Goal: Task Accomplishment & Management: Complete application form

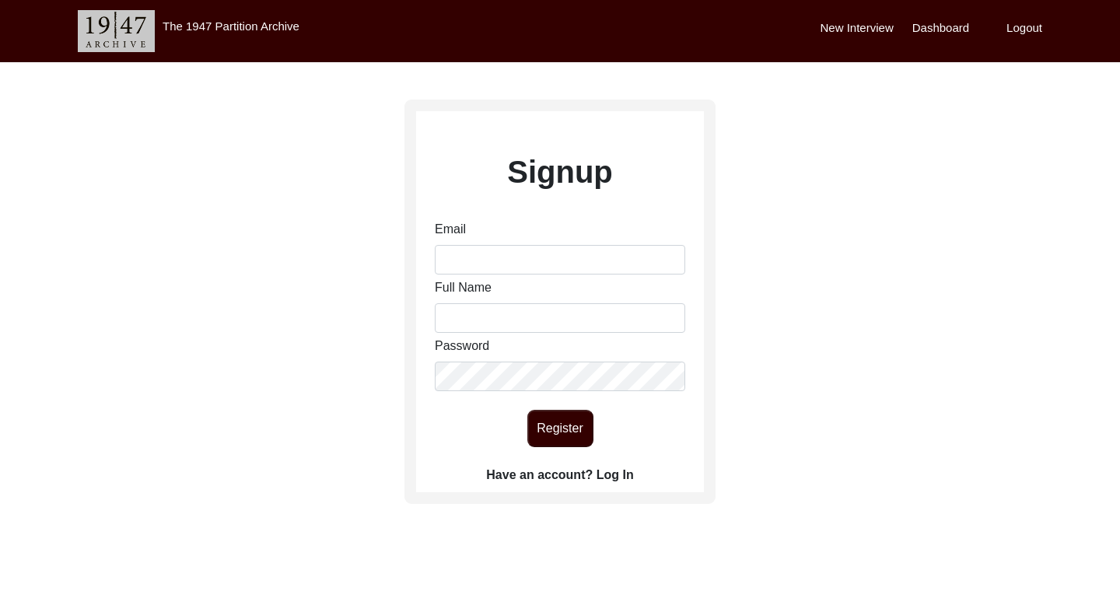
click at [606, 477] on label "Have an account? Log In" at bounding box center [559, 475] width 147 height 19
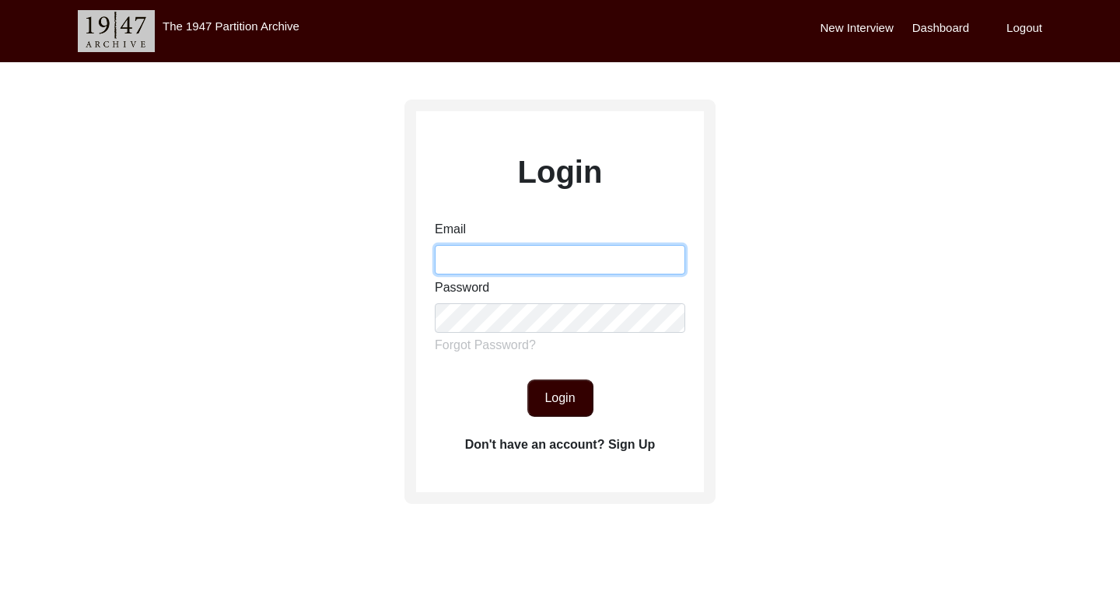
click at [533, 245] on input "Email" at bounding box center [560, 260] width 250 height 30
type input "[PERSON_NAME][EMAIL_ADDRESS][DOMAIN_NAME]"
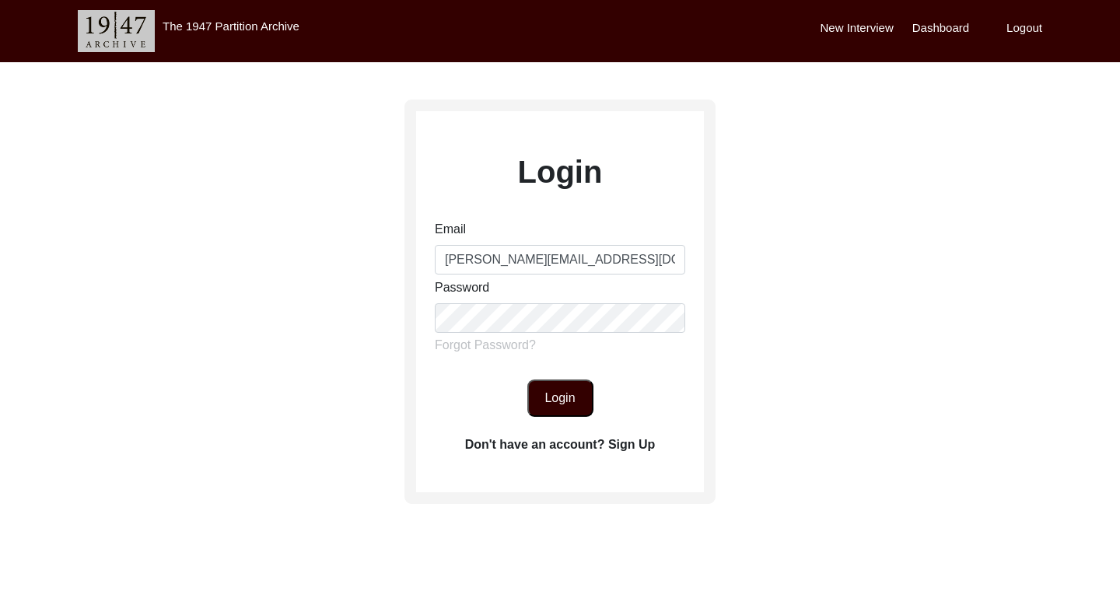
click at [564, 407] on button "Login" at bounding box center [560, 397] width 66 height 37
click at [557, 397] on button "Login" at bounding box center [560, 397] width 66 height 37
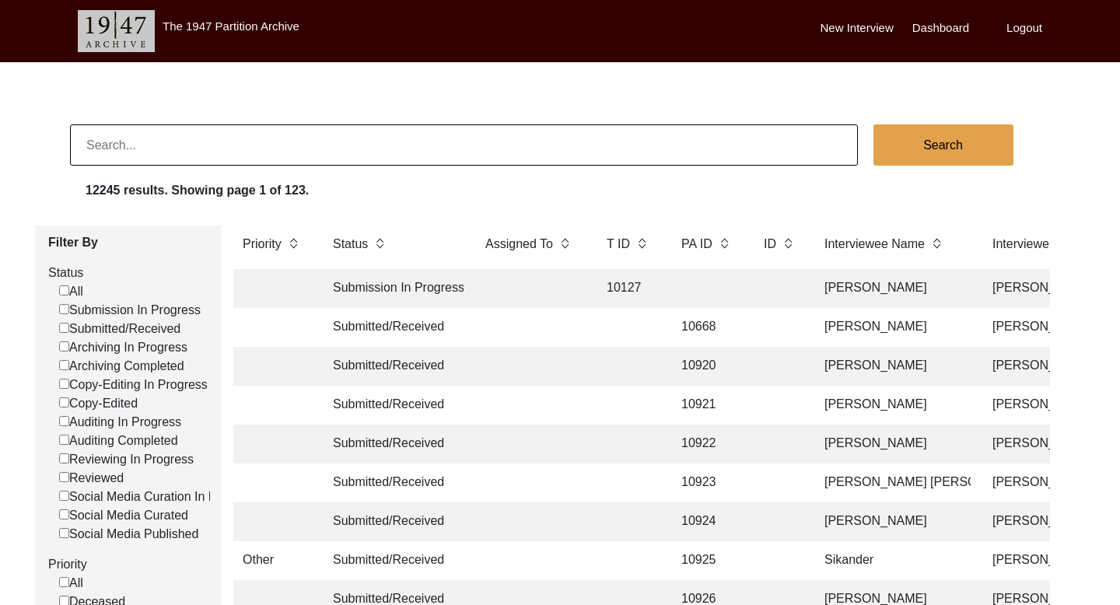
click at [412, 139] on input at bounding box center [464, 144] width 788 height 41
click at [265, 151] on input at bounding box center [464, 144] width 788 height 41
paste input "Jawahar Lal Khurana"
type input "Jawahar Lal Khurana"
click at [933, 146] on button "Search" at bounding box center [943, 144] width 140 height 41
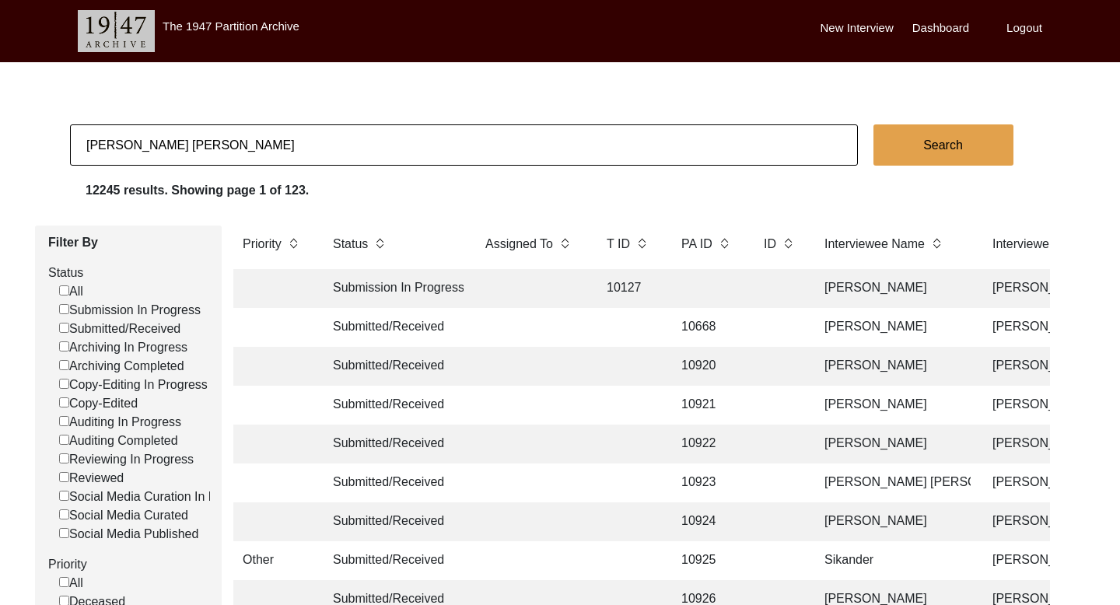
checkbox input "false"
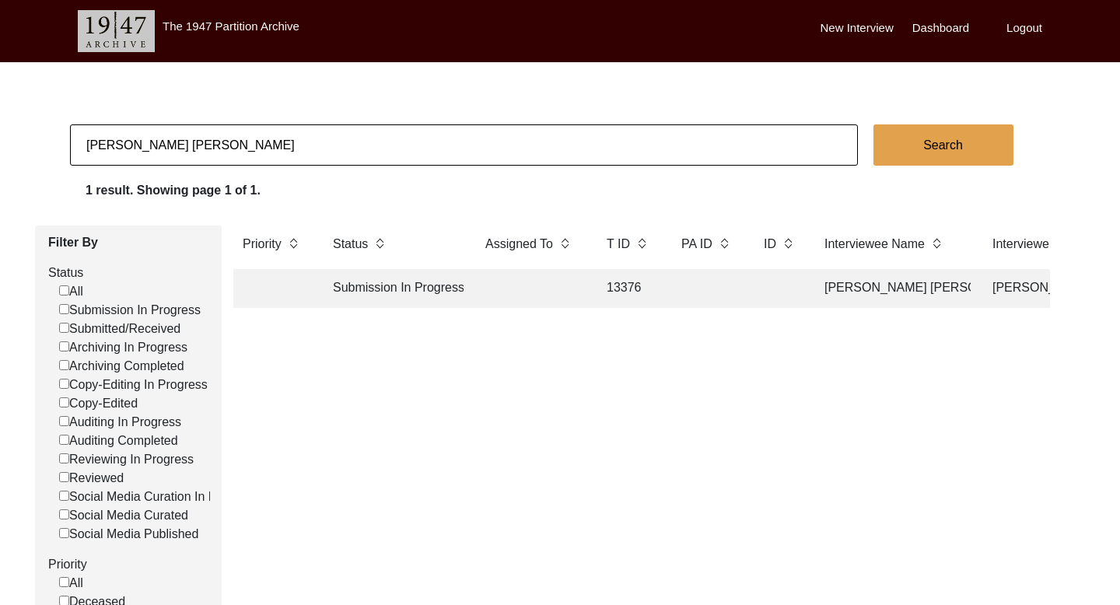
click at [883, 274] on td "Jawahar Lal Khurana" at bounding box center [892, 288] width 155 height 39
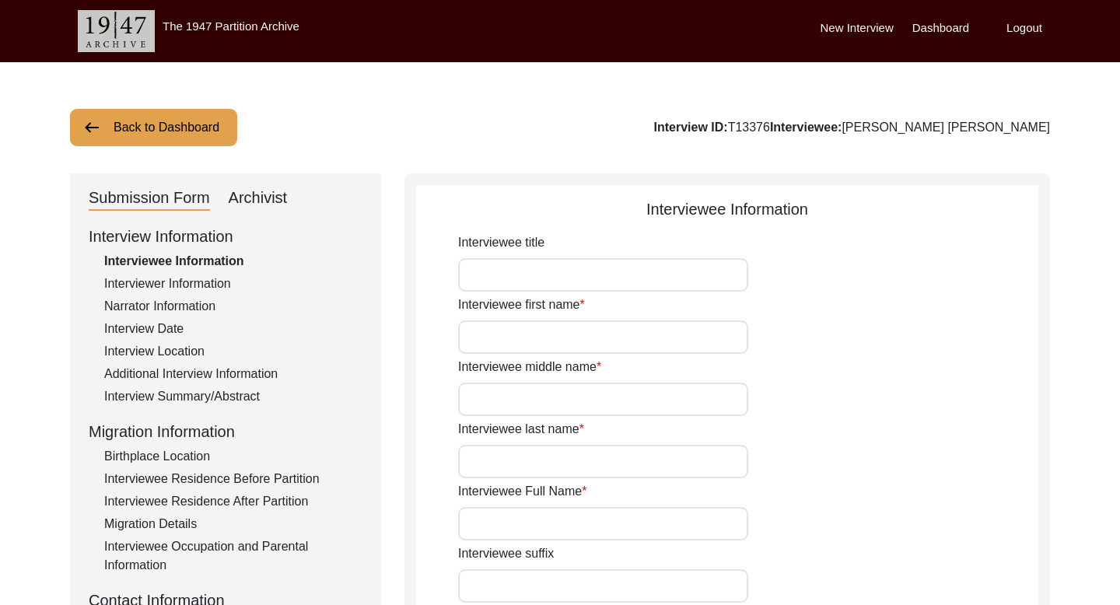
type input "Jawahar"
type input "Lal"
type input "Khurana"
type input "Jawahar Lal Khurana"
type input "09/04/1937"
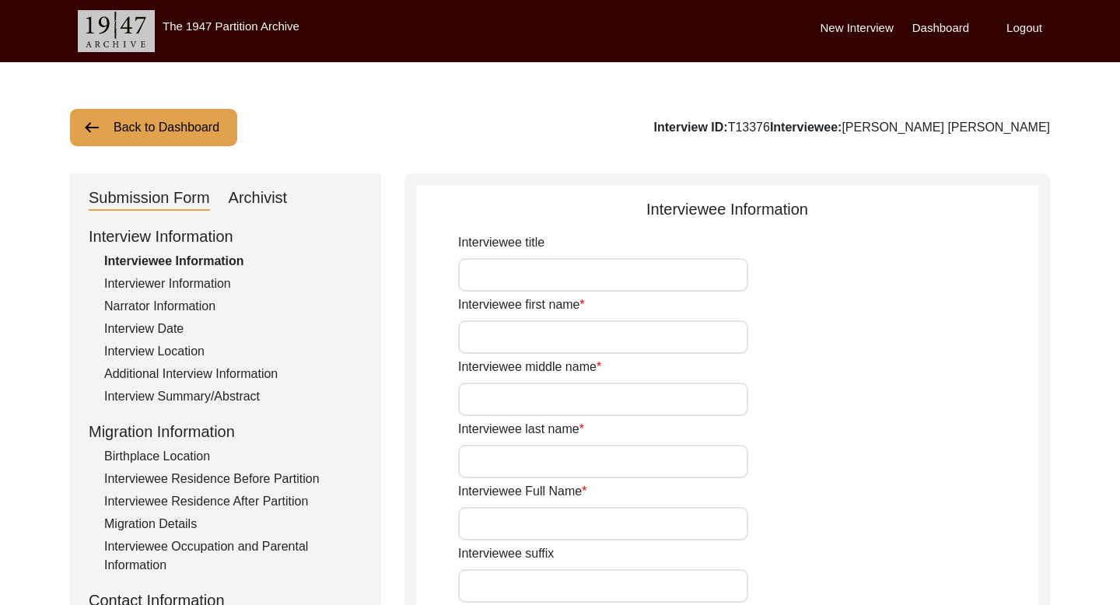
type input "88"
type input "[DEMOGRAPHIC_DATA]"
type input "Hindi"
type input "[DEMOGRAPHIC_DATA]"
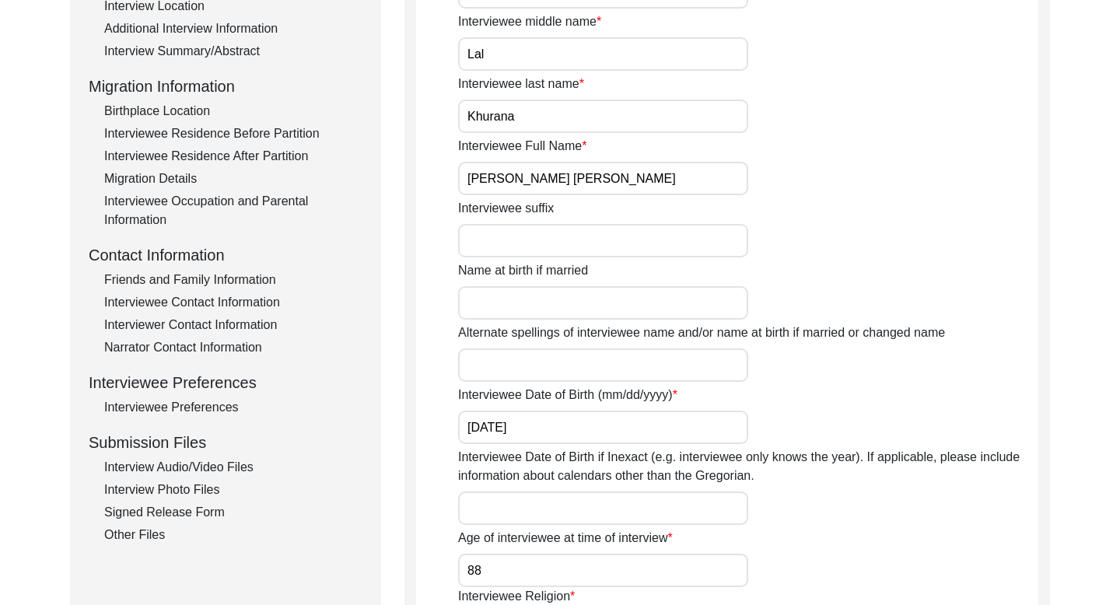
scroll to position [346, 0]
click at [227, 274] on div "Friends and Family Information" at bounding box center [233, 279] width 258 height 19
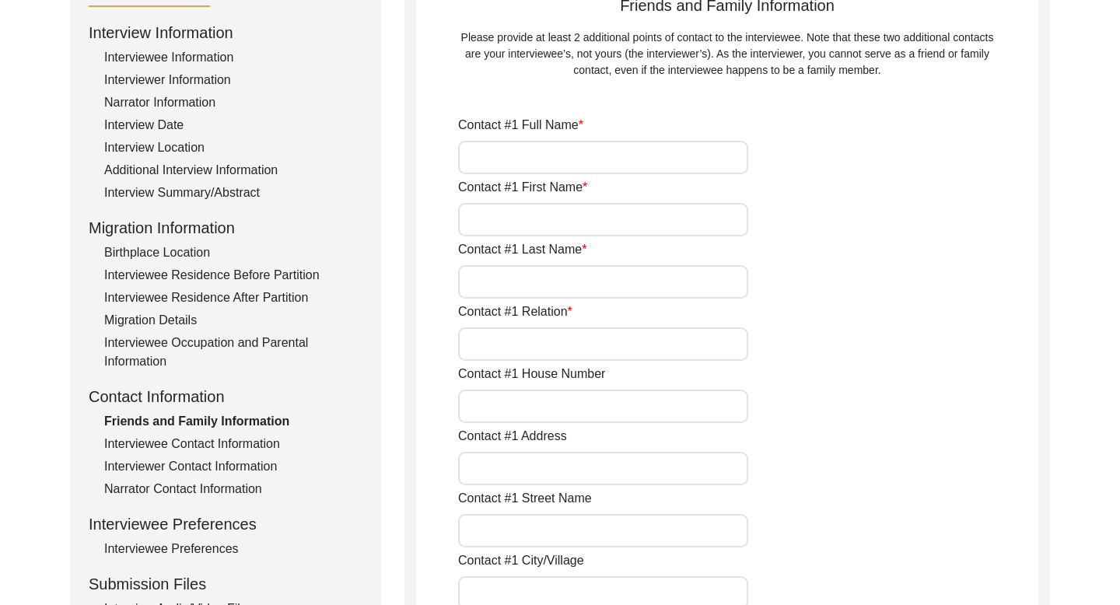
scroll to position [201, 0]
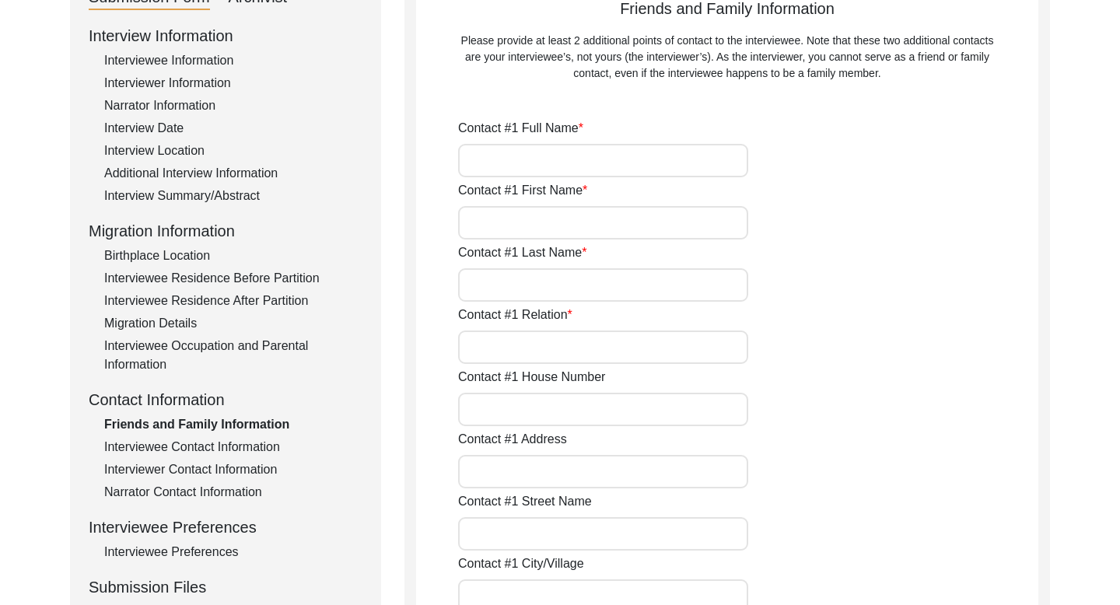
click at [199, 447] on div "Interviewee Contact Information" at bounding box center [233, 447] width 258 height 19
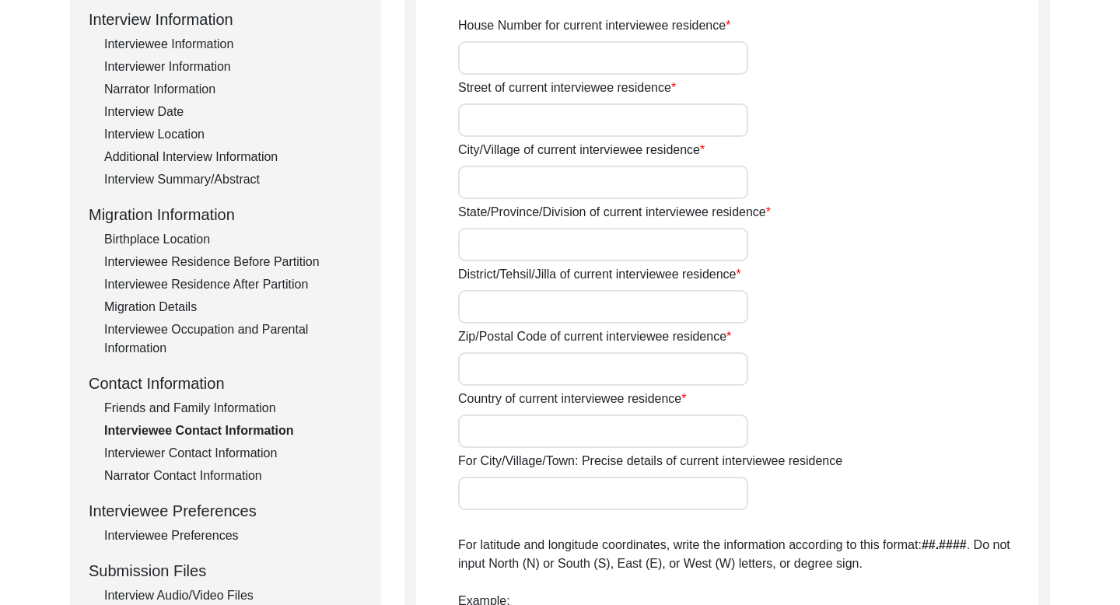
scroll to position [0, 0]
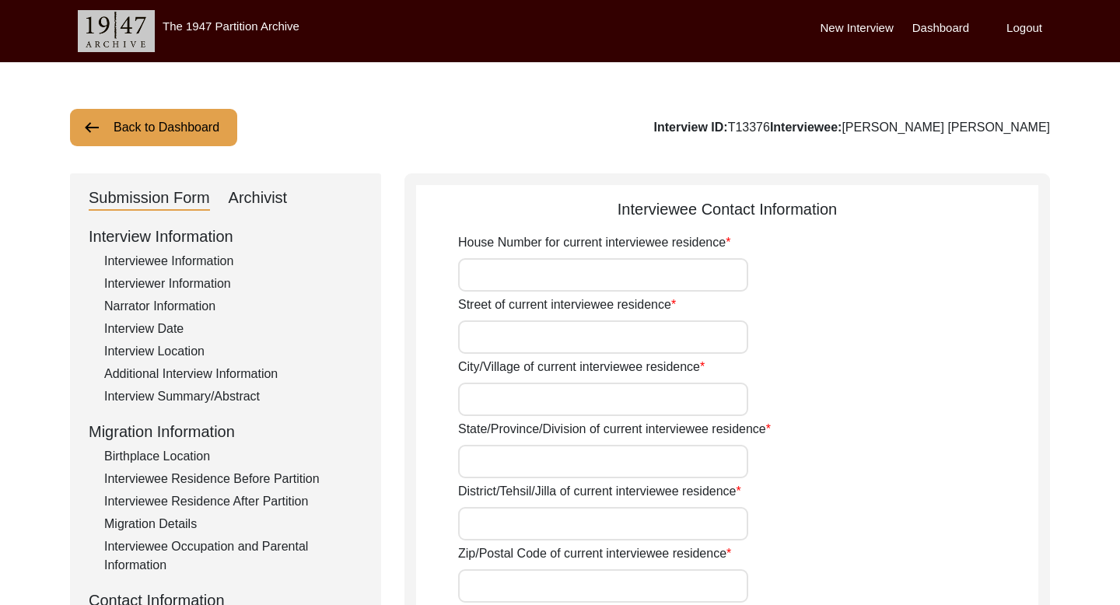
click at [131, 140] on button "Back to Dashboard" at bounding box center [153, 127] width 167 height 37
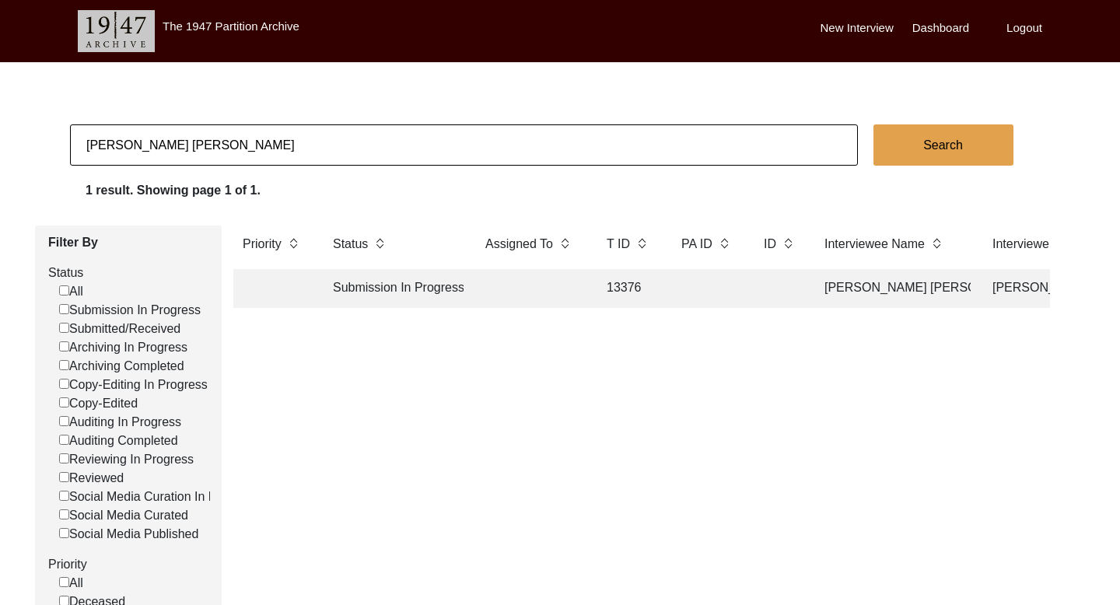
click at [177, 149] on input "Jawahar Lal Khurana" at bounding box center [464, 144] width 788 height 41
click at [190, 149] on input at bounding box center [464, 144] width 788 height 41
paste input "Gian Kaur Puri"
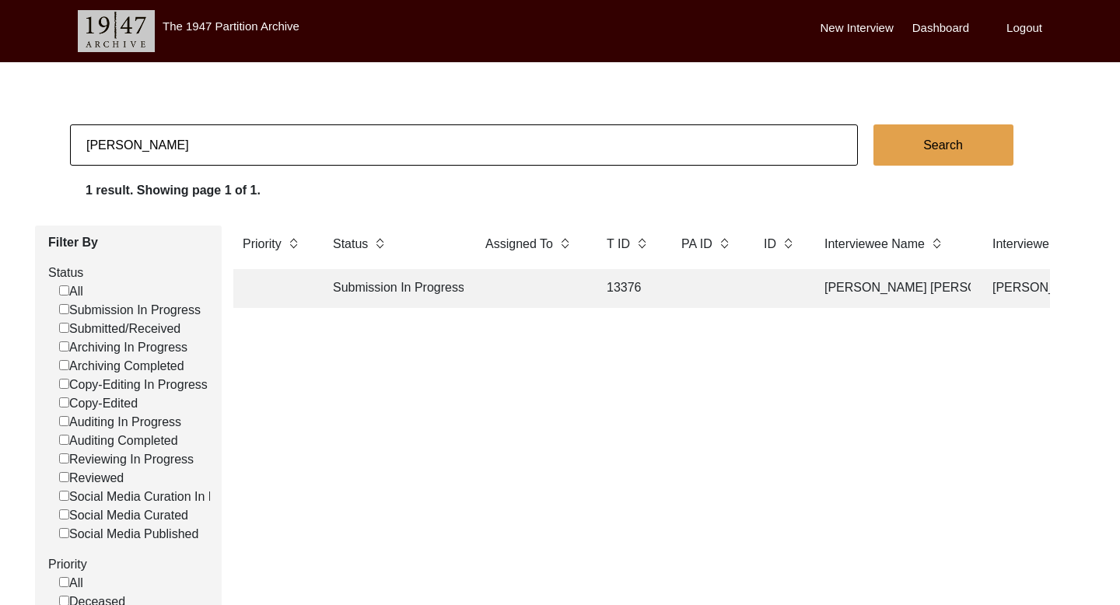
type input "Gian Kaur Puri"
click at [913, 135] on button "Search" at bounding box center [943, 144] width 140 height 41
checkbox input "false"
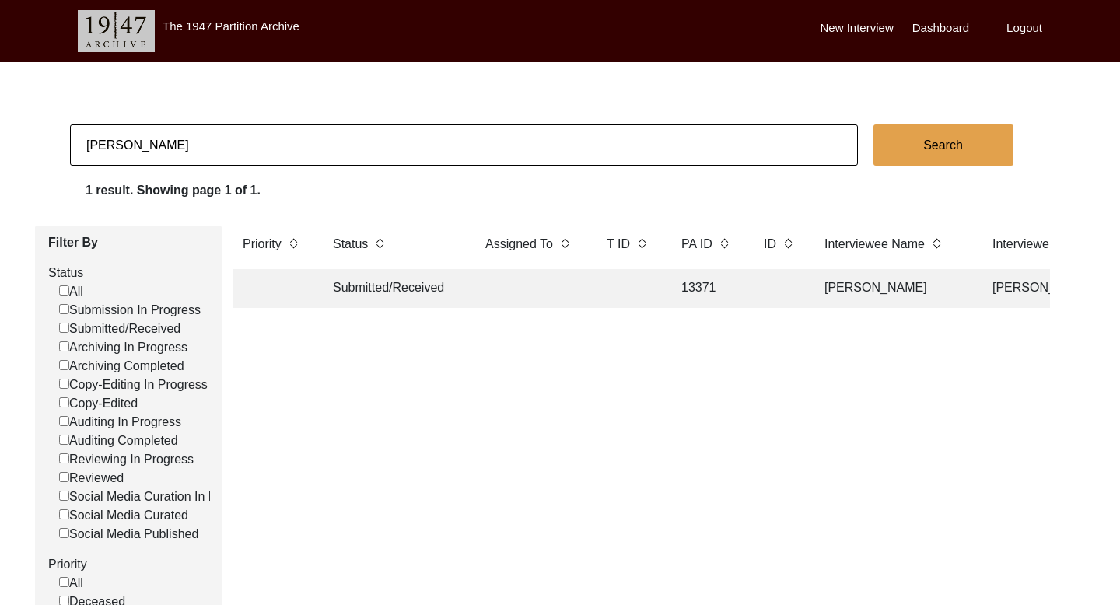
click at [907, 305] on td "Gian Kaur Puri" at bounding box center [892, 288] width 155 height 39
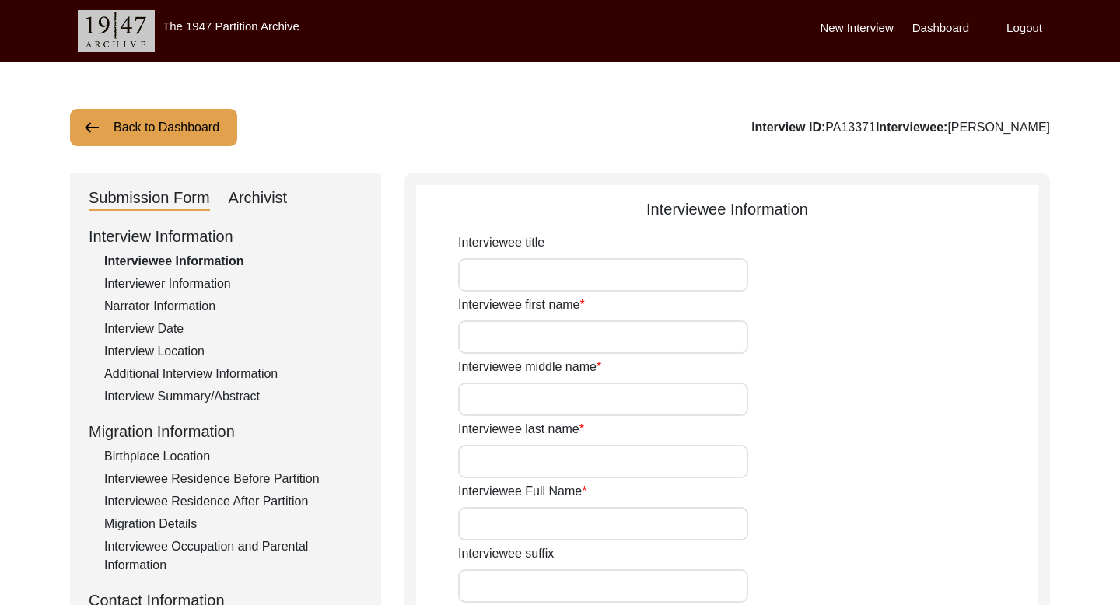
type input "Gian"
type input "Kaur"
type input "Puri"
type input "Gian Kaur Puri"
type input "Mrs"
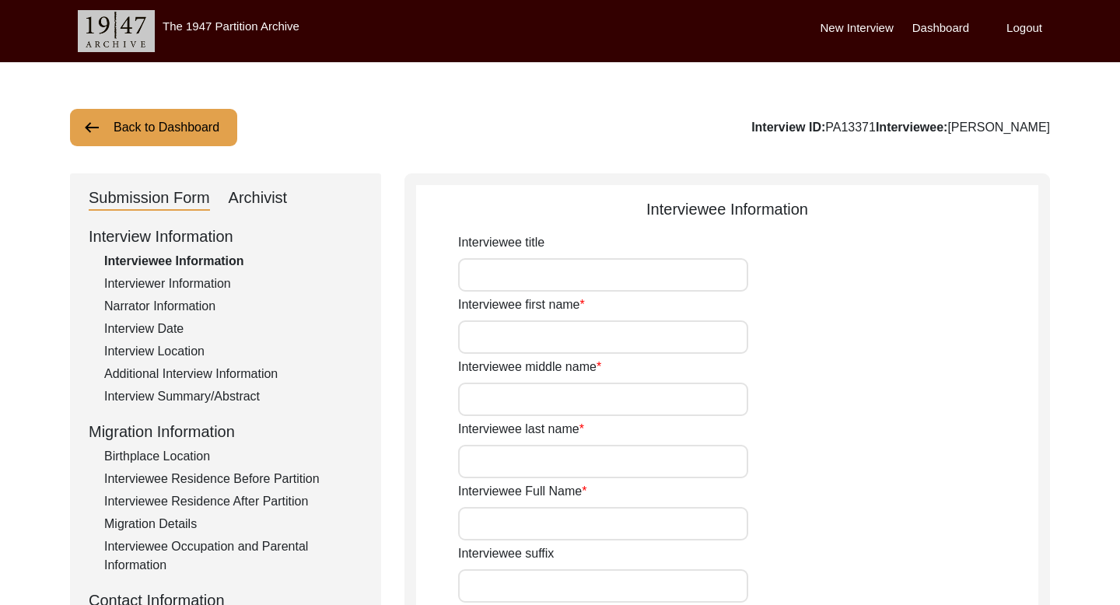
type input "Gian Kaur Duggal"
type input "None"
type input "10/20/1934"
type input "N/A"
type input "90"
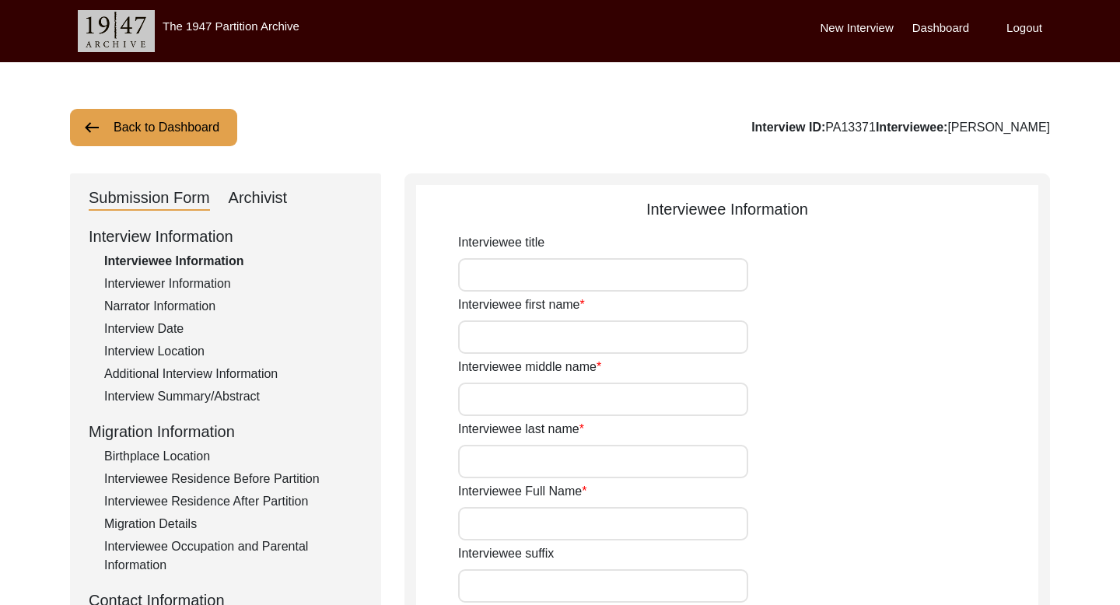
type input "Sikhism"
type input "No"
type input "Punjabi"
type input "[DEMOGRAPHIC_DATA]"
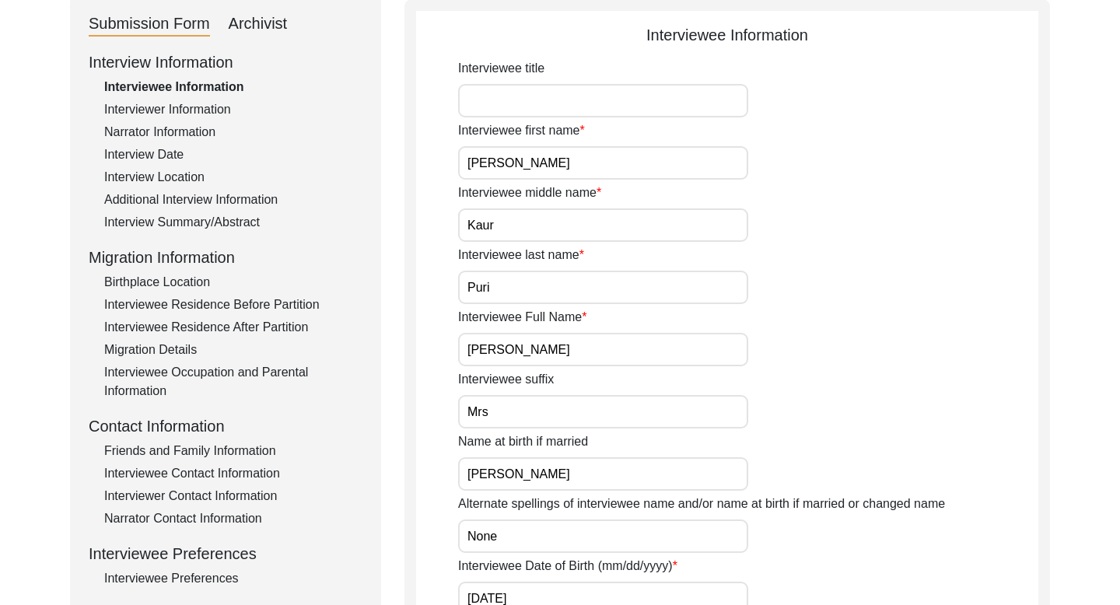
scroll to position [195, 0]
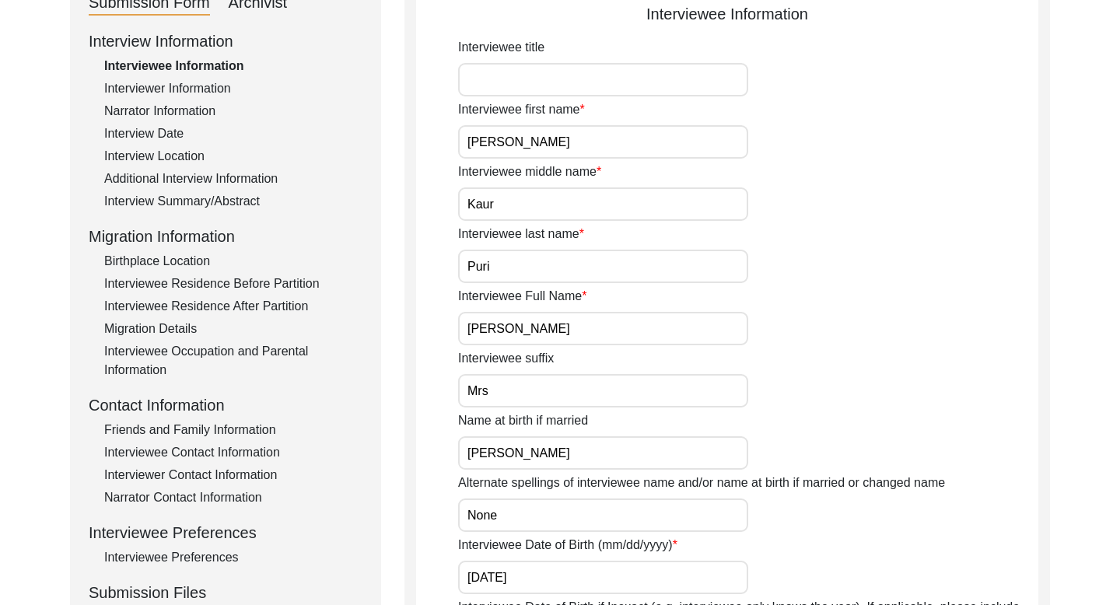
click at [208, 452] on div "Interviewee Contact Information" at bounding box center [233, 452] width 258 height 19
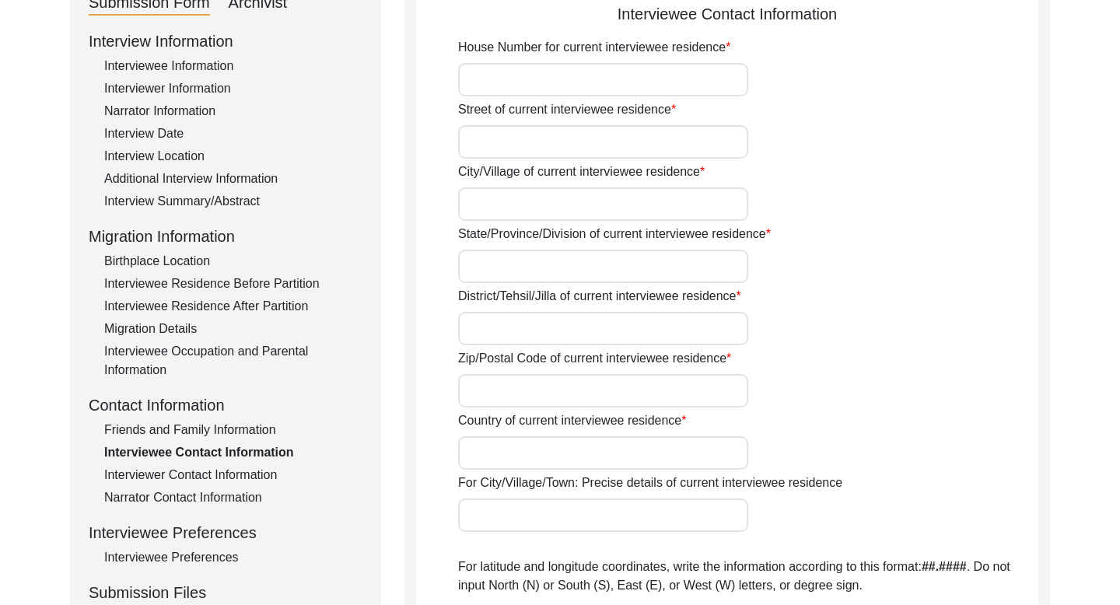
type input "1504 Tower 1"
type input "NRI Residency"
type input "Noida Sector 45"
type input "Uttar Pradesh"
type input "Gautam Buddh Nagar"
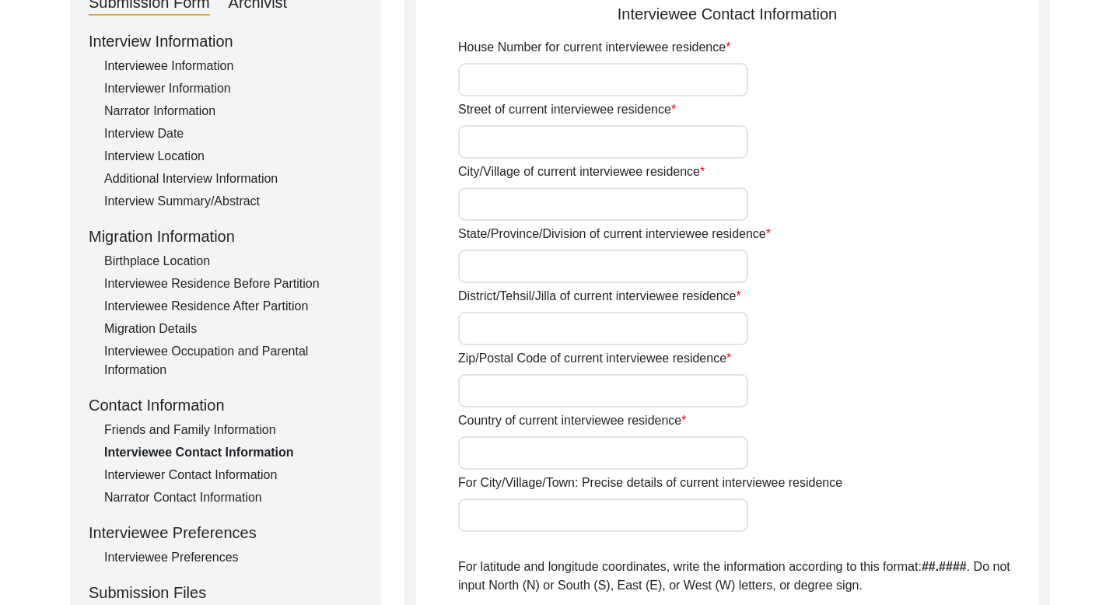
type input "201303"
type input "[GEOGRAPHIC_DATA]"
type input "Noida, Uttar Pradesh, India"
type input "28.550602° N"
type input "77.350513° E"
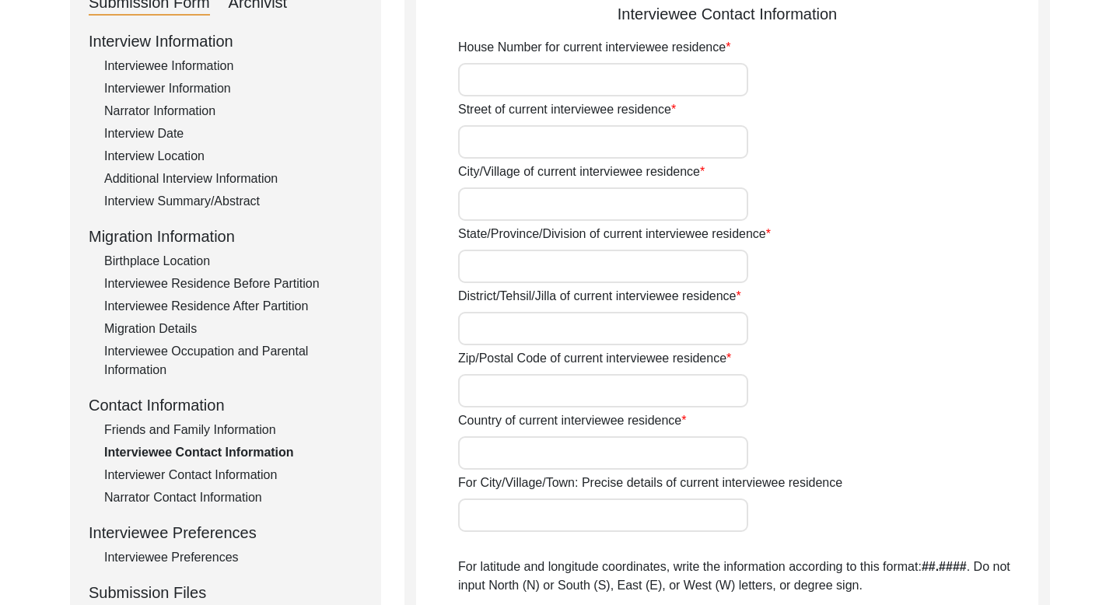
type input "None"
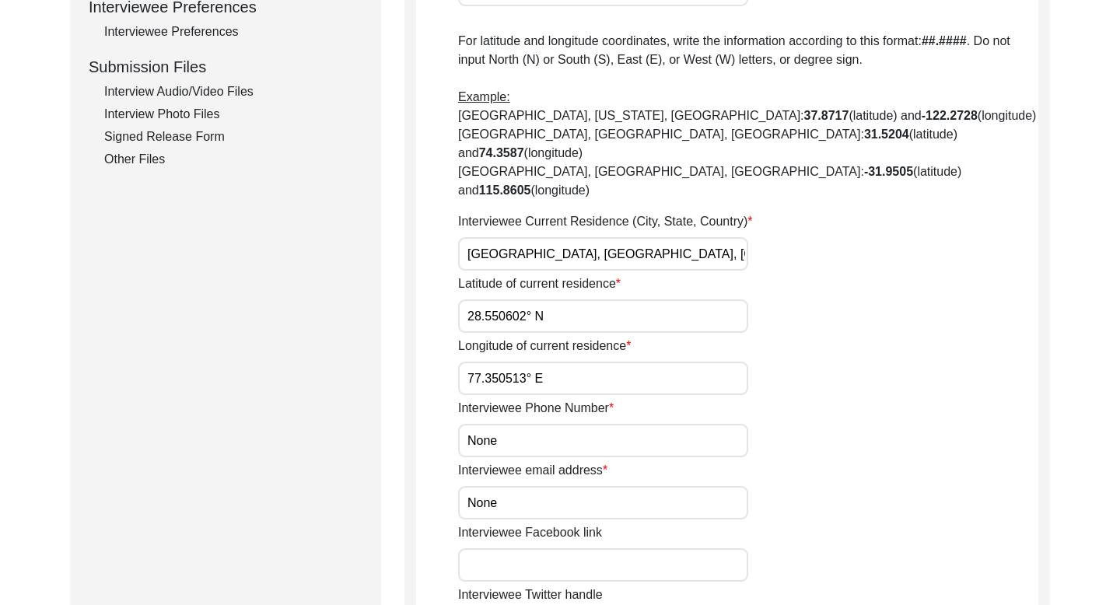
scroll to position [585, 0]
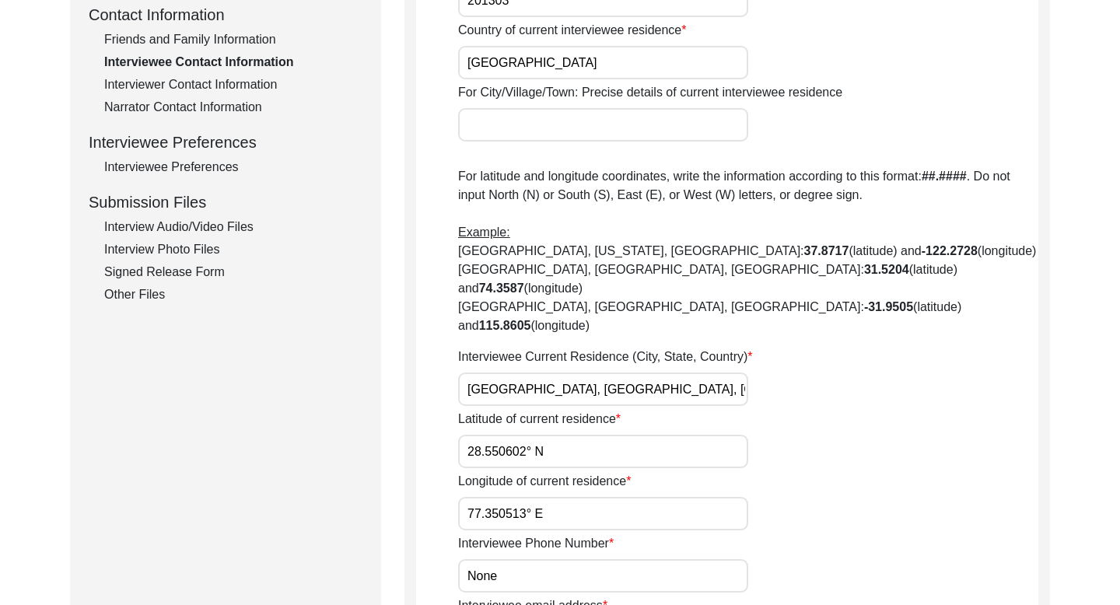
click at [207, 45] on div "Friends and Family Information" at bounding box center [233, 39] width 258 height 19
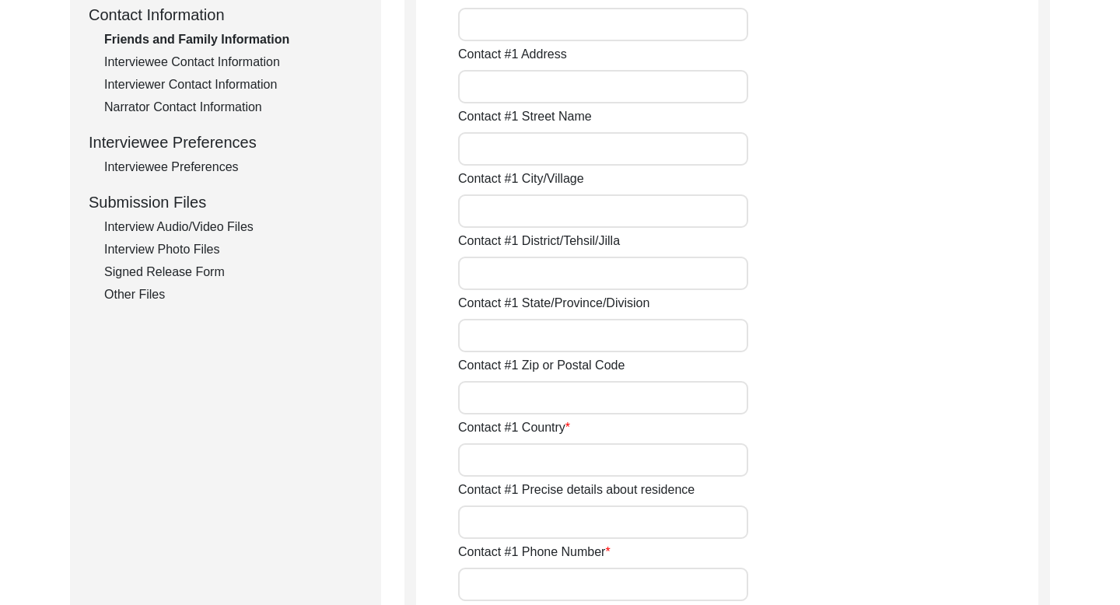
type input "Lakhinder Singh Puri"
type input "Lakhinder"
type input "Puri"
type input "Son"
type input "1504 Tower 1"
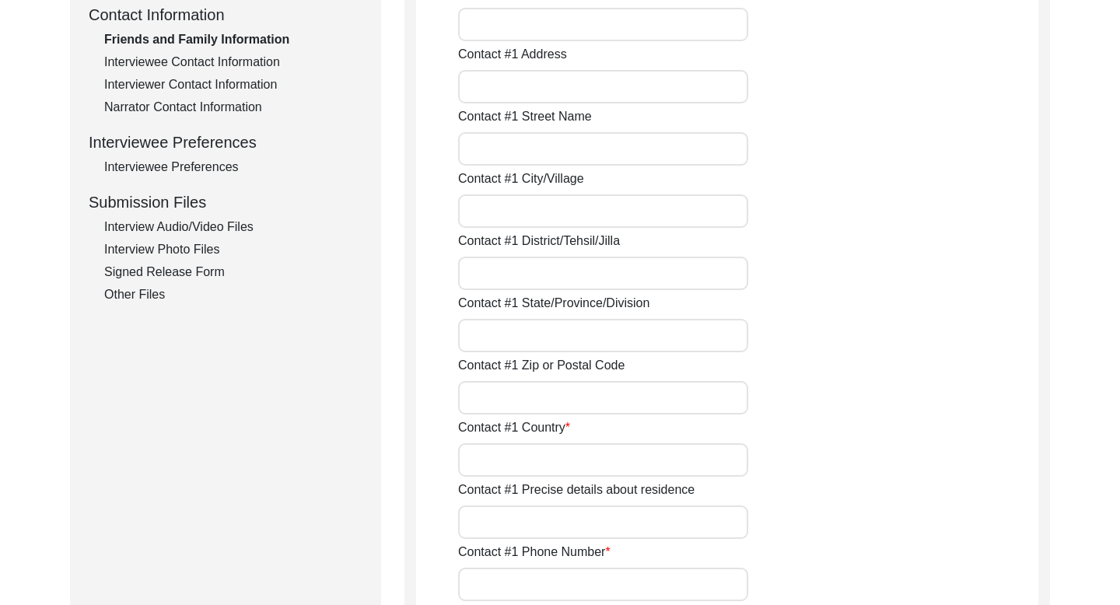
type input "NRI Residency"
type input "Noida sector 45"
type input "Gautam Buddh Nagar"
type input "Uttar Pradesh"
type input "201303"
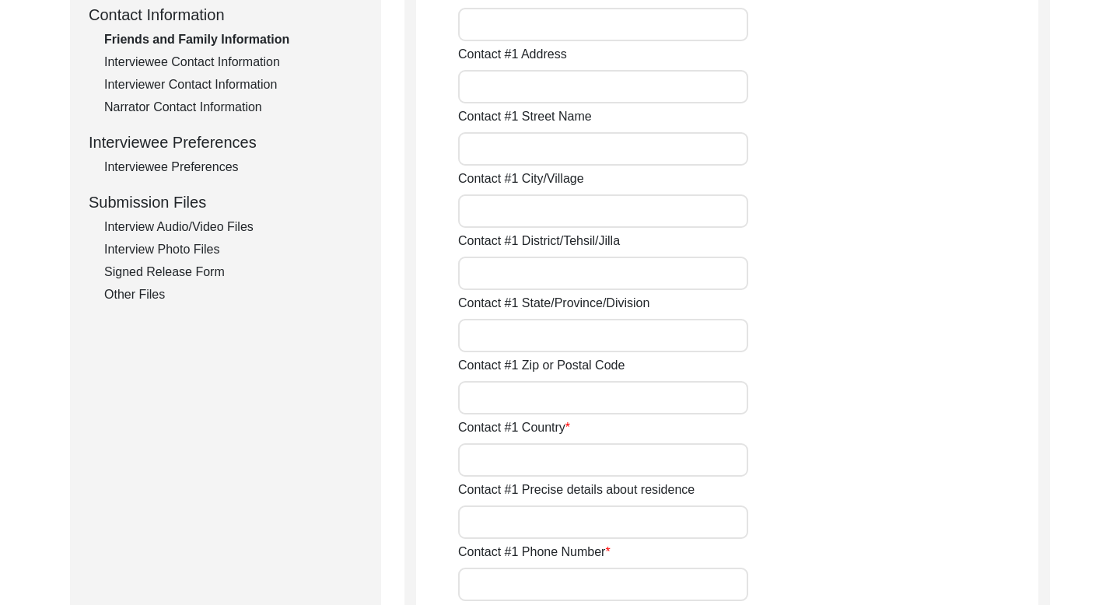
type input "[GEOGRAPHIC_DATA]"
type input "9811991793"
type input "Ls.puri@yahoo.co.in"
type input "Kanwaljit Puri"
type input "Kanwaljit"
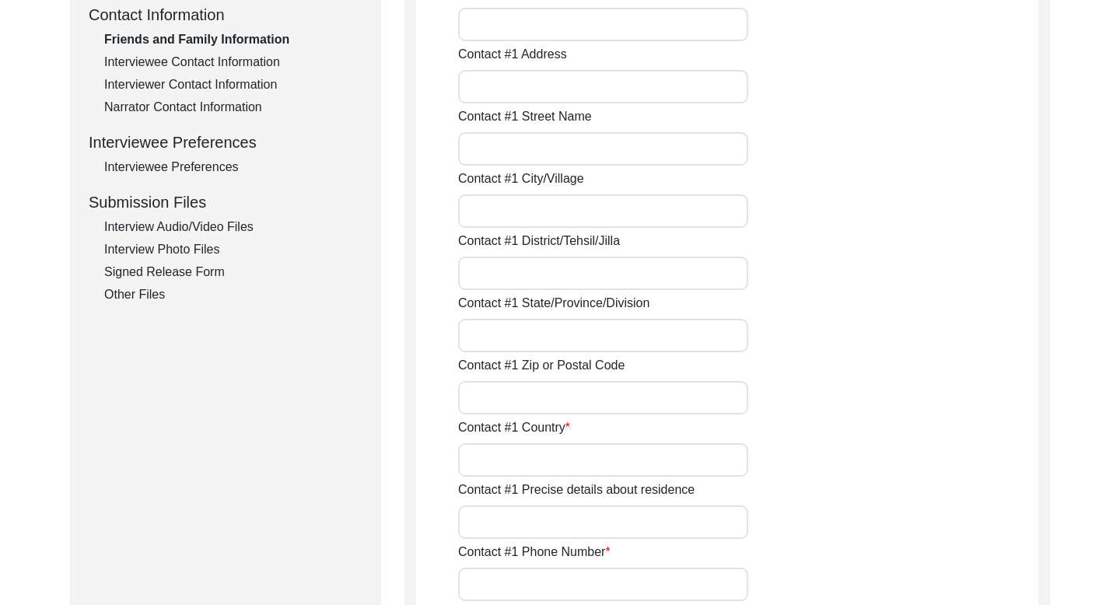
type input "Puri"
type input "Daughter in law"
type input "[GEOGRAPHIC_DATA]"
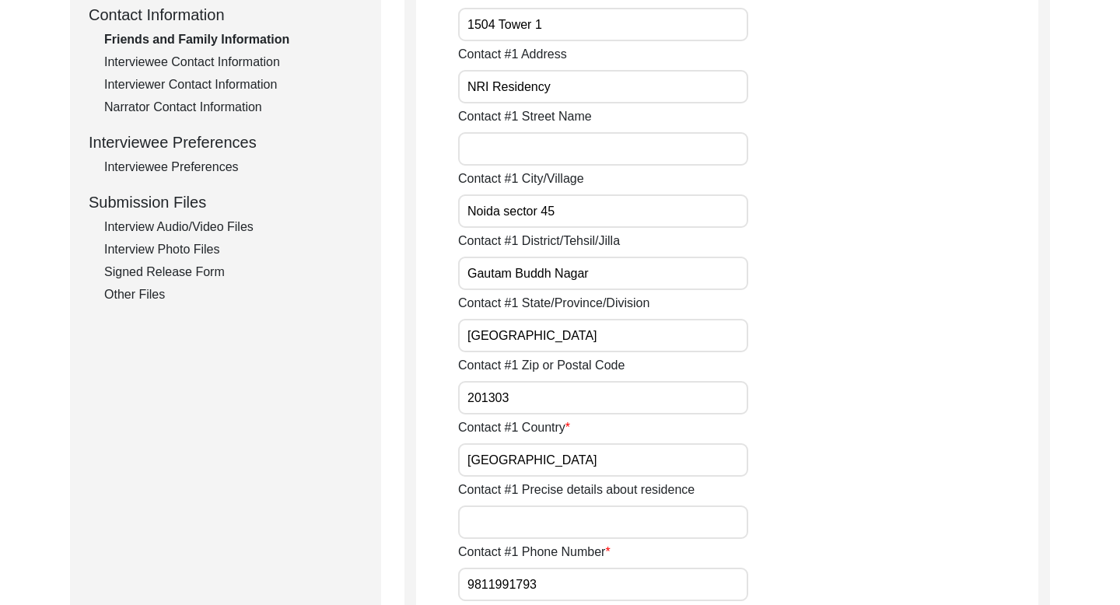
type input "9873721793"
type input "Purikanwaljitkaur@gmail.com"
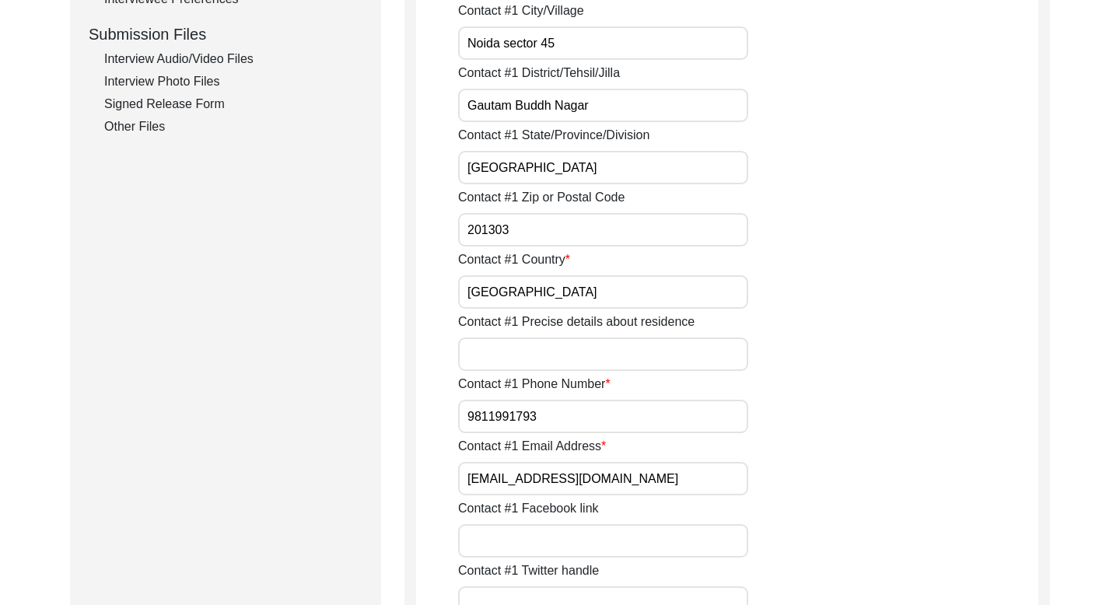
scroll to position [757, 0]
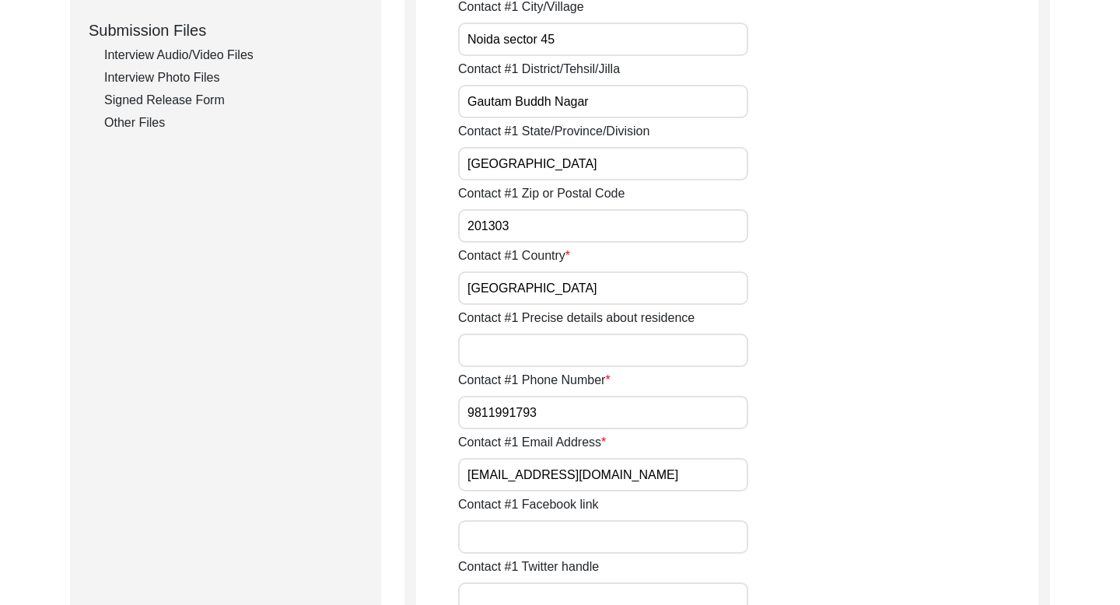
click at [498, 414] on input "9811991793" at bounding box center [603, 412] width 290 height 33
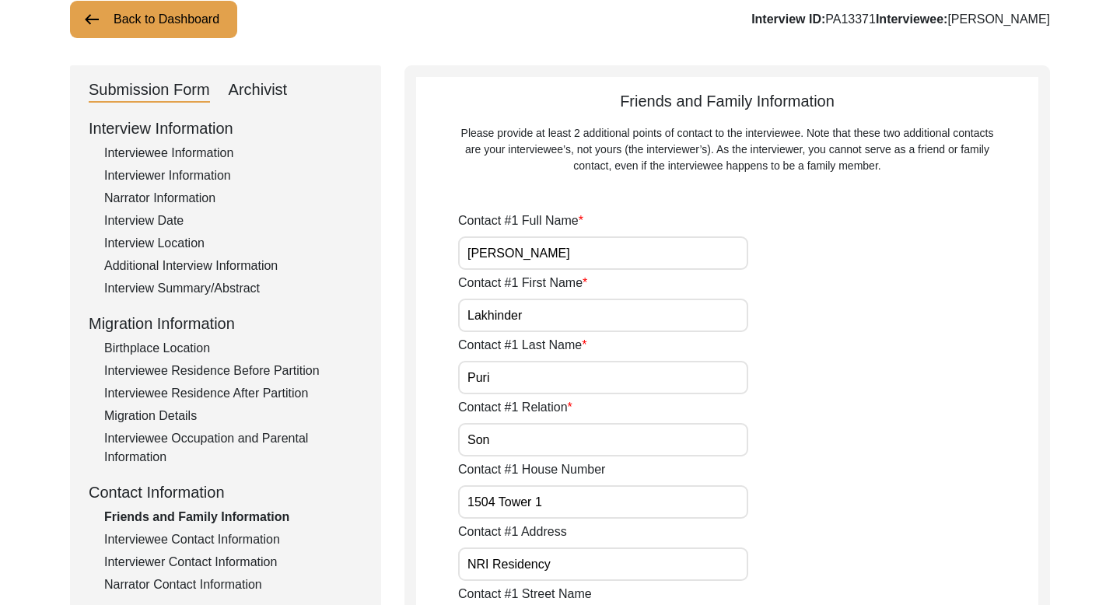
scroll to position [57, 0]
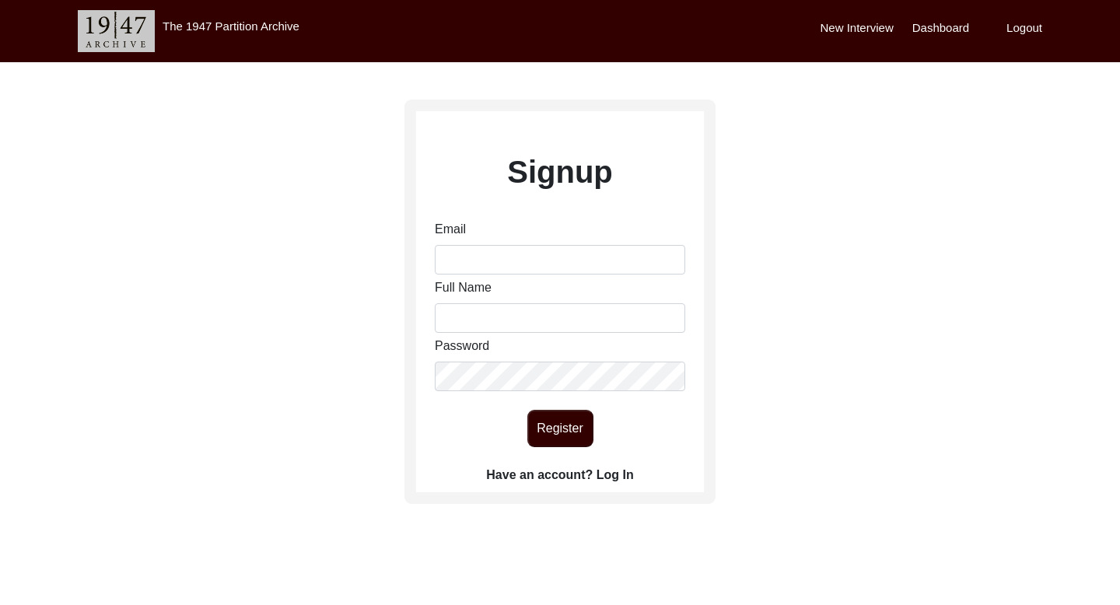
click at [616, 481] on label "Have an account? Log In" at bounding box center [559, 475] width 147 height 19
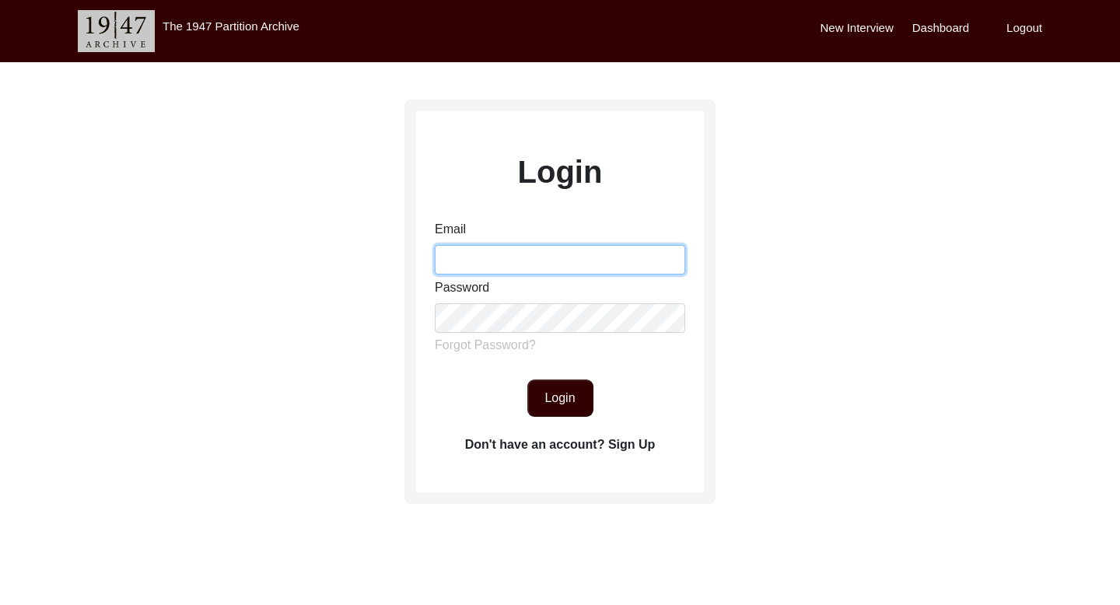
click at [536, 258] on input "Email" at bounding box center [560, 260] width 250 height 30
type input "[PERSON_NAME][EMAIL_ADDRESS][DOMAIN_NAME]"
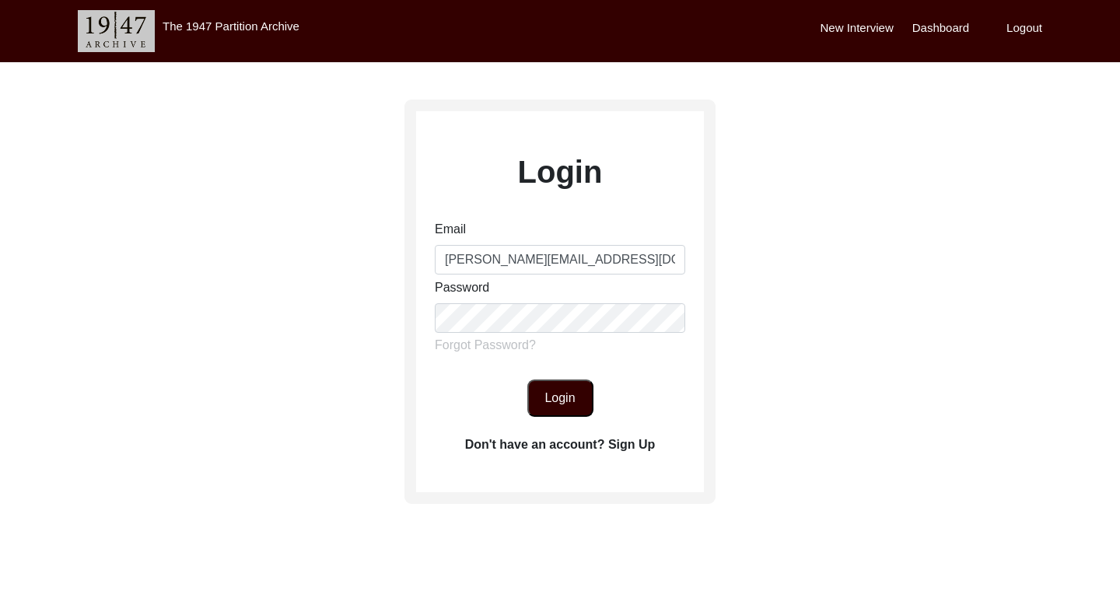
click at [562, 402] on button "Login" at bounding box center [560, 397] width 66 height 37
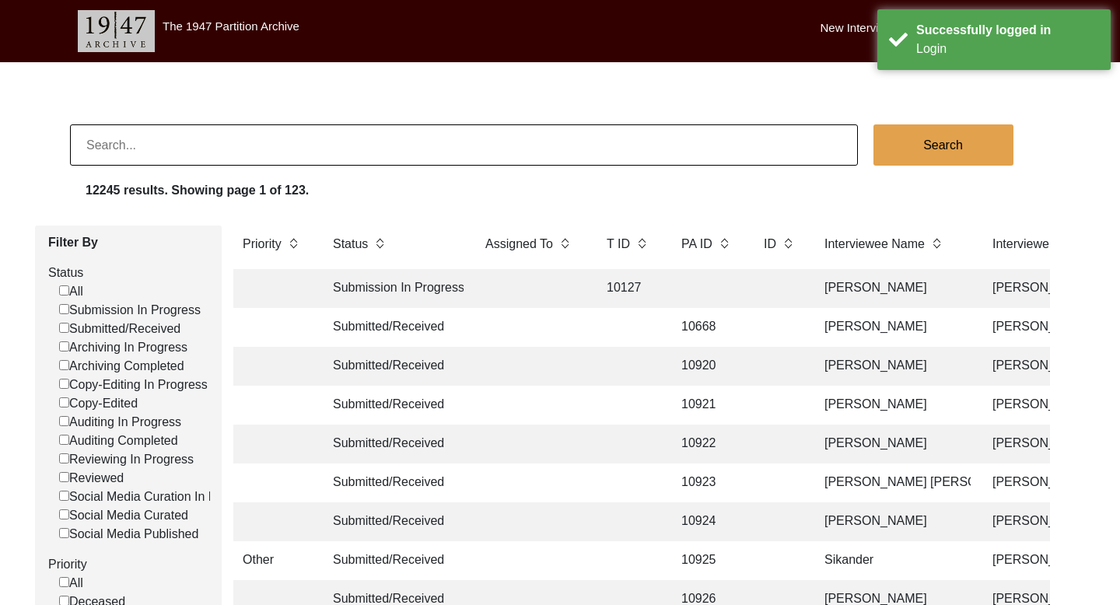
click at [216, 144] on input at bounding box center [464, 144] width 788 height 41
paste input "[PERSON_NAME]"
type input "[PERSON_NAME]"
click at [939, 149] on button "Search" at bounding box center [943, 144] width 140 height 41
checkbox input "false"
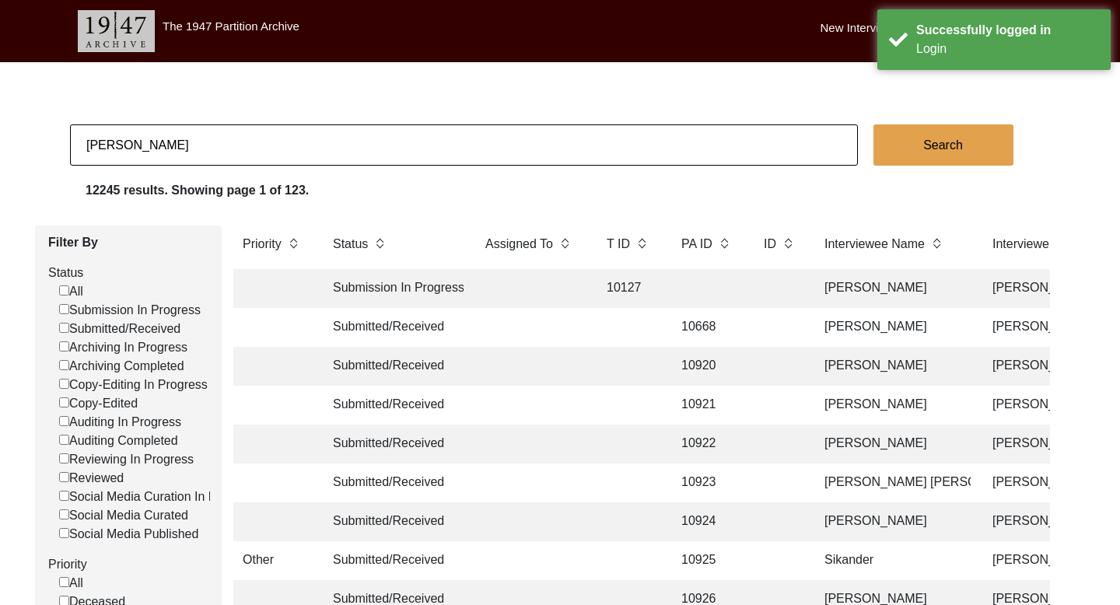
checkbox input "false"
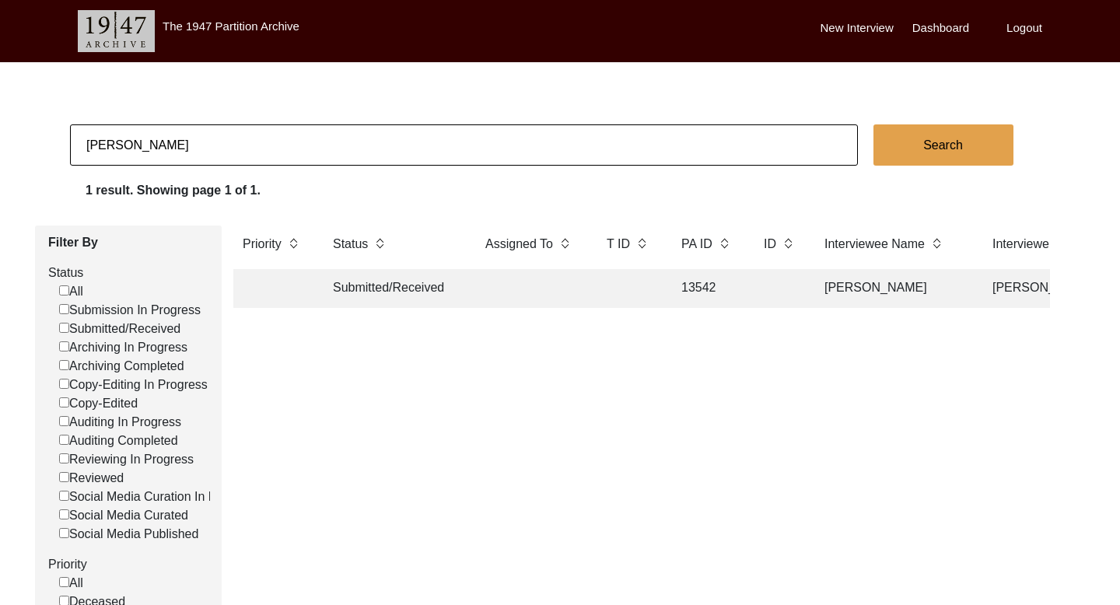
click at [823, 272] on td "[PERSON_NAME]" at bounding box center [892, 288] width 155 height 39
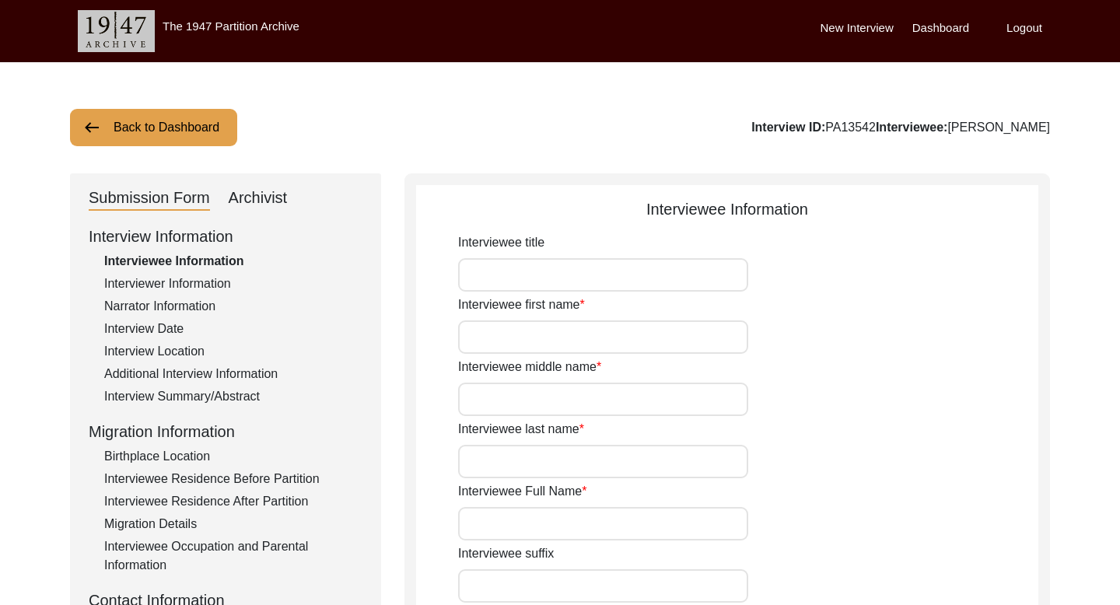
type input "Urmila"
type input "n/a"
type input "Saha"
type input "[PERSON_NAME]"
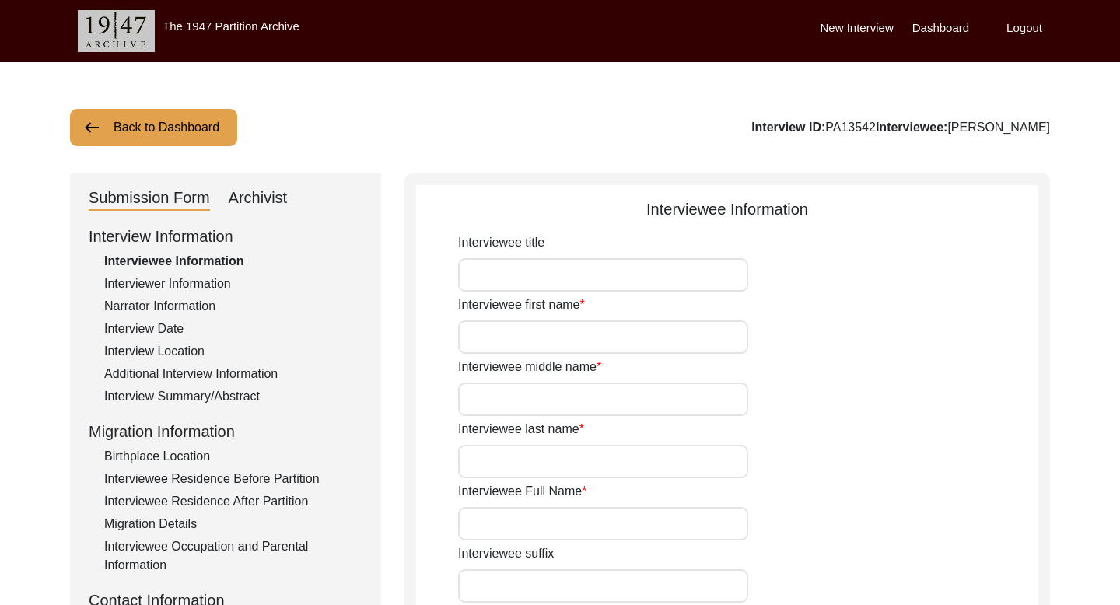
type input "n/a"
type input "1932"
type input "93"
type input "[DEMOGRAPHIC_DATA]"
type input "None"
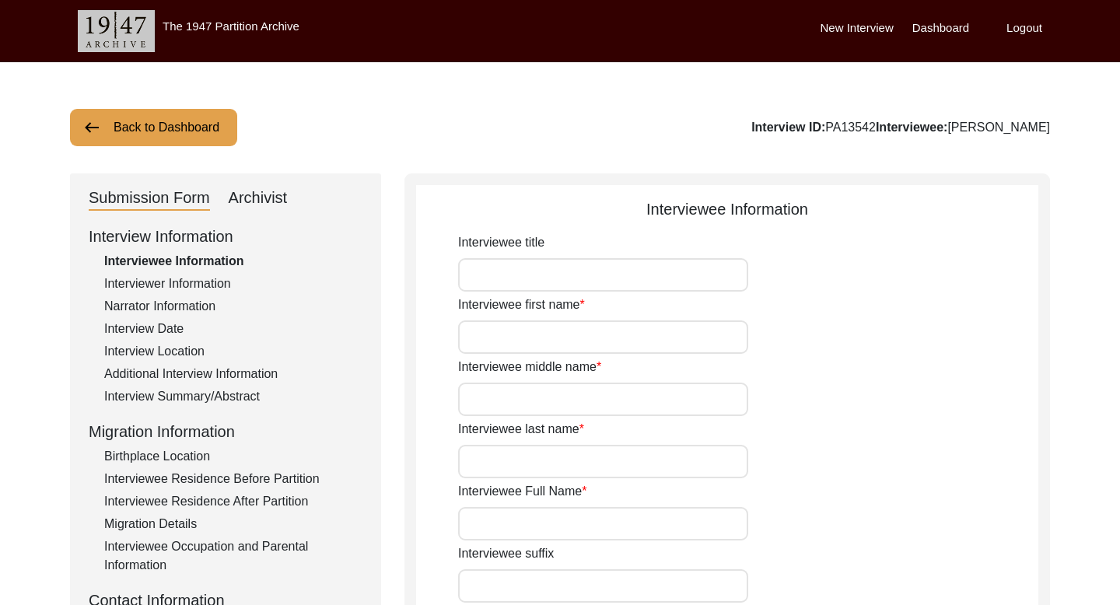
type input "Hindi/Bengali"
type input "[DEMOGRAPHIC_DATA]"
click at [505, 524] on input "[PERSON_NAME]" at bounding box center [603, 523] width 290 height 33
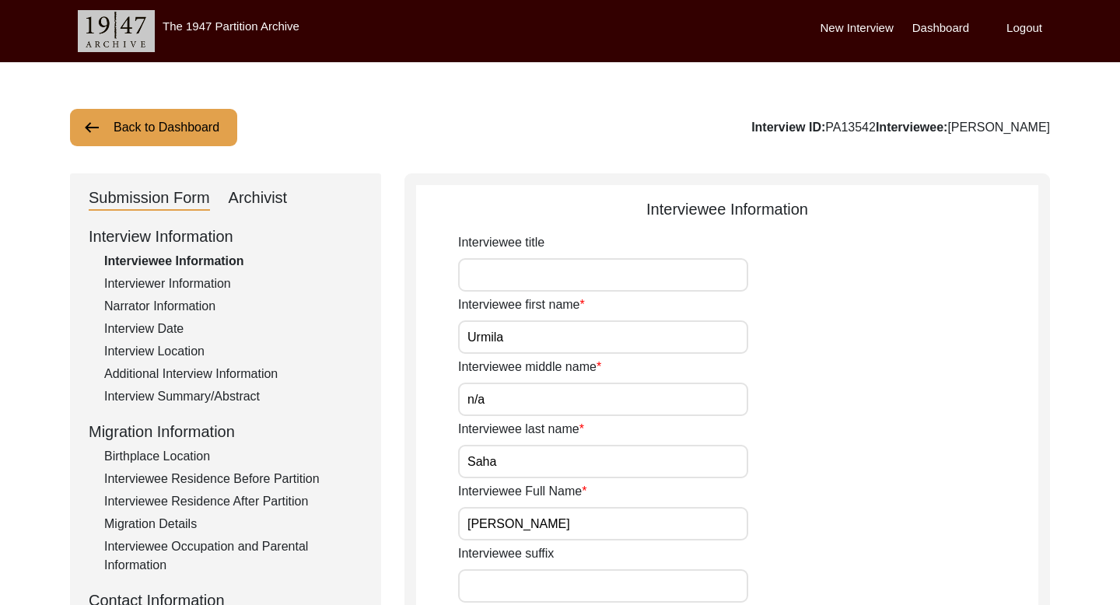
click at [205, 109] on button "Back to Dashboard" at bounding box center [153, 127] width 167 height 37
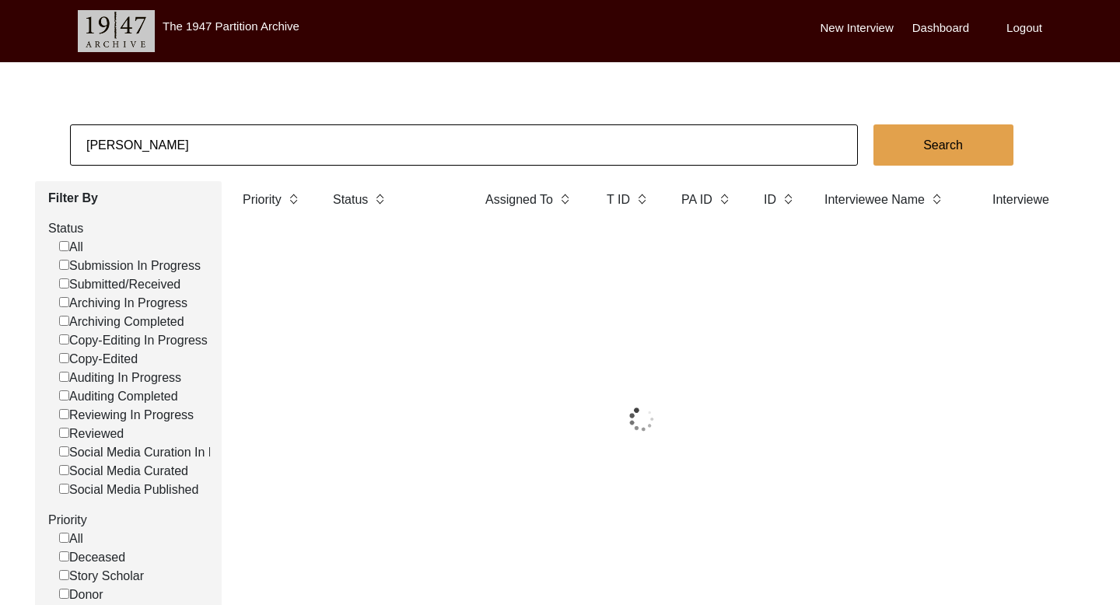
click at [153, 146] on input "[PERSON_NAME]" at bounding box center [464, 144] width 788 height 41
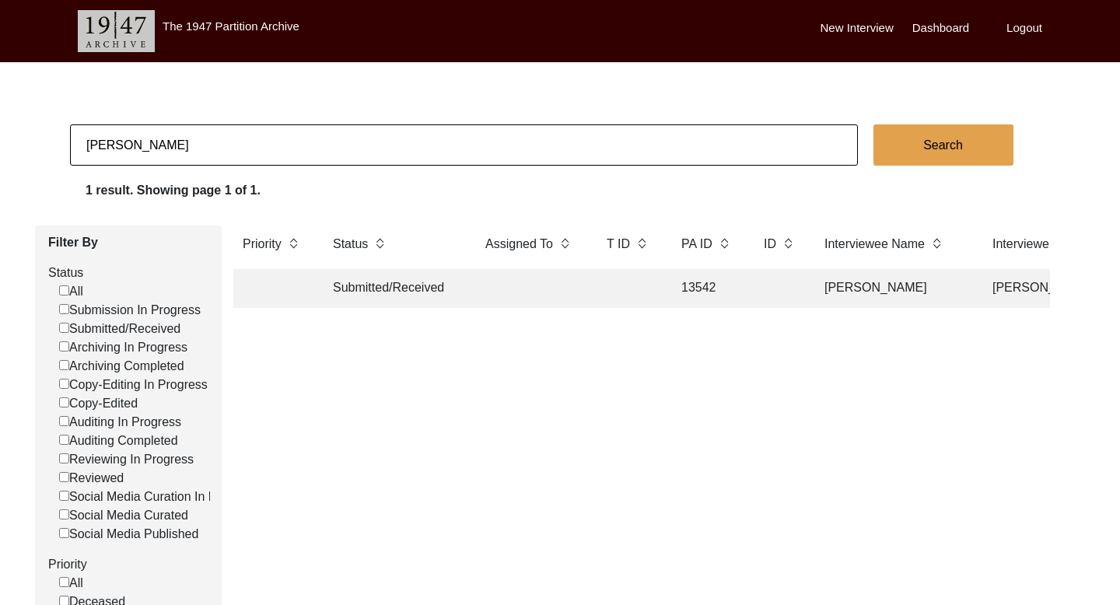
click at [153, 146] on input "[PERSON_NAME]" at bounding box center [464, 144] width 788 height 41
paste input "[PERSON_NAME]"
type input "[PERSON_NAME]"
click at [936, 144] on button "Search" at bounding box center [943, 144] width 140 height 41
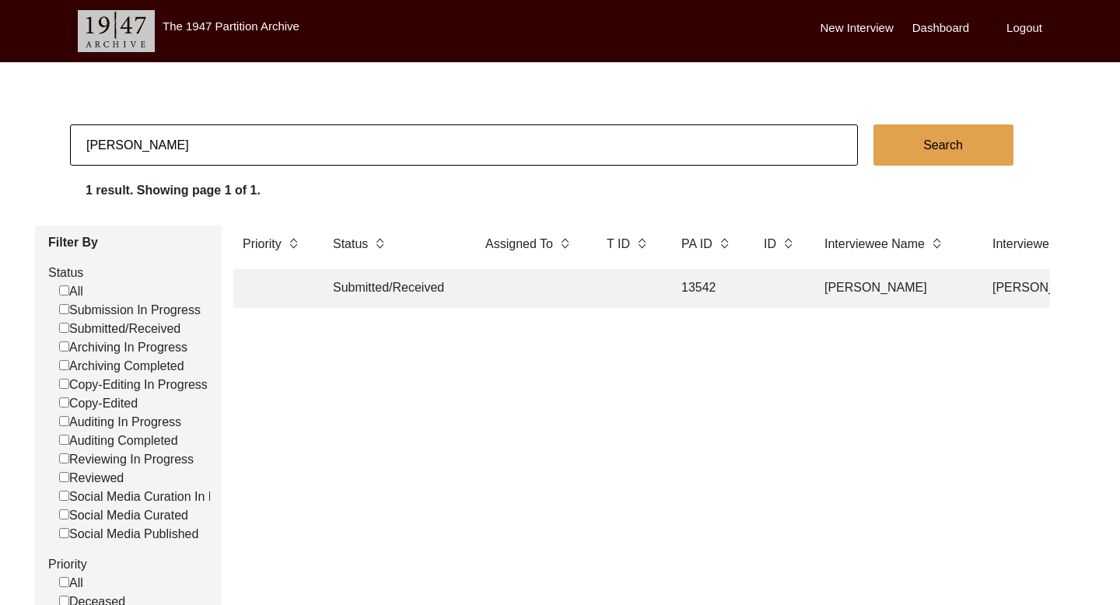
checkbox input "false"
click at [846, 269] on td "[PERSON_NAME]" at bounding box center [892, 288] width 155 height 39
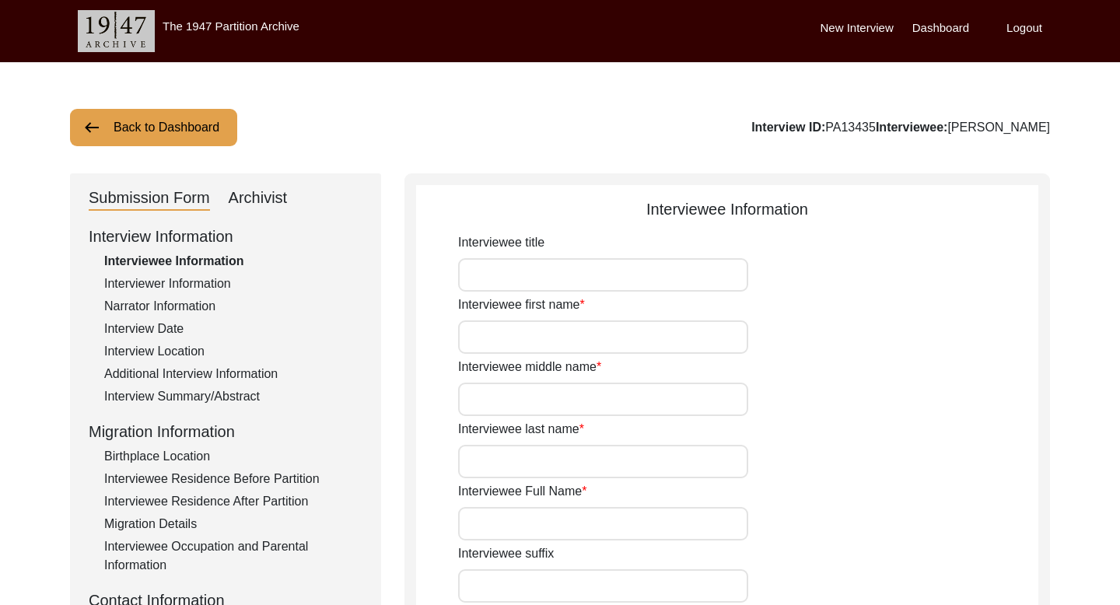
type input "[PERSON_NAME]"
type input "Kaur"
type input "[PERSON_NAME]"
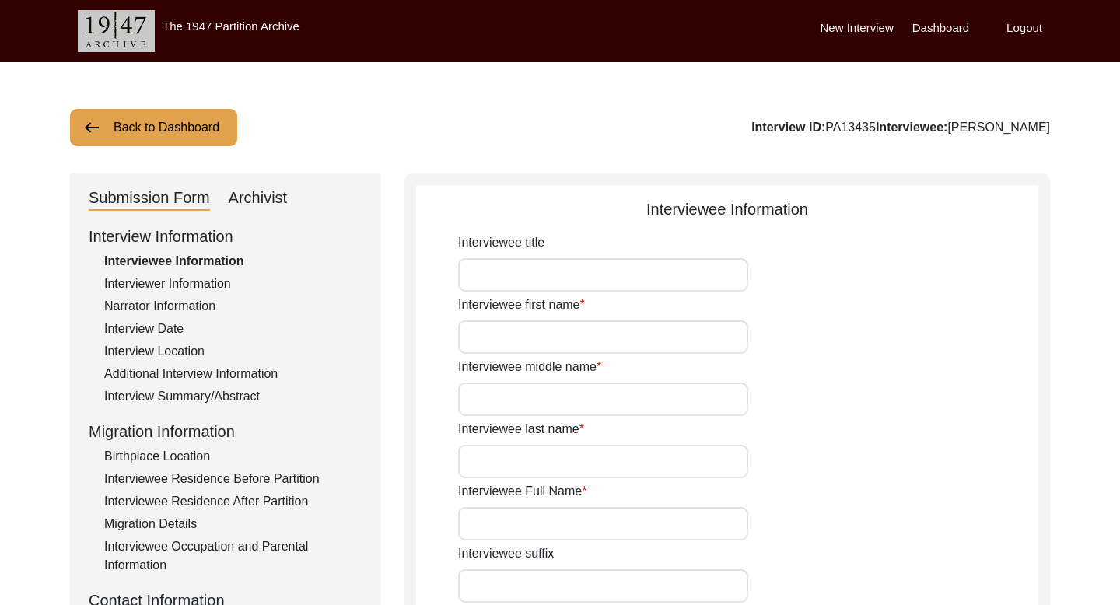
type input "[PERSON_NAME]"
type input "[DATE]"
type input "99"
type input "[DEMOGRAPHIC_DATA]"
type input "Punjabi"
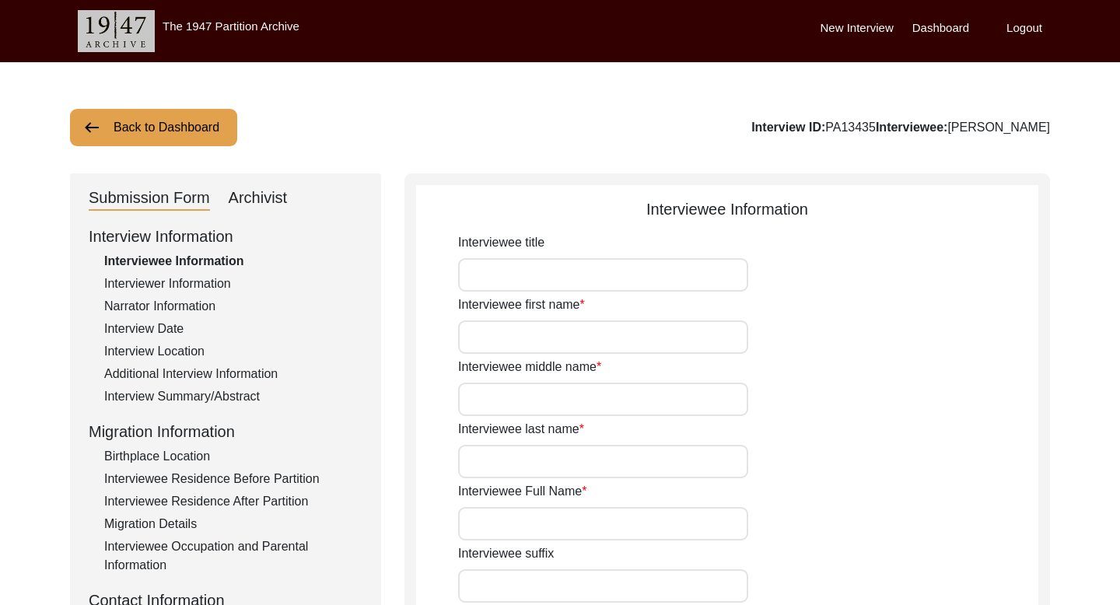
type input "[DEMOGRAPHIC_DATA]"
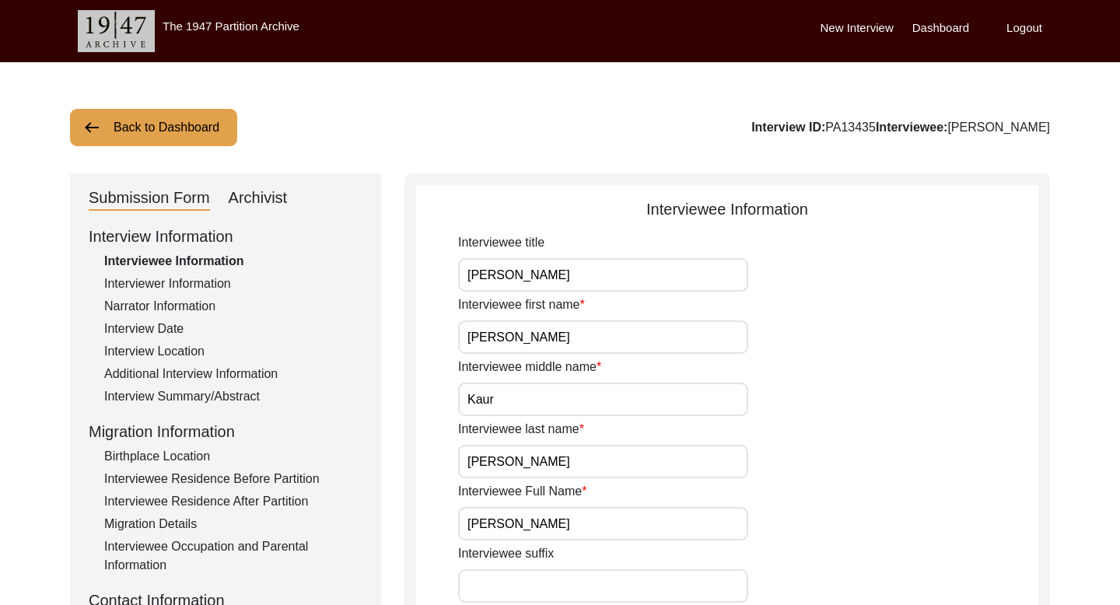
click at [541, 519] on input "[PERSON_NAME]" at bounding box center [603, 523] width 290 height 33
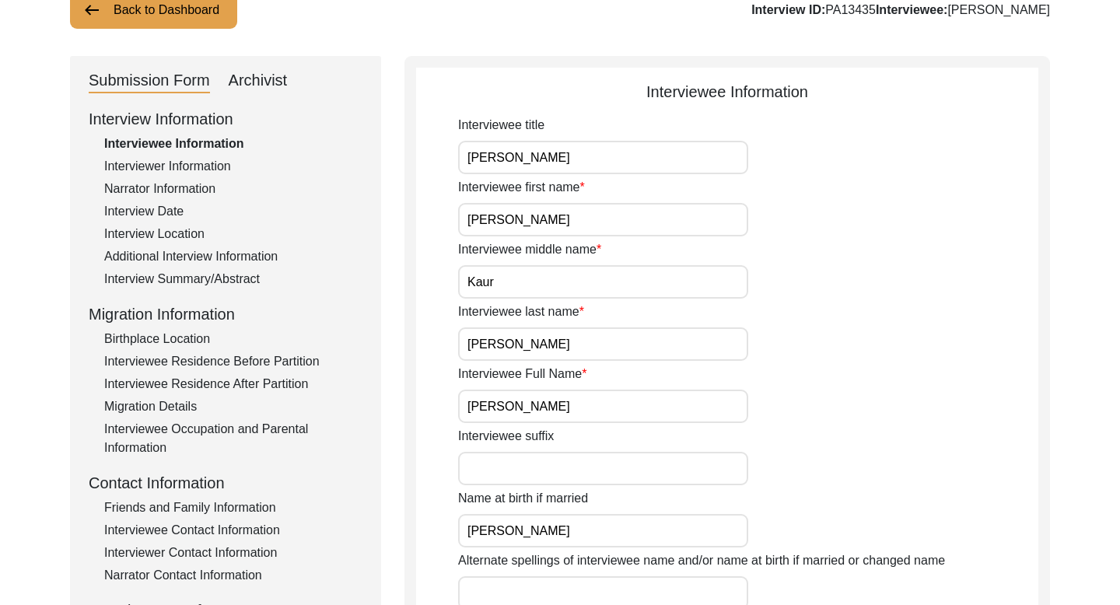
scroll to position [141, 0]
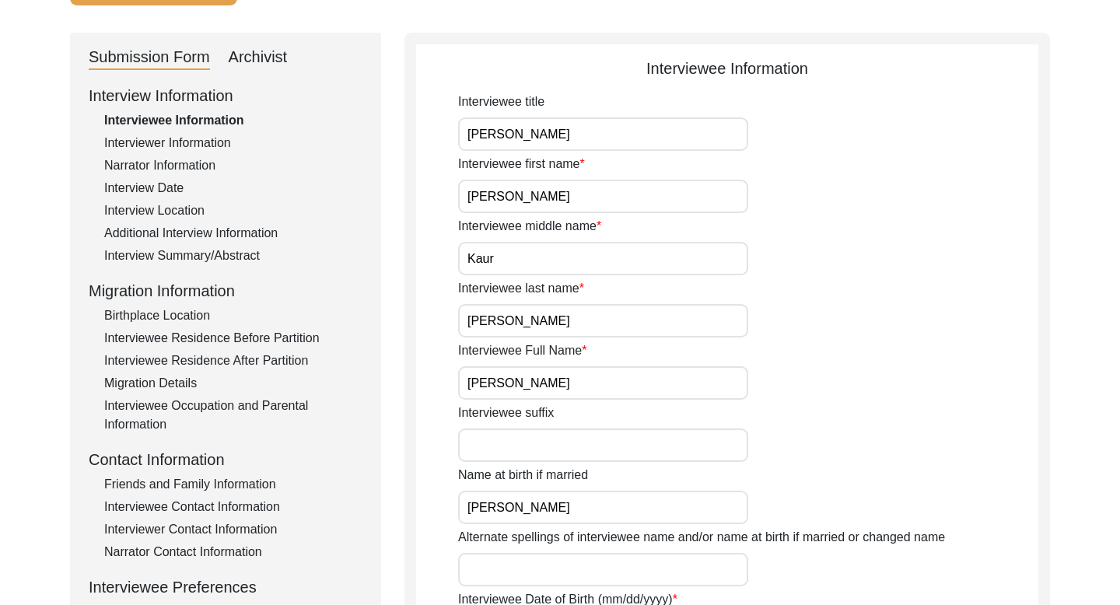
click at [162, 194] on div "Interview Date" at bounding box center [233, 188] width 258 height 19
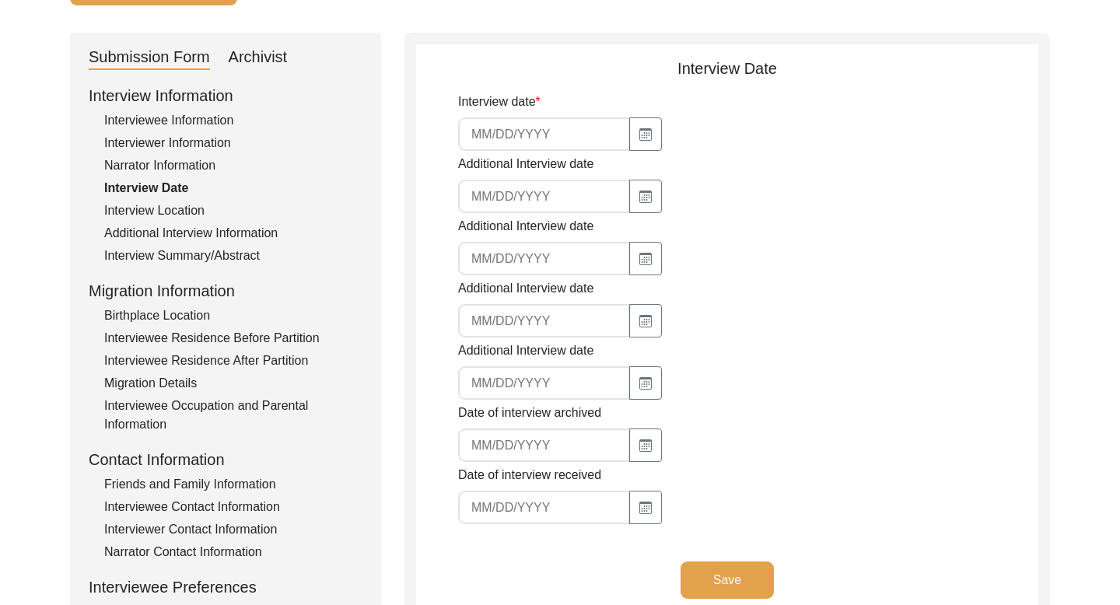
type input "[DATE]"
click at [504, 131] on input "[DATE]" at bounding box center [544, 133] width 172 height 33
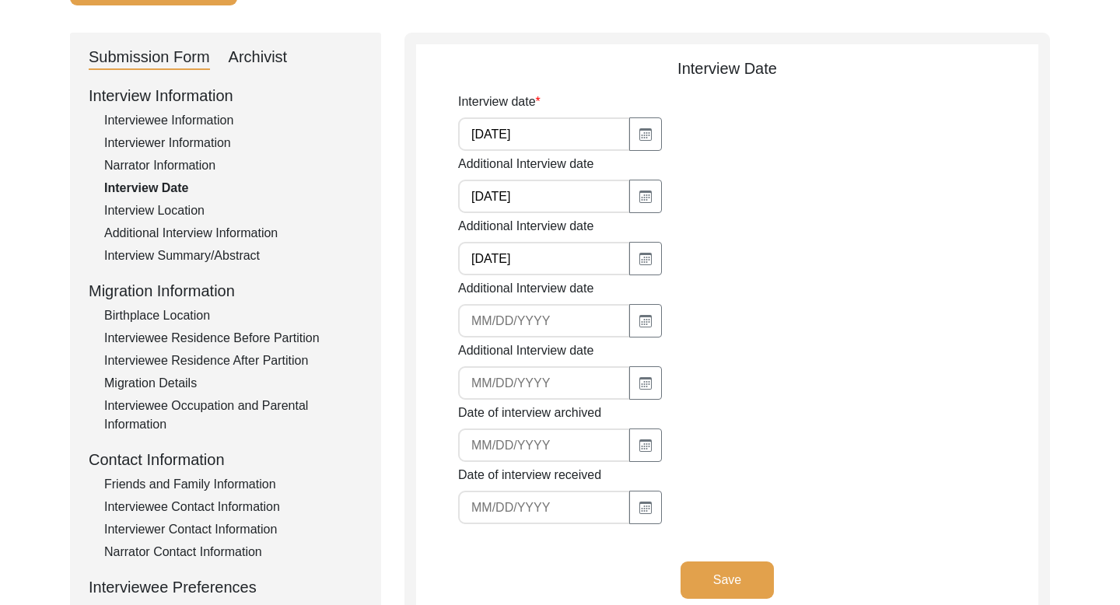
click at [504, 131] on input "[DATE]" at bounding box center [544, 133] width 172 height 33
click at [192, 507] on div "Interviewee Contact Information" at bounding box center [233, 507] width 258 height 19
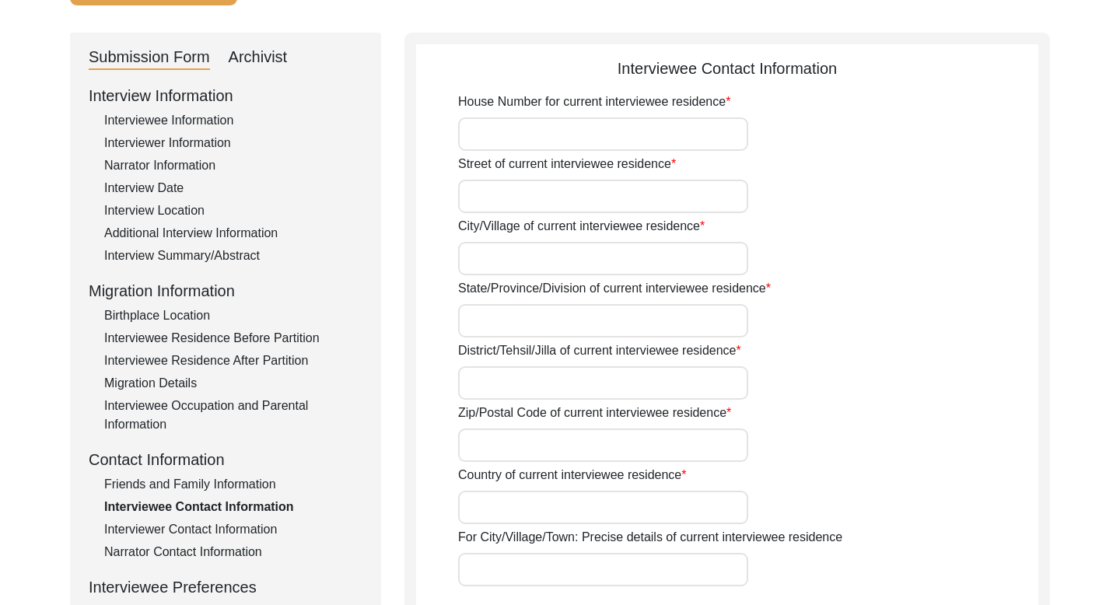
type input "45"
type input "[GEOGRAPHIC_DATA]"
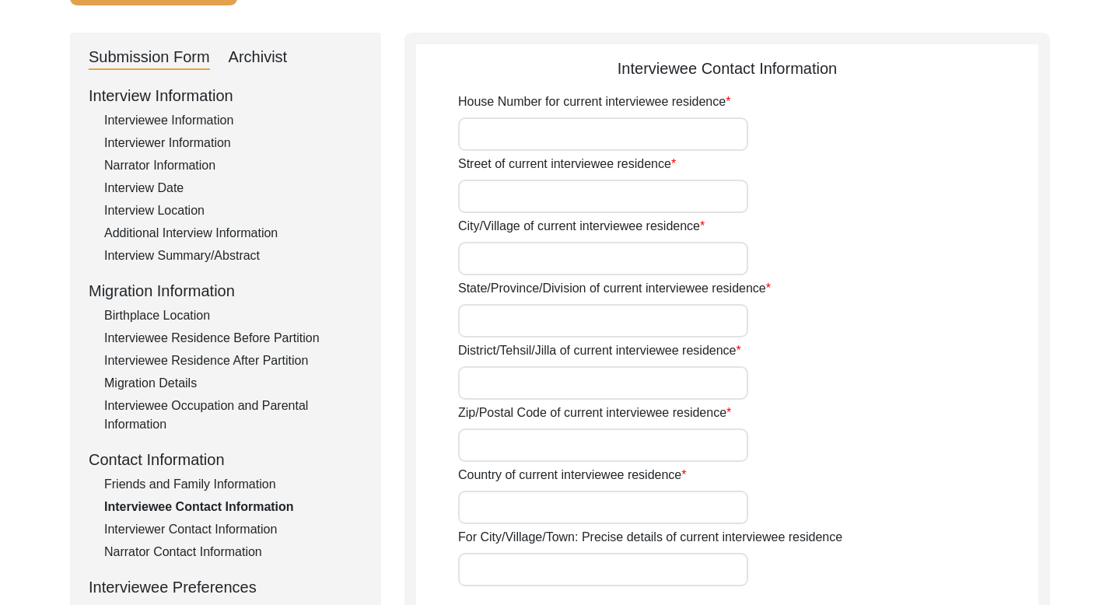
type input "110001"
type input "[GEOGRAPHIC_DATA]"
type input "[GEOGRAPHIC_DATA], [GEOGRAPHIC_DATA], [GEOGRAPHIC_DATA]"
type input "28.70"
type input "77.10"
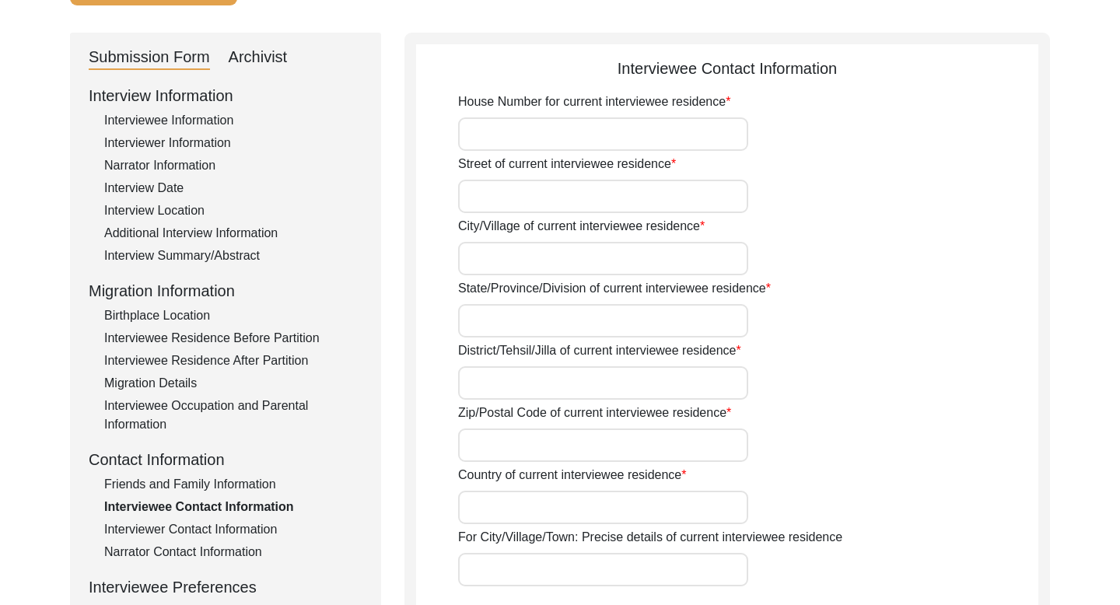
type input "9810873885"
type input "[EMAIL_ADDRESS][DOMAIN_NAME]"
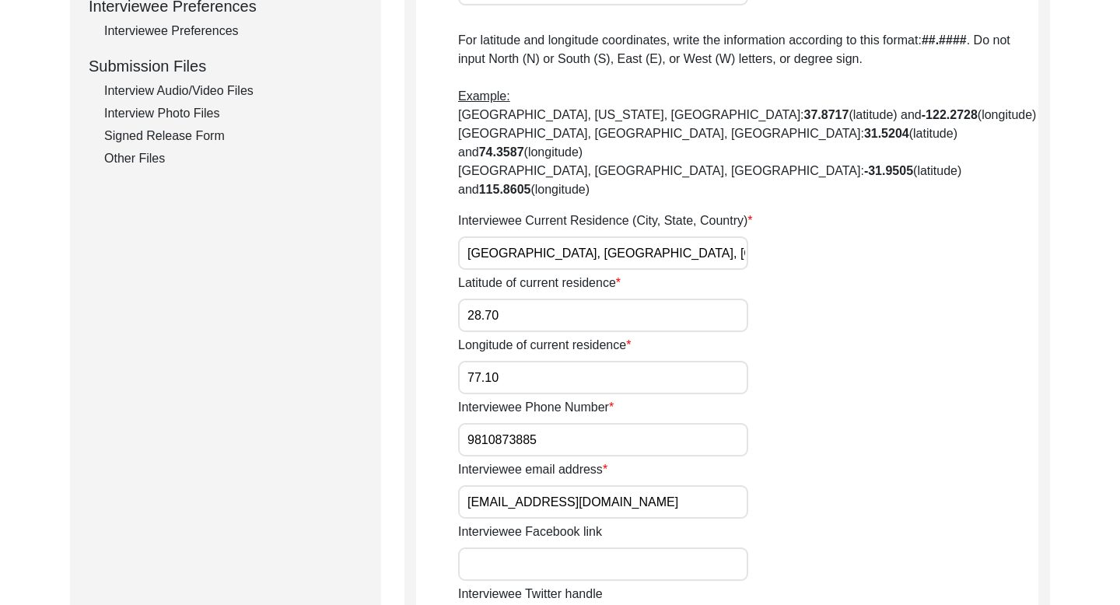
scroll to position [759, 0]
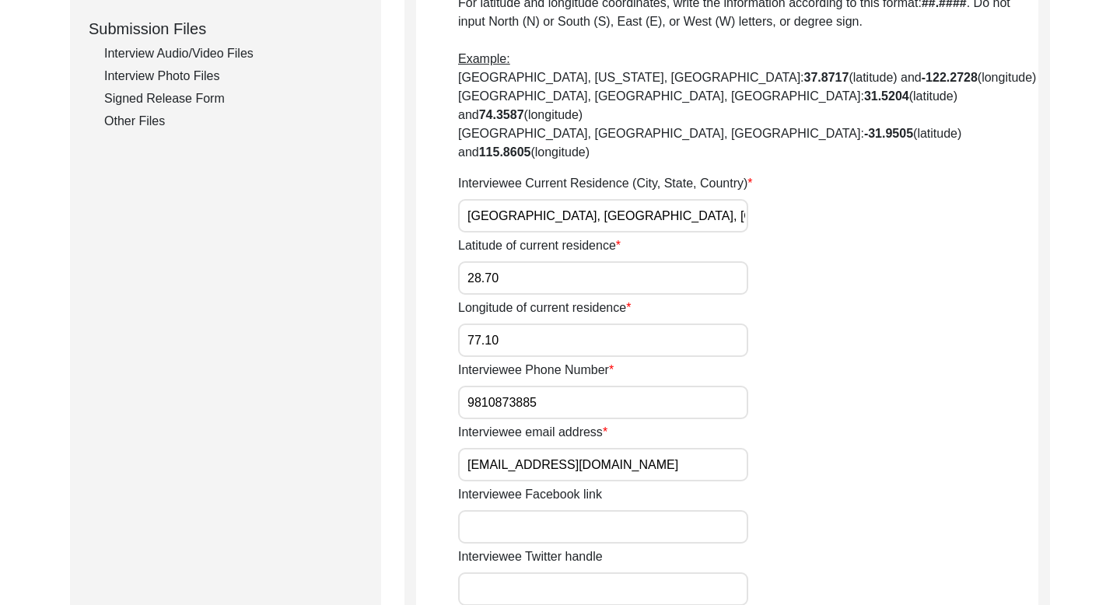
click at [510, 386] on input "9810873885" at bounding box center [603, 402] width 290 height 33
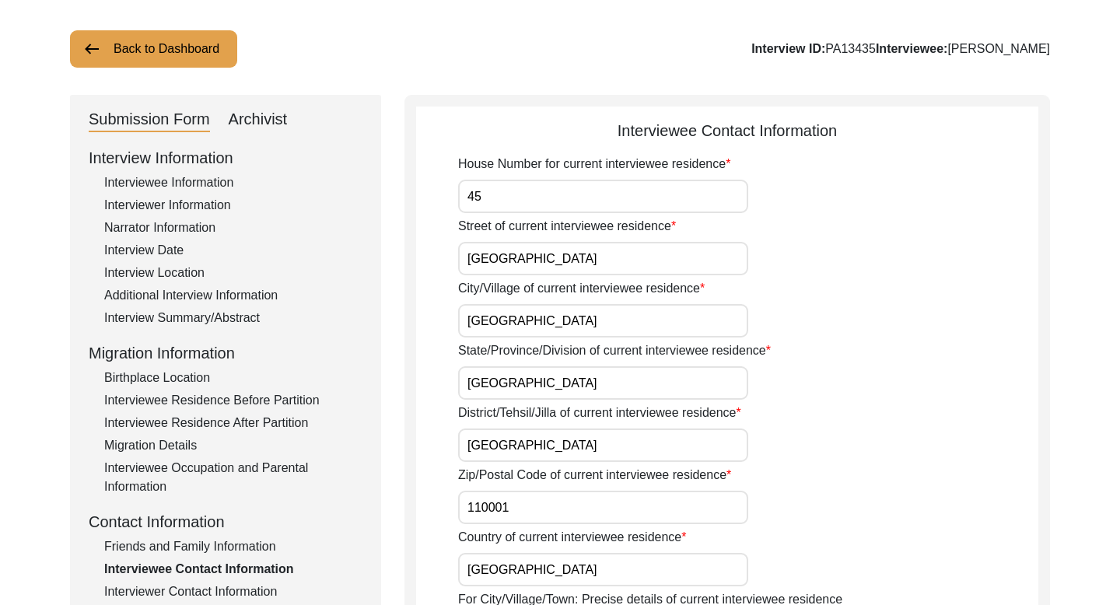
scroll to position [0, 0]
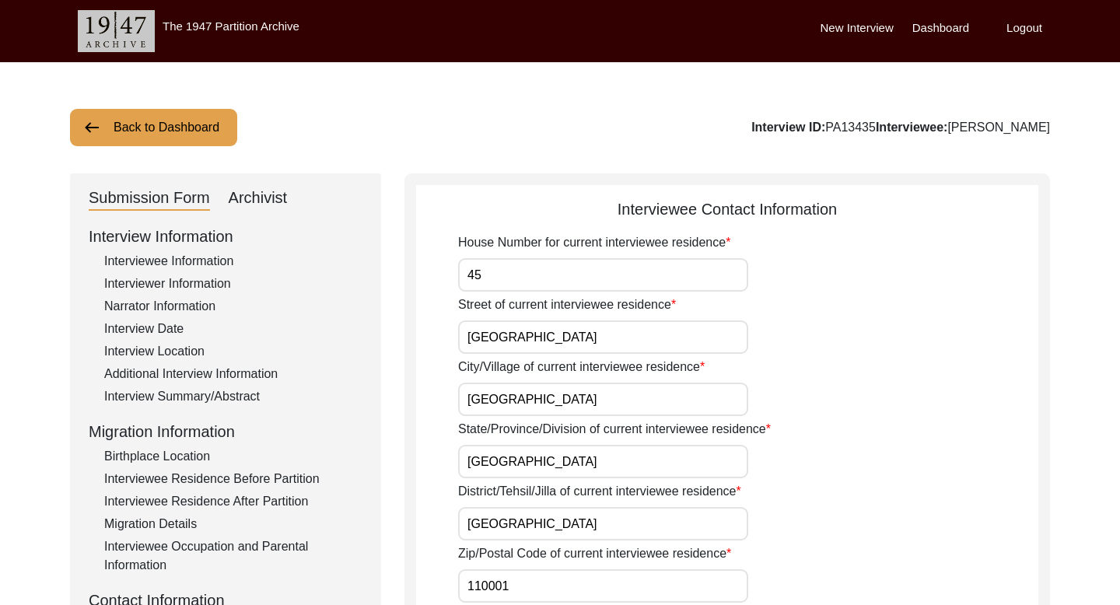
click at [179, 139] on button "Back to Dashboard" at bounding box center [153, 127] width 167 height 37
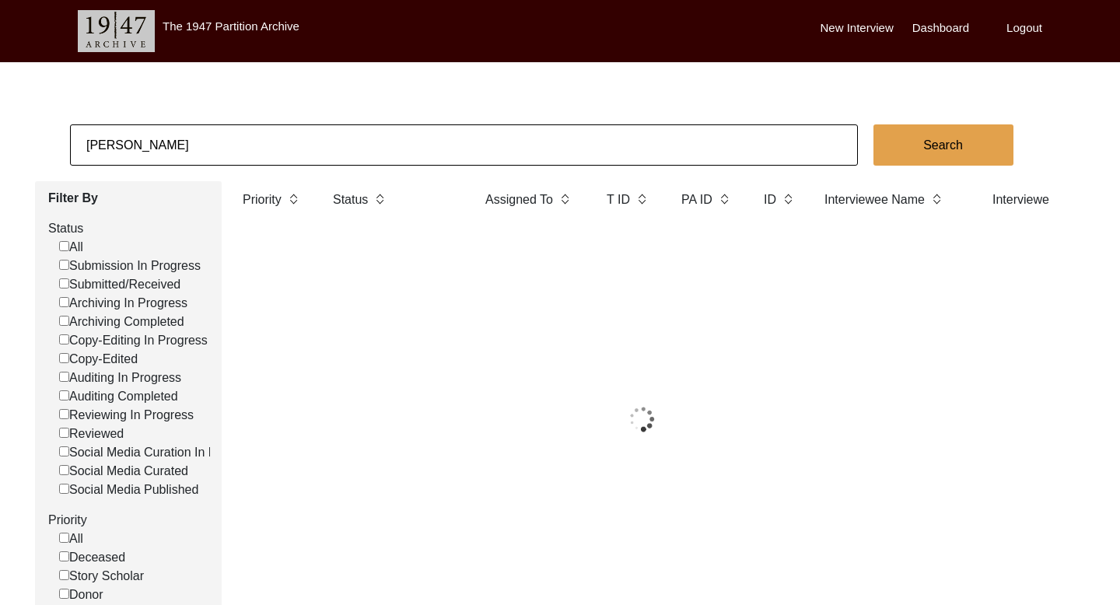
click at [167, 145] on input "[PERSON_NAME]" at bounding box center [464, 144] width 788 height 41
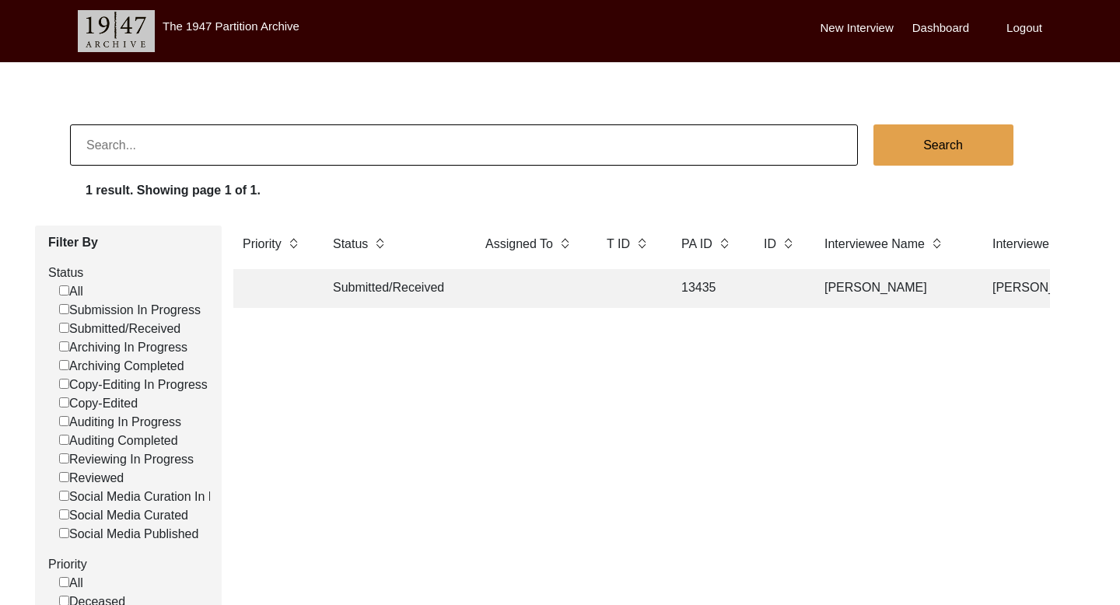
paste input "[PERSON_NAME]"
type input "[PERSON_NAME]"
click at [964, 141] on button "Search" at bounding box center [943, 144] width 140 height 41
checkbox input "false"
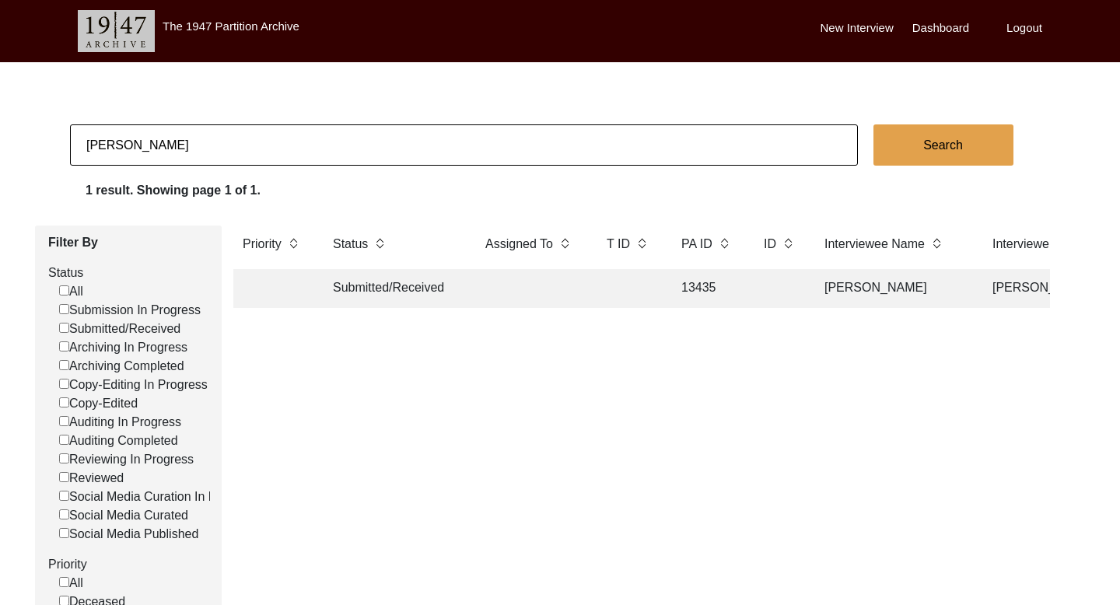
checkbox input "false"
click at [855, 278] on td "[PERSON_NAME]" at bounding box center [892, 288] width 155 height 39
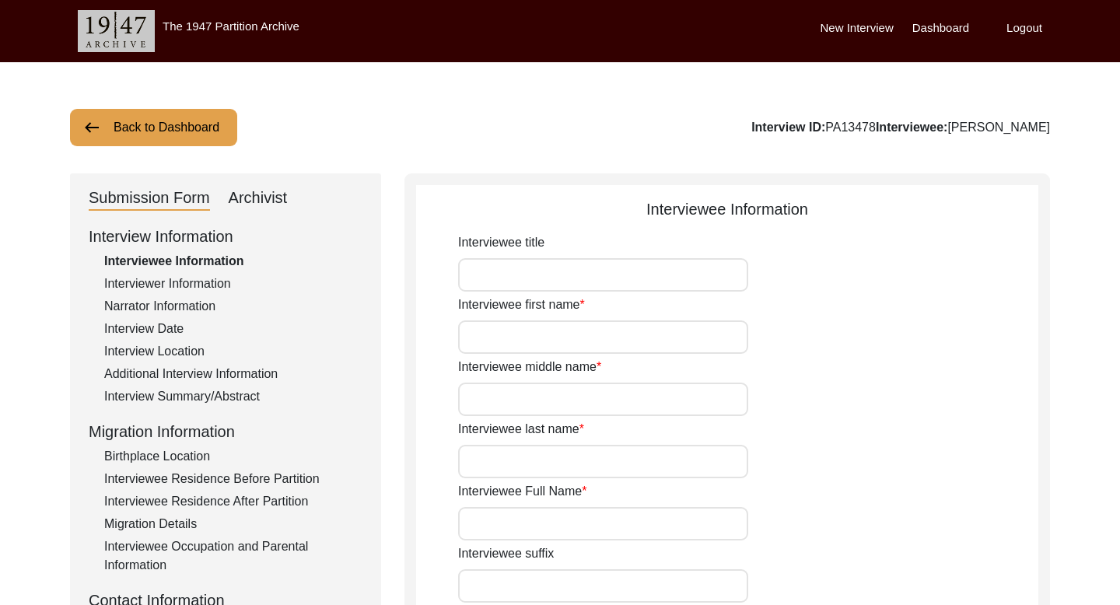
type input "NA"
type input "Dalu"
type input "NA"
type input "Ram"
type input "[PERSON_NAME]"
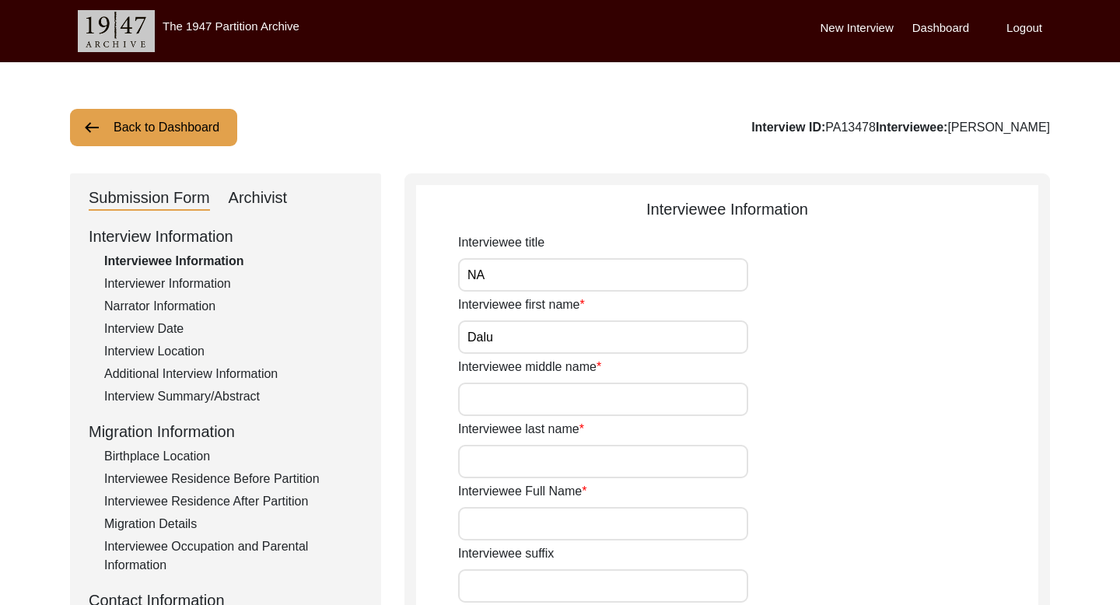
type input "NA"
type input "[DATE]"
type input "NA"
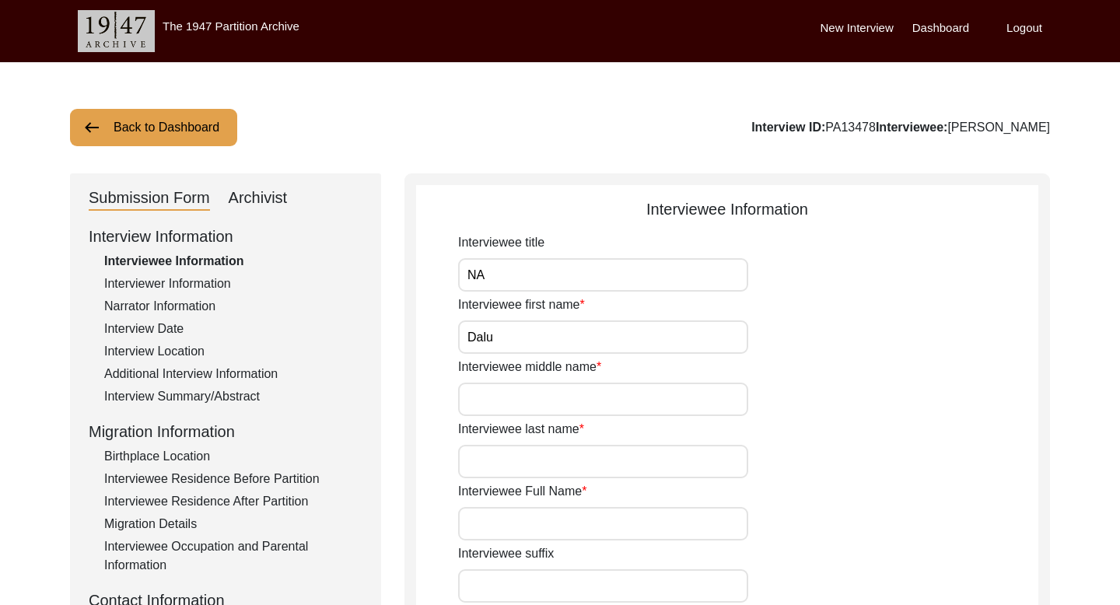
type input "81"
type input "[DEMOGRAPHIC_DATA]"
type input "NA"
type textarea "NA"
type input "Hindi"
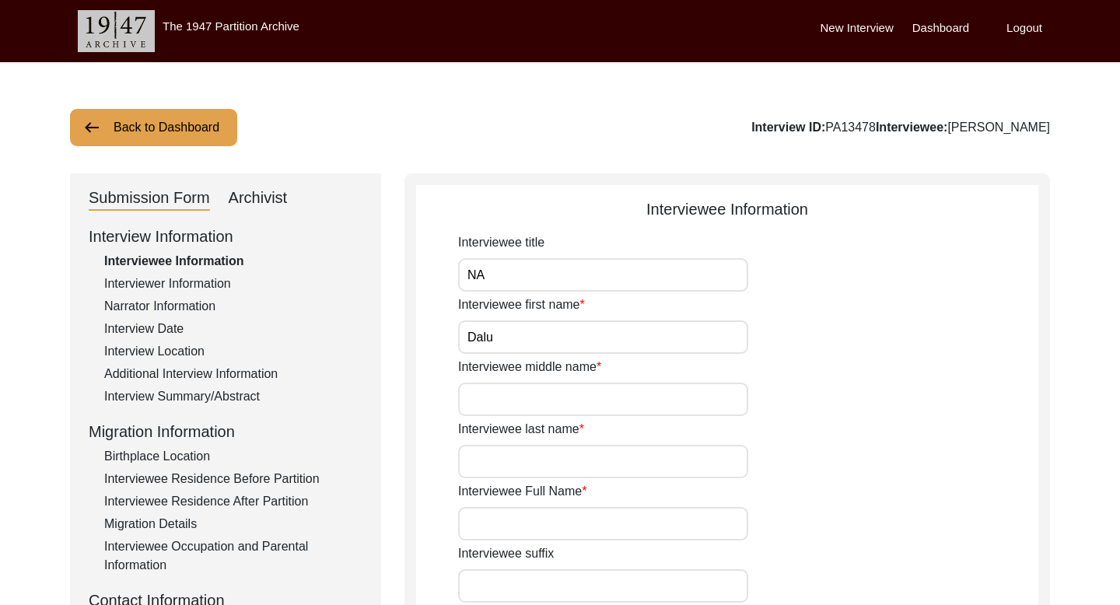
type input "Dhundhari"
type input "[DEMOGRAPHIC_DATA]"
type input "NA"
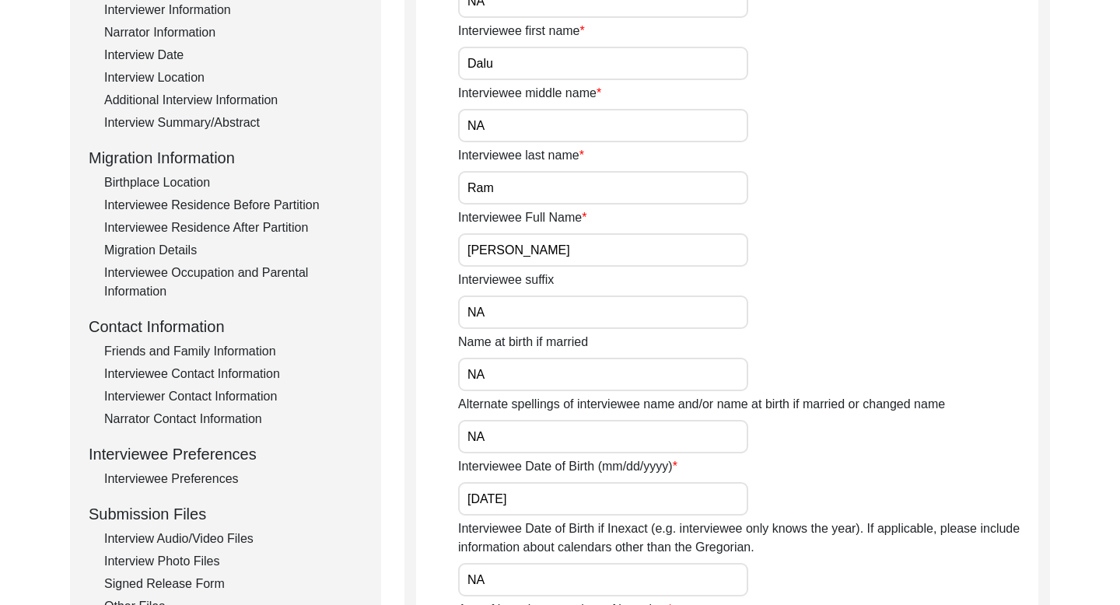
scroll to position [276, 0]
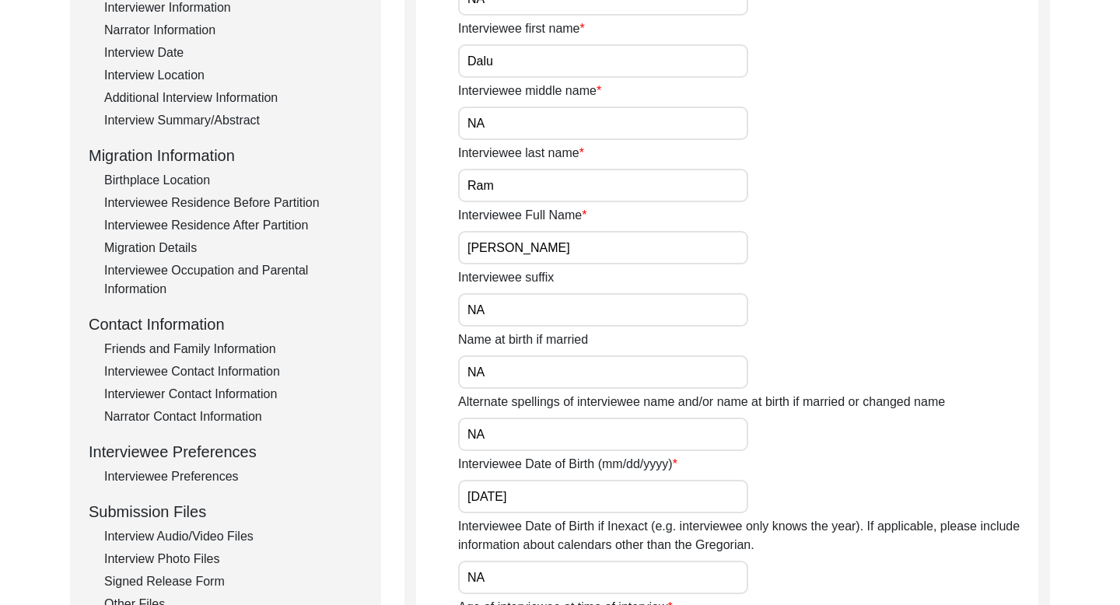
click at [498, 243] on input "[PERSON_NAME]" at bounding box center [603, 247] width 290 height 33
click at [173, 175] on div "Birthplace Location" at bounding box center [233, 180] width 258 height 19
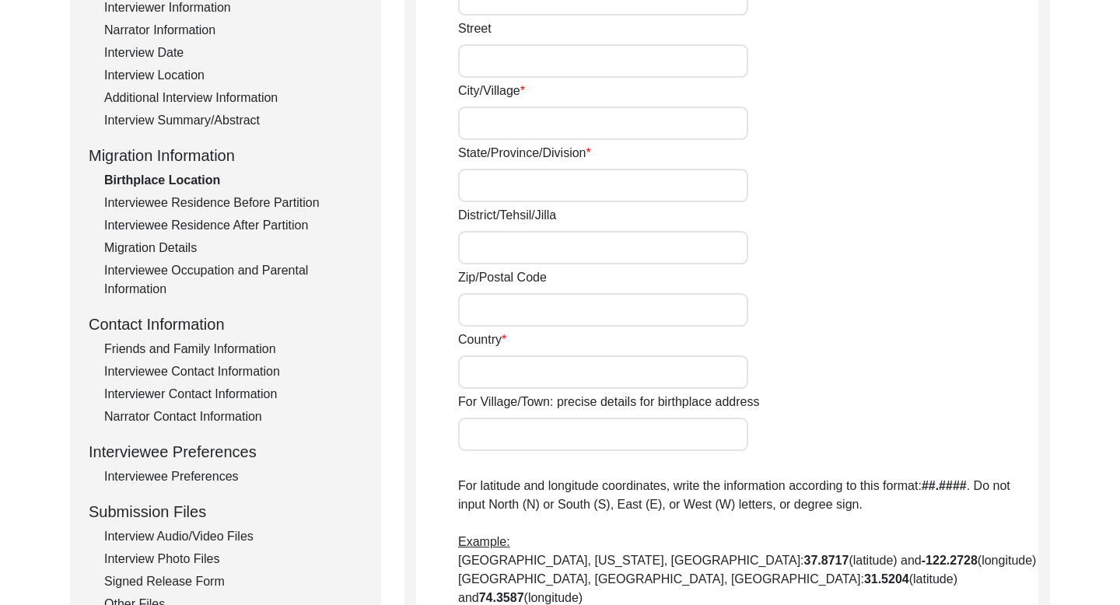
type input "[GEOGRAPHIC_DATA], [GEOGRAPHIC_DATA]"
type input "[GEOGRAPHIC_DATA]"
type input "Kotputli- Behror"
type input "[GEOGRAPHIC_DATA]"
type input "Ramsinghpura, Kotputli- [GEOGRAPHIC_DATA], [GEOGRAPHIC_DATA]"
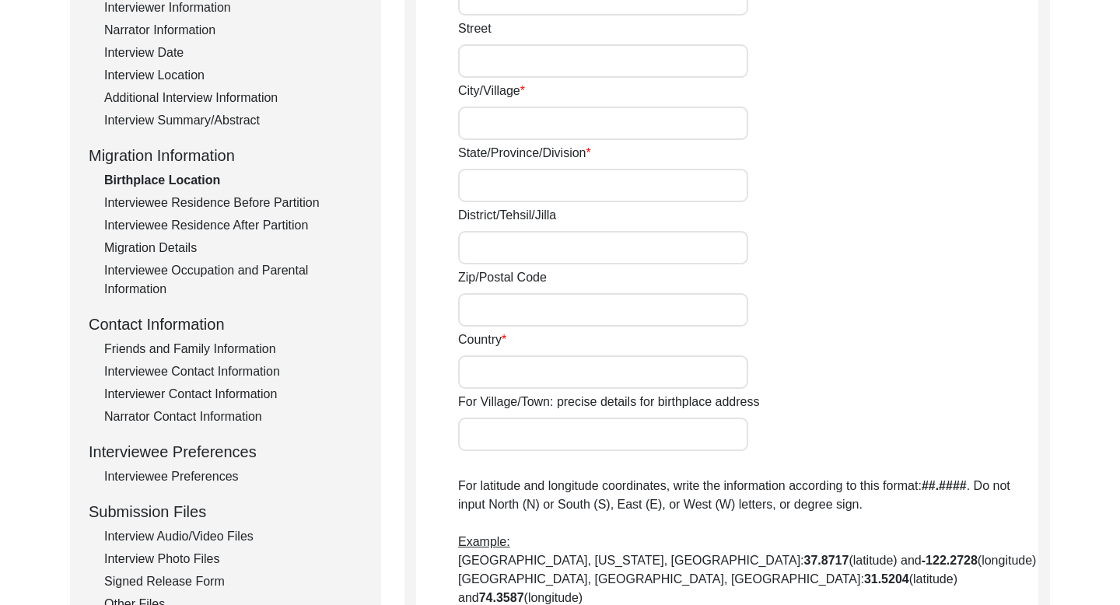
type input "27.7520"
type input "76.2238"
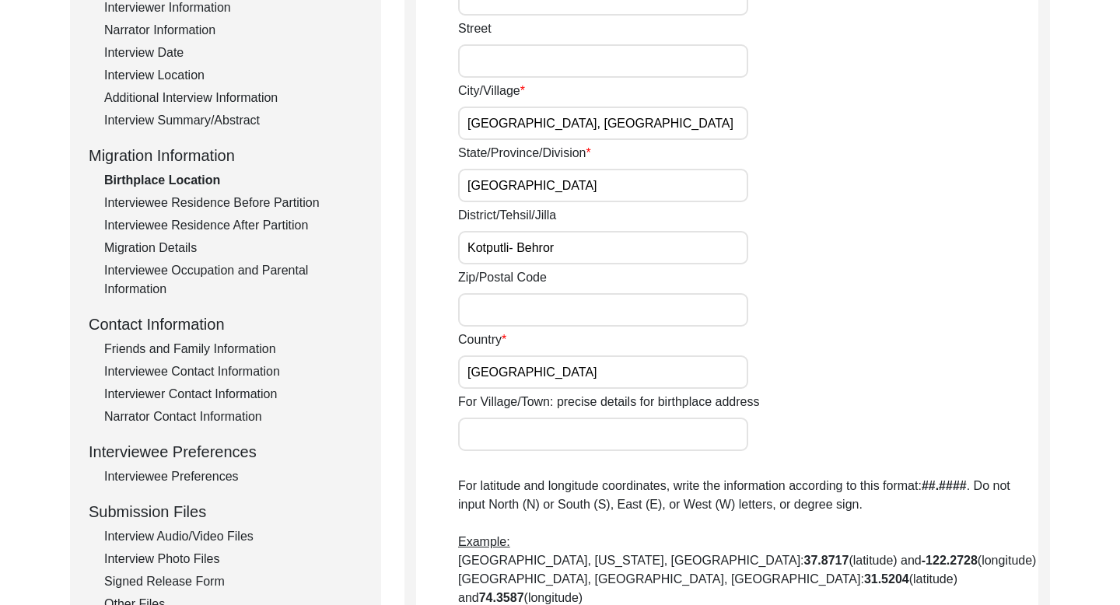
click at [187, 368] on div "Interviewee Contact Information" at bounding box center [233, 371] width 258 height 19
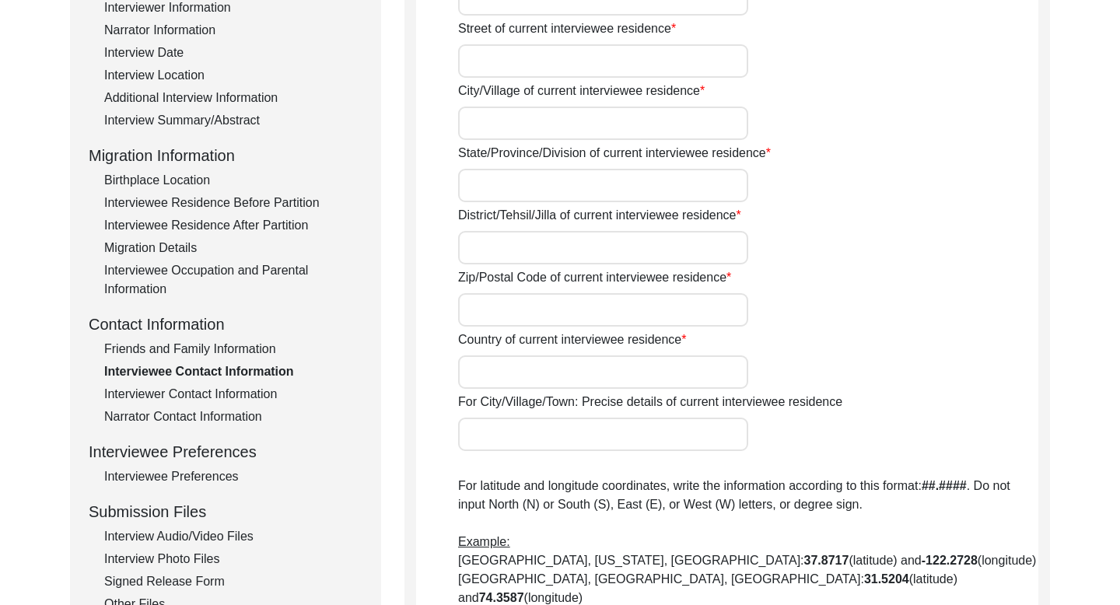
type input "NA"
type input "[GEOGRAPHIC_DATA]"
type input "Ramsinghpura"
type input "[GEOGRAPHIC_DATA]"
type input "Kotputli- Behror"
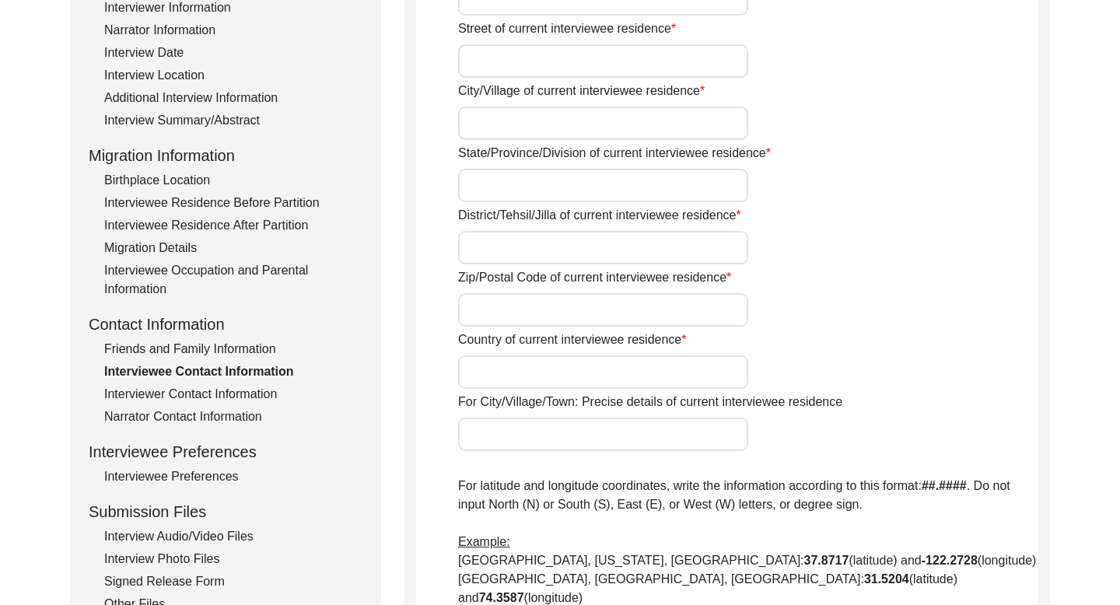
type input "303108"
type input "[GEOGRAPHIC_DATA]"
type input "Ramsinghpura, Kotputli- [GEOGRAPHIC_DATA], [GEOGRAPHIC_DATA]"
type input "27.7520"
type input "76.2238"
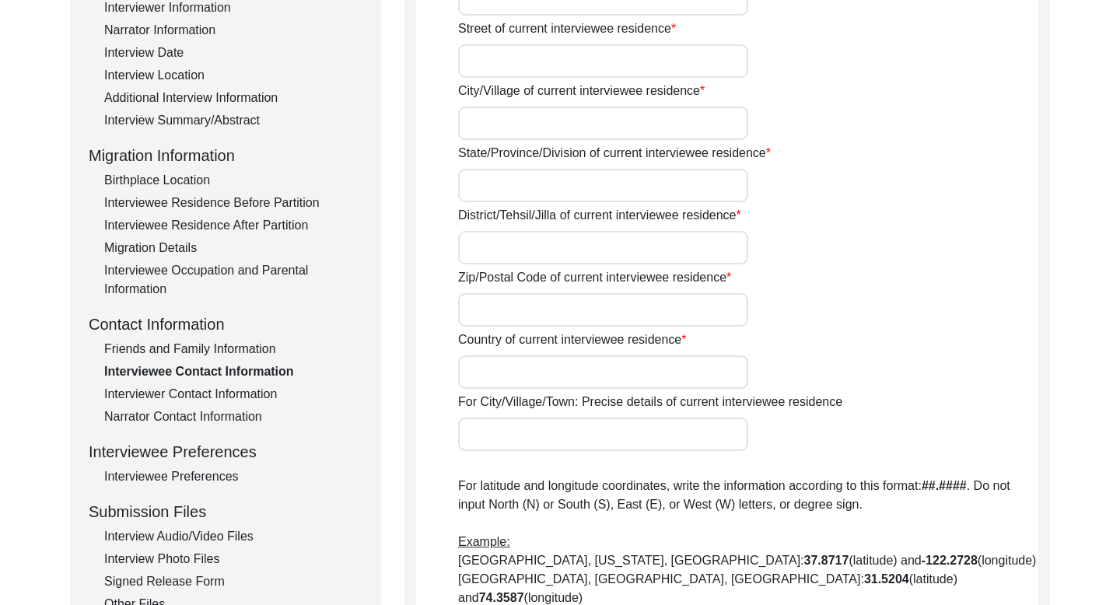
type input "9928884385"
type input "[EMAIL_ADDRESS][DOMAIN_NAME]"
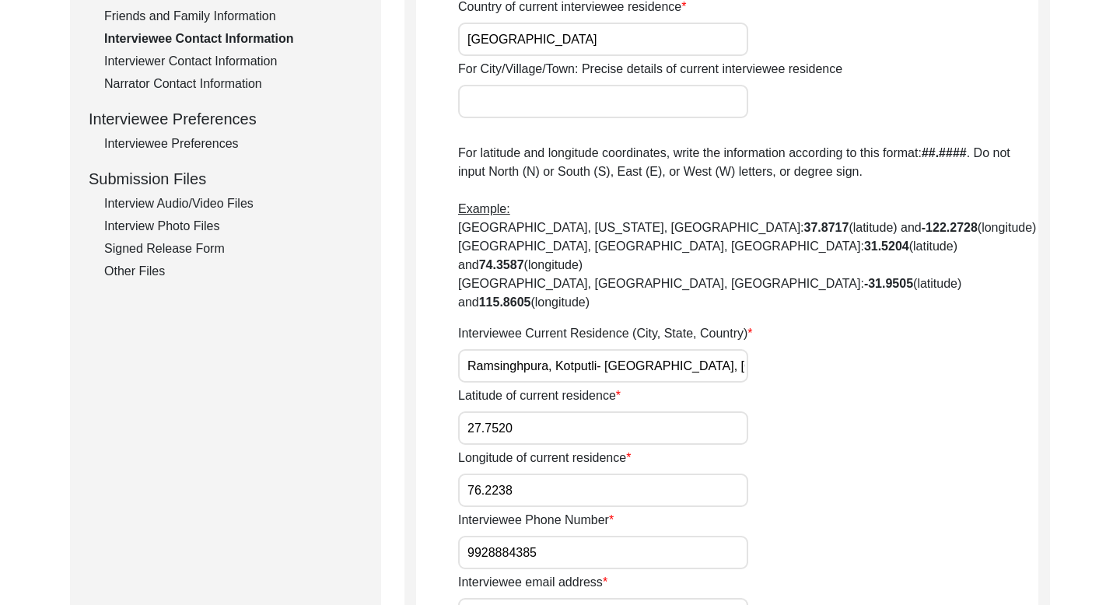
scroll to position [645, 0]
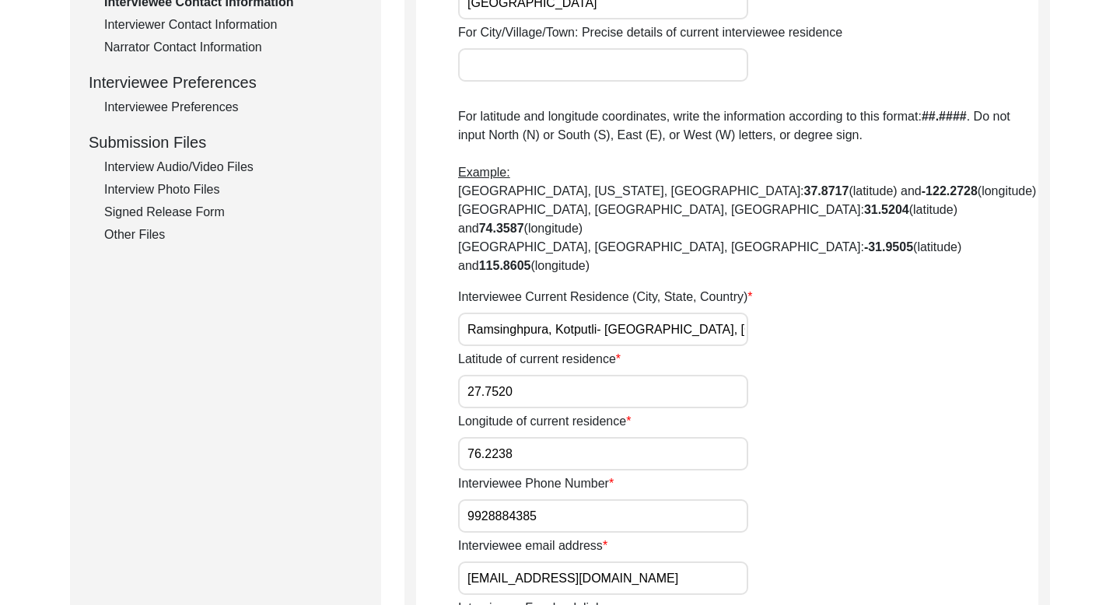
click at [491, 499] on input "9928884385" at bounding box center [603, 515] width 290 height 33
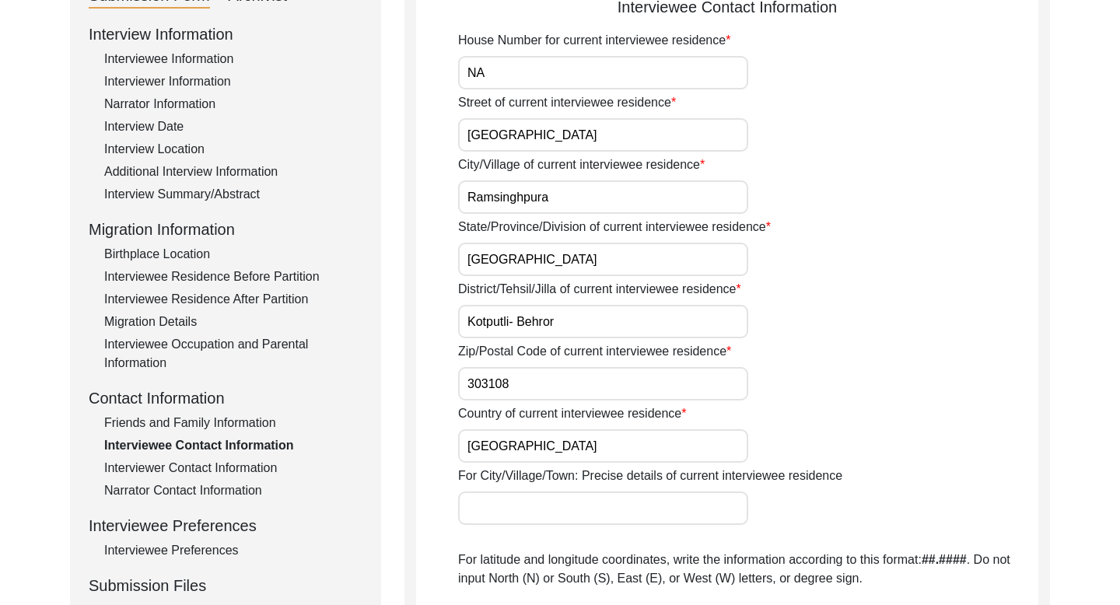
scroll to position [203, 0]
click at [172, 128] on div "Interview Date" at bounding box center [233, 126] width 258 height 19
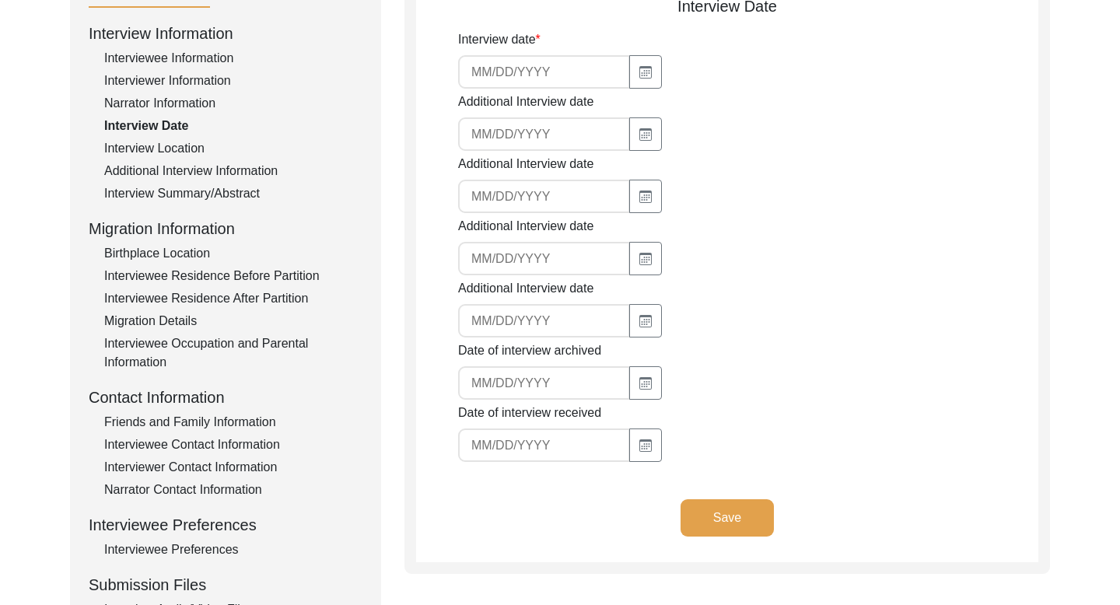
type input "[DATE]"
click at [509, 68] on input "[DATE]" at bounding box center [544, 71] width 172 height 33
click at [217, 78] on div "Interviewer Information" at bounding box center [233, 81] width 258 height 19
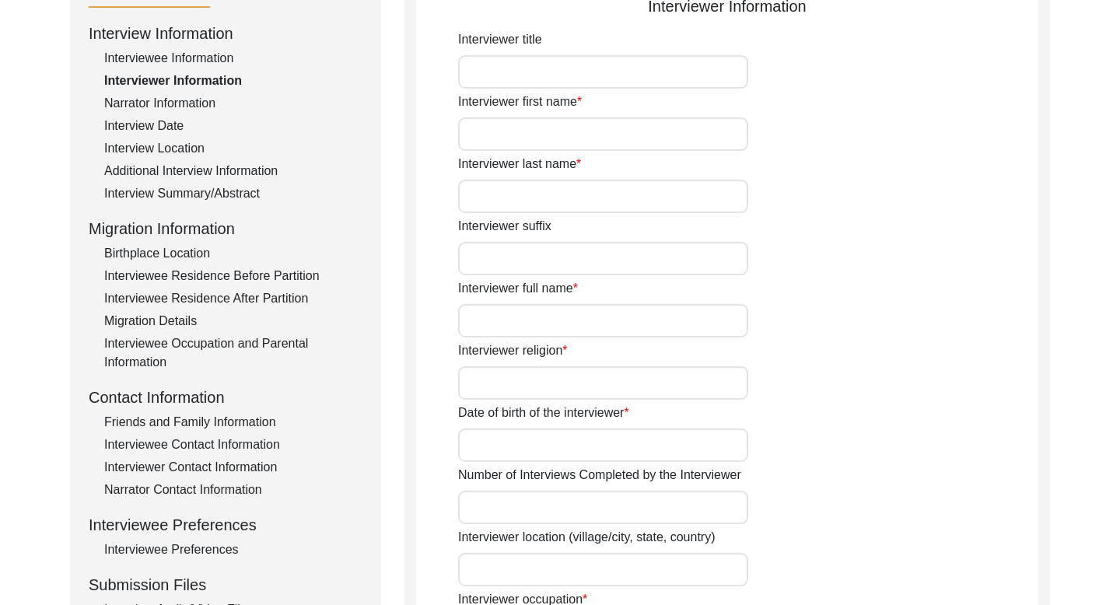
type input "NA"
type input "Bharti"
type input "."
type input "NA"
type input "Bharti"
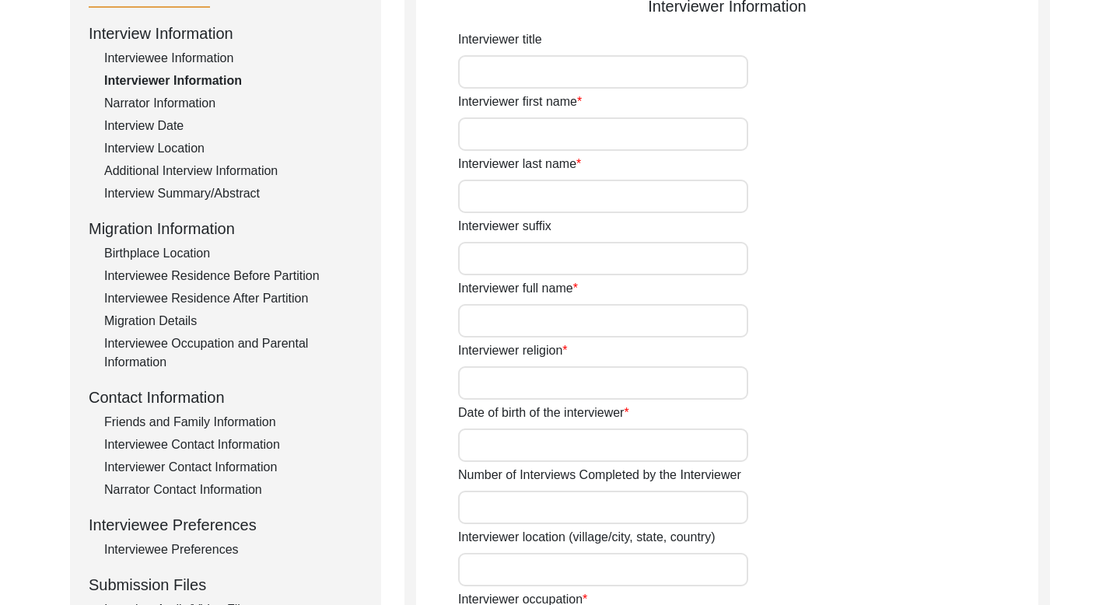
type input "[DEMOGRAPHIC_DATA]"
type input "[DATE]"
type input "[GEOGRAPHIC_DATA], [GEOGRAPHIC_DATA], [GEOGRAPHIC_DATA]"
type input "History Honours student at [GEOGRAPHIC_DATA], [GEOGRAPHIC_DATA]"
type input "NA"
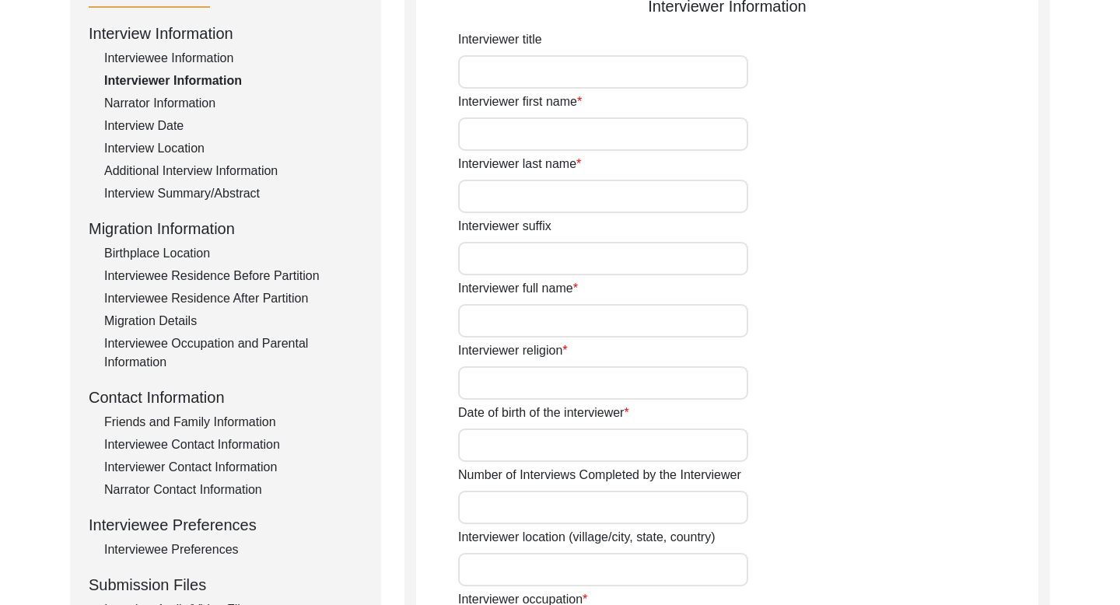
type input "Bharti"
type input "NA"
type input "Bharti"
type textarea "I am a student of history, currently in my final year of History Honours at [GE…"
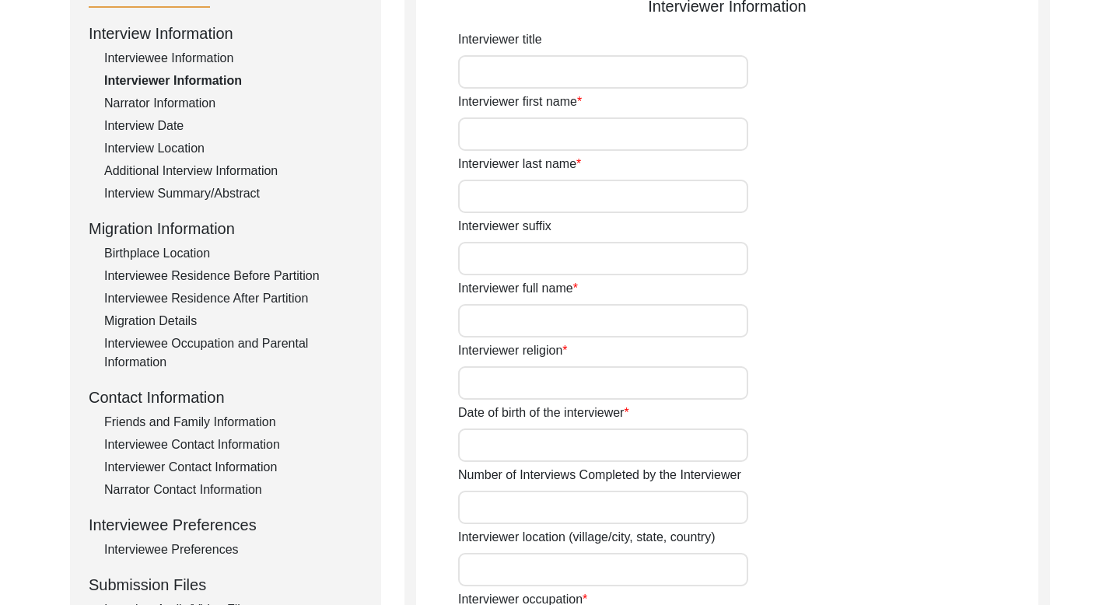
type input "Hindi"
type input "NA"
type textarea "[PERSON_NAME] is the grandfather of my sister in law, [PERSON_NAME]."
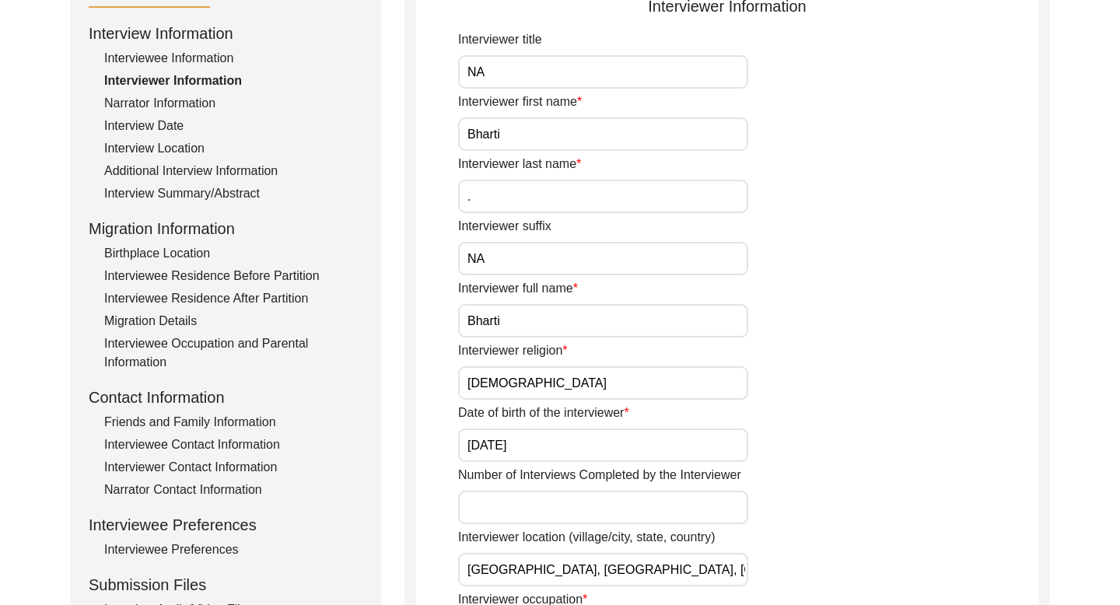
click at [493, 317] on input "Bharti" at bounding box center [603, 320] width 290 height 33
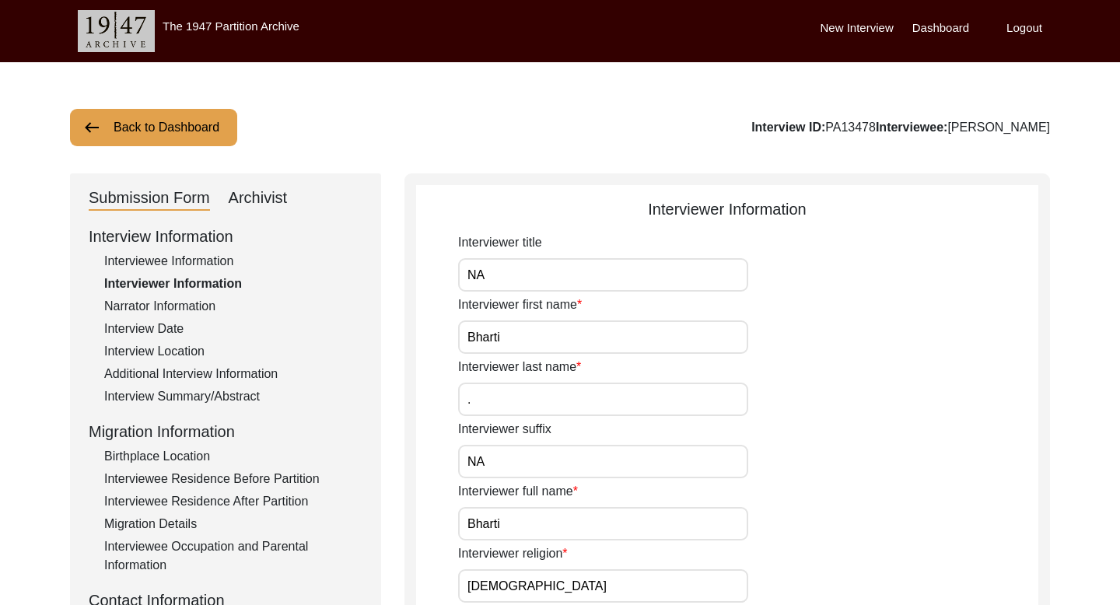
click at [138, 137] on button "Back to Dashboard" at bounding box center [153, 127] width 167 height 37
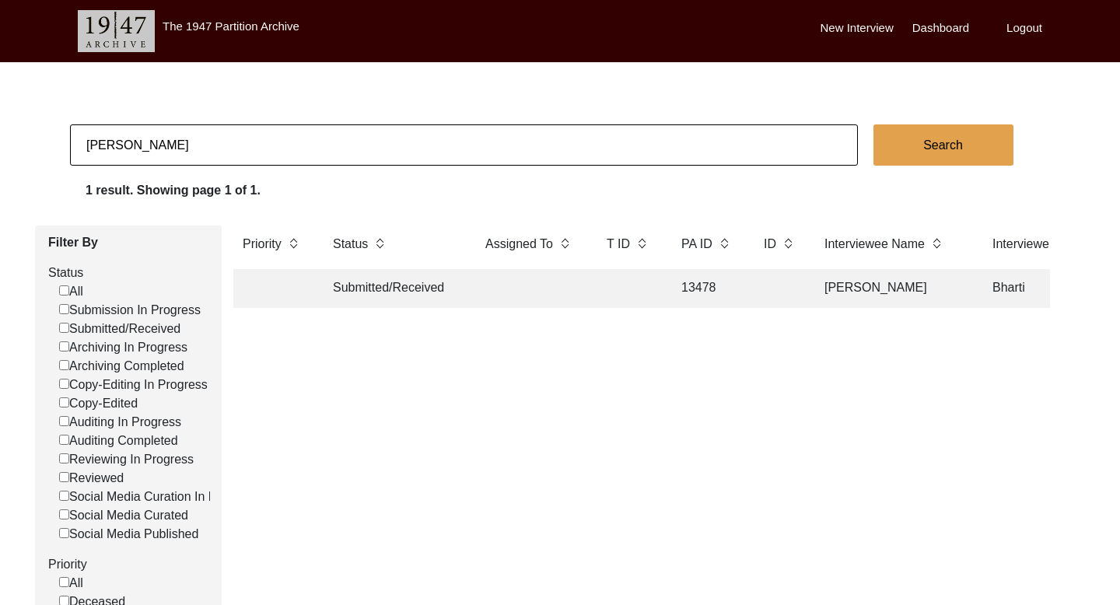
click at [129, 145] on input "[PERSON_NAME]" at bounding box center [464, 144] width 788 height 41
paste input "[PERSON_NAME]"
type input "[PERSON_NAME]"
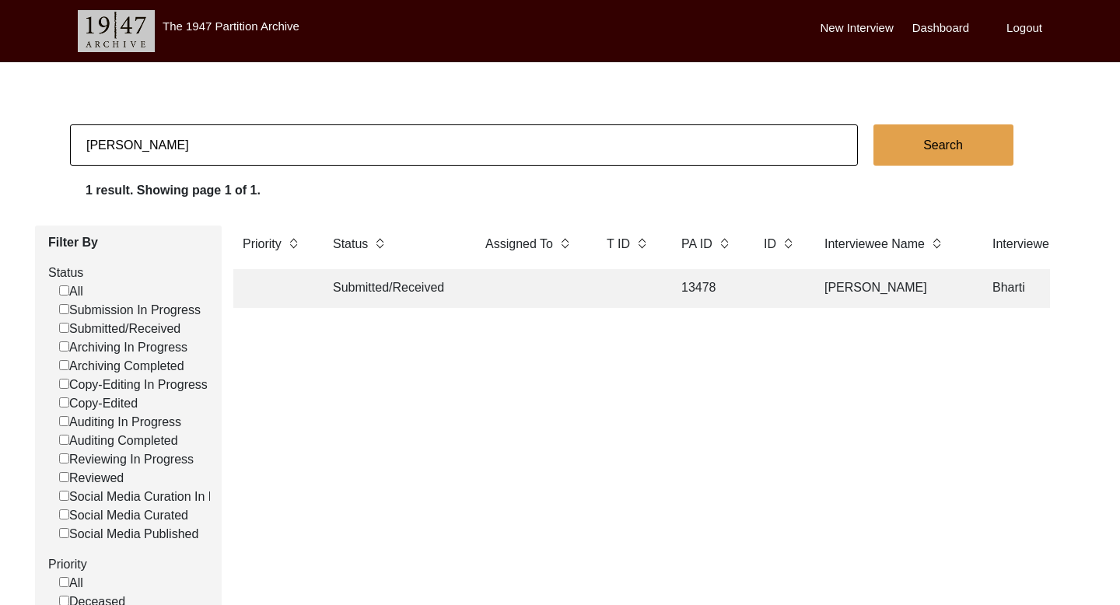
click at [929, 148] on button "Search" at bounding box center [943, 144] width 140 height 41
checkbox input "false"
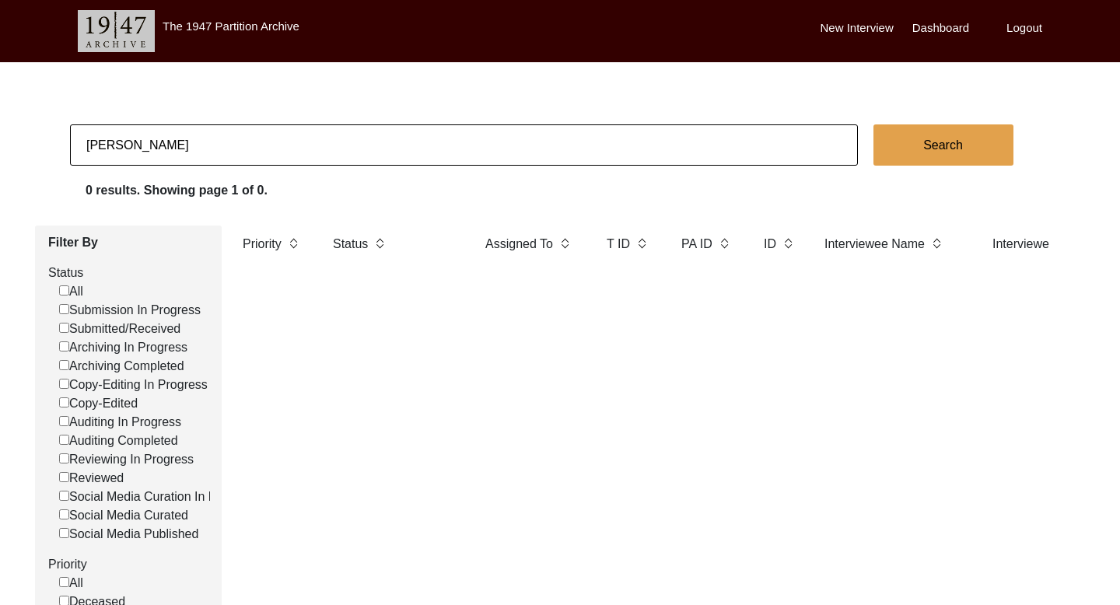
click at [302, 124] on input "[PERSON_NAME]" at bounding box center [464, 144] width 788 height 41
click at [244, 148] on input "[PERSON_NAME]" at bounding box center [464, 144] width 788 height 41
type input "[PERSON_NAME]"
click at [928, 120] on body "The 1947 Partition Archive New Interview Dashboard Logout [PERSON_NAME] Search …" at bounding box center [560, 472] width 1120 height 945
click at [901, 146] on button "Search" at bounding box center [943, 144] width 140 height 41
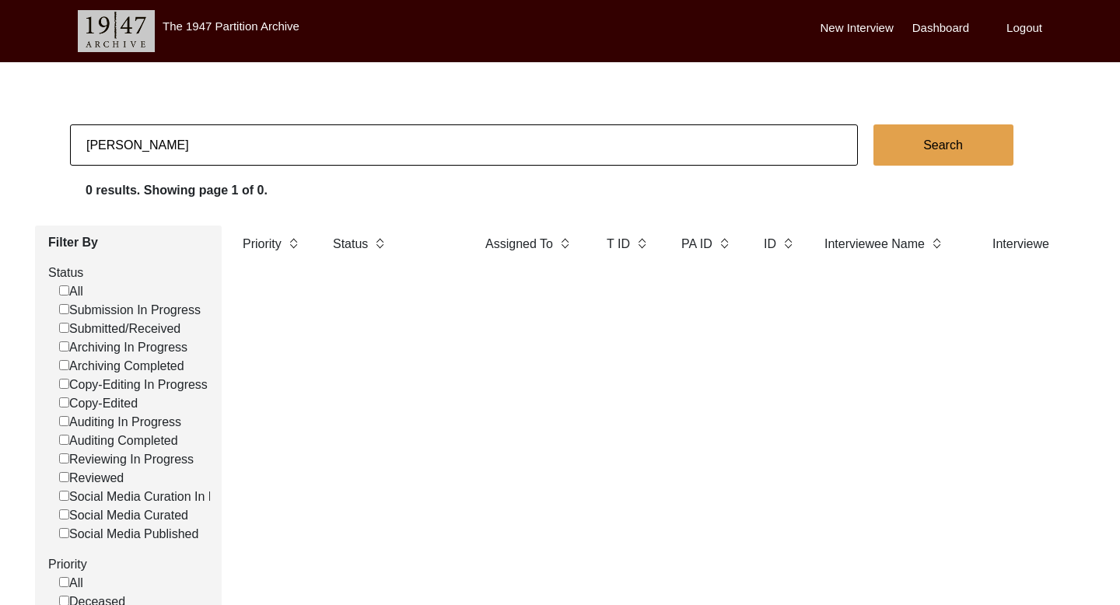
checkbox input "false"
click at [138, 143] on input "[PERSON_NAME]" at bounding box center [464, 144] width 788 height 41
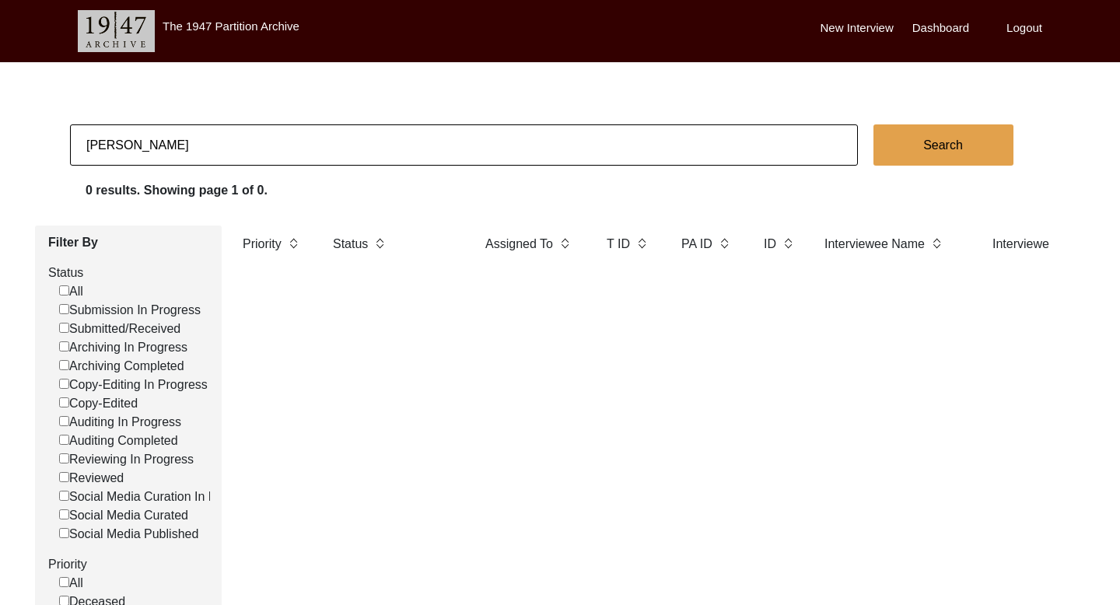
click at [138, 143] on input "[PERSON_NAME]" at bounding box center [464, 144] width 788 height 41
paste input "[PERSON_NAME]"
type input "[PERSON_NAME]"
checkbox input "false"
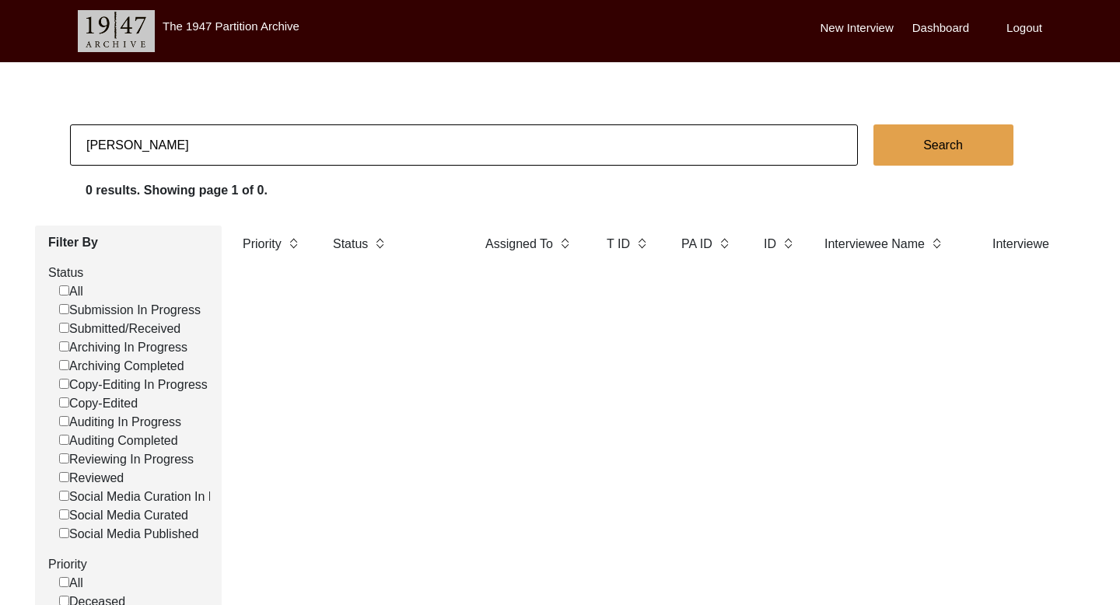
checkbox input "false"
type input "[PERSON_NAME]"
click at [921, 136] on button "Search" at bounding box center [943, 144] width 140 height 41
checkbox input "false"
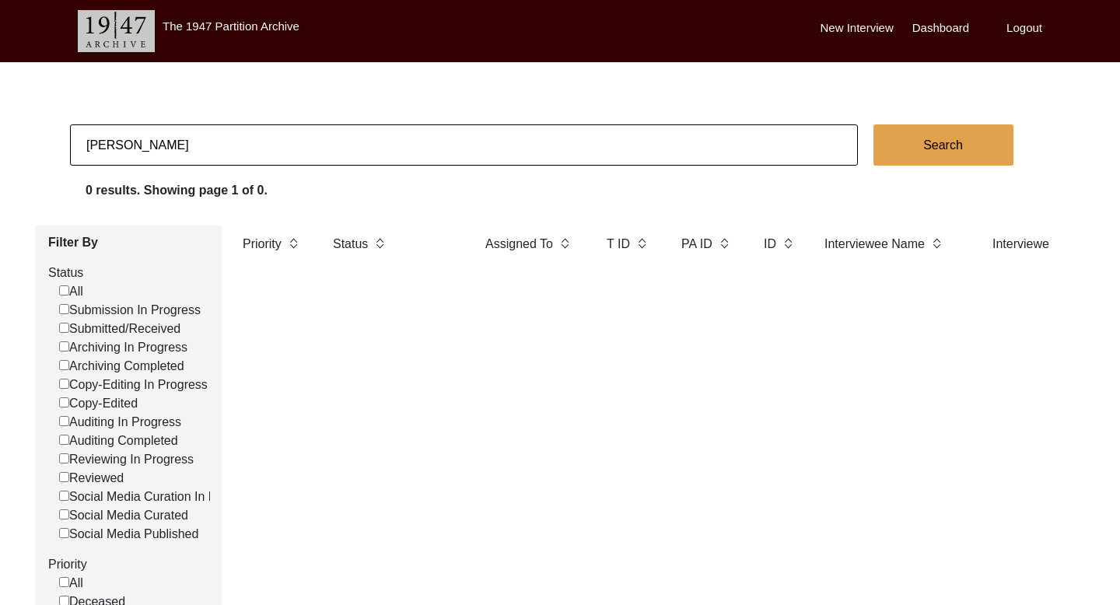
checkbox input "false"
click at [128, 150] on input "[PERSON_NAME]" at bounding box center [464, 144] width 788 height 41
paste input "[PERSON_NAME]"
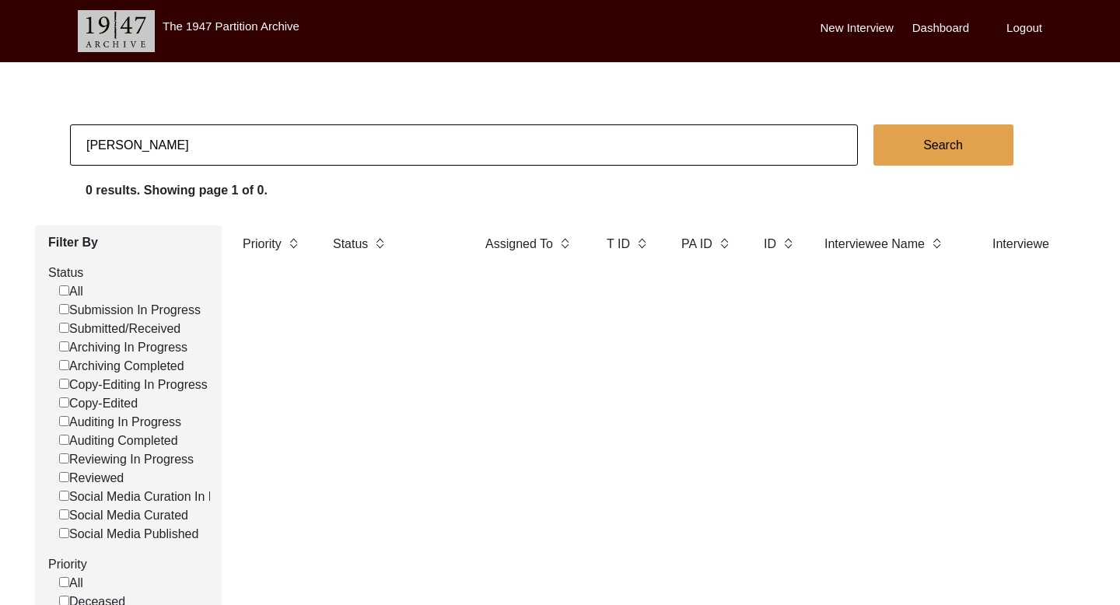
type input "[PERSON_NAME]"
click at [956, 135] on button "Search" at bounding box center [943, 144] width 140 height 41
checkbox input "false"
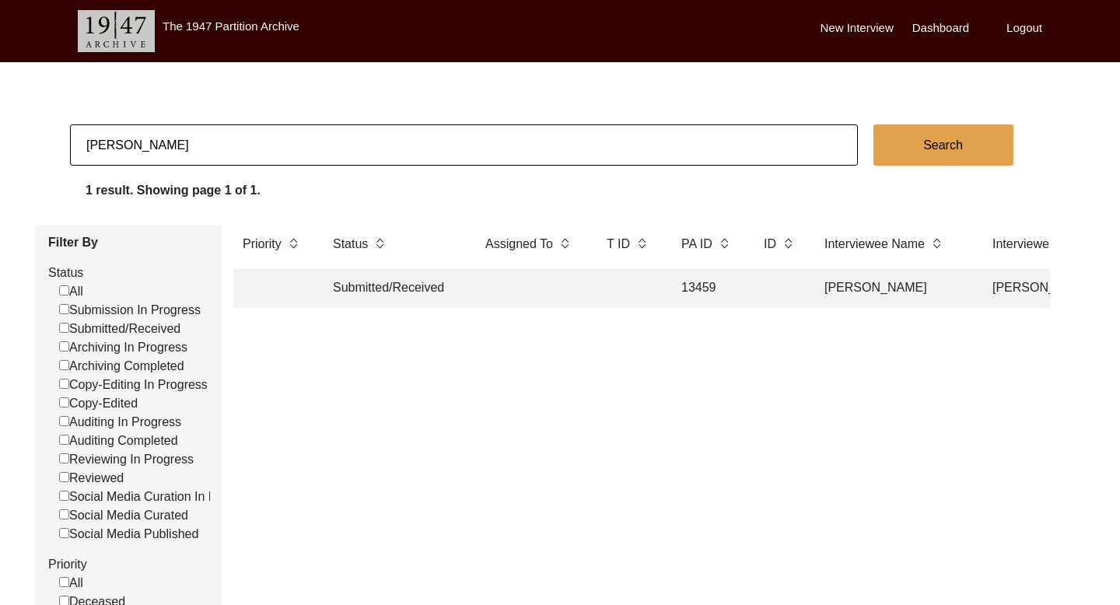
click at [855, 287] on td "[PERSON_NAME]" at bounding box center [892, 288] width 155 height 39
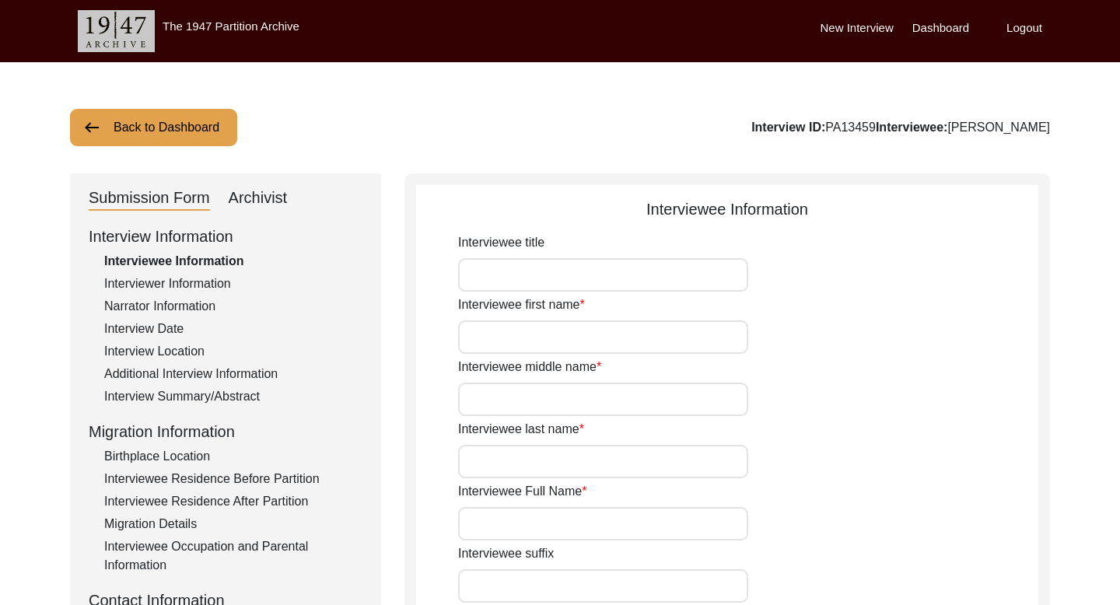
type input "Mr"
type input "Bodh"
type input "[PERSON_NAME]"
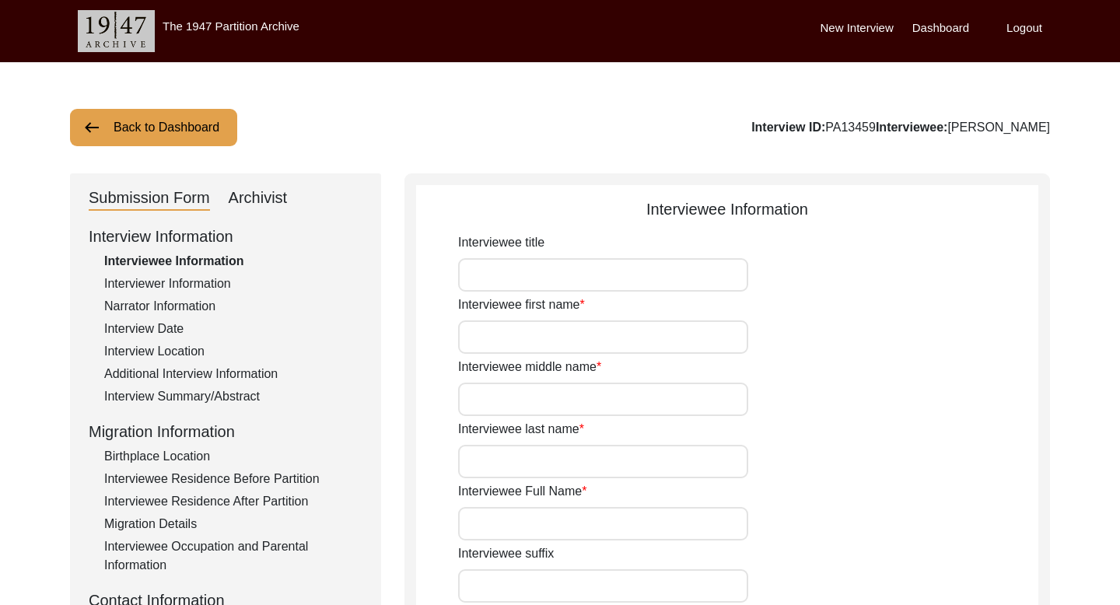
type input "Sh"
type input "[DATE]"
type input "78"
type input "[DEMOGRAPHIC_DATA]"
type input "Dogri"
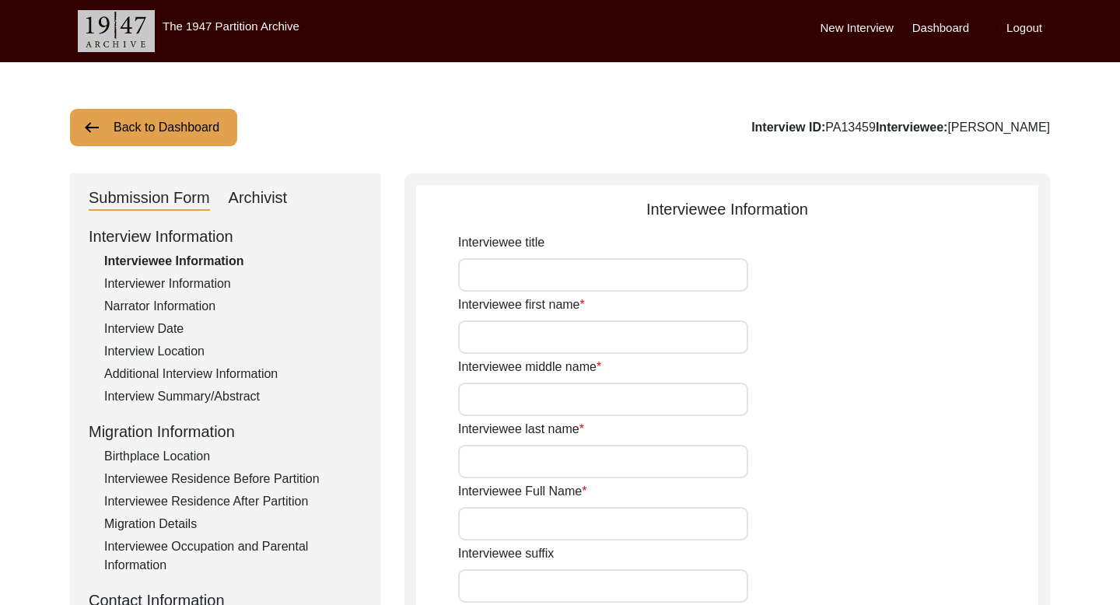
type input "Dogri of [GEOGRAPHIC_DATA]"
type input "[DEMOGRAPHIC_DATA]"
type input "Dogras (Indo-Aryan)"
click at [501, 521] on input "[PERSON_NAME]" at bounding box center [603, 523] width 290 height 33
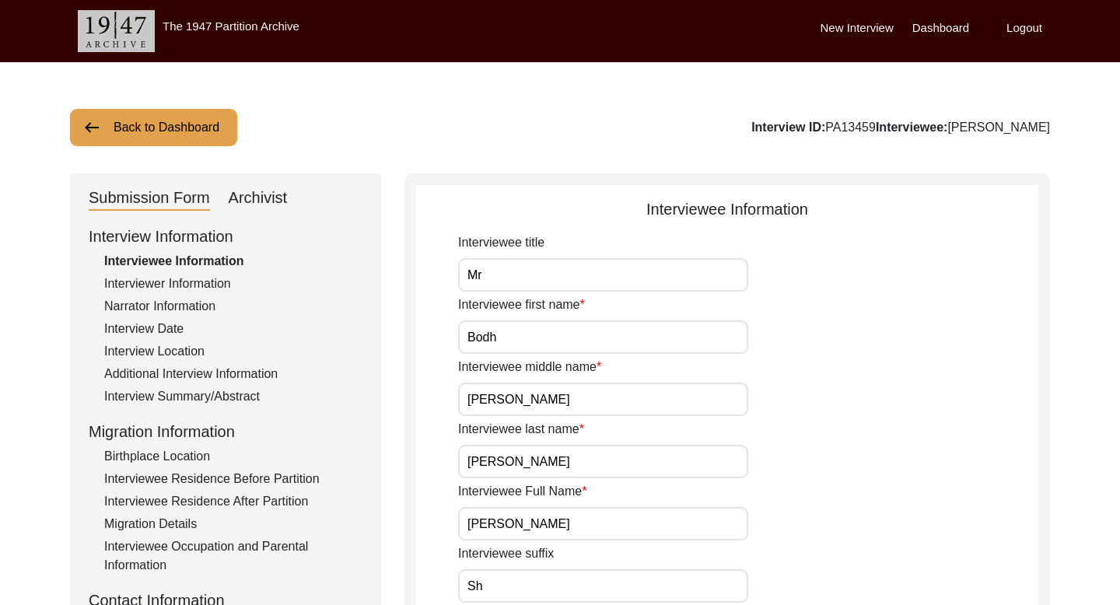
click at [501, 521] on input "[PERSON_NAME]" at bounding box center [603, 523] width 290 height 33
click at [200, 286] on div "Interviewer Information" at bounding box center [233, 283] width 258 height 19
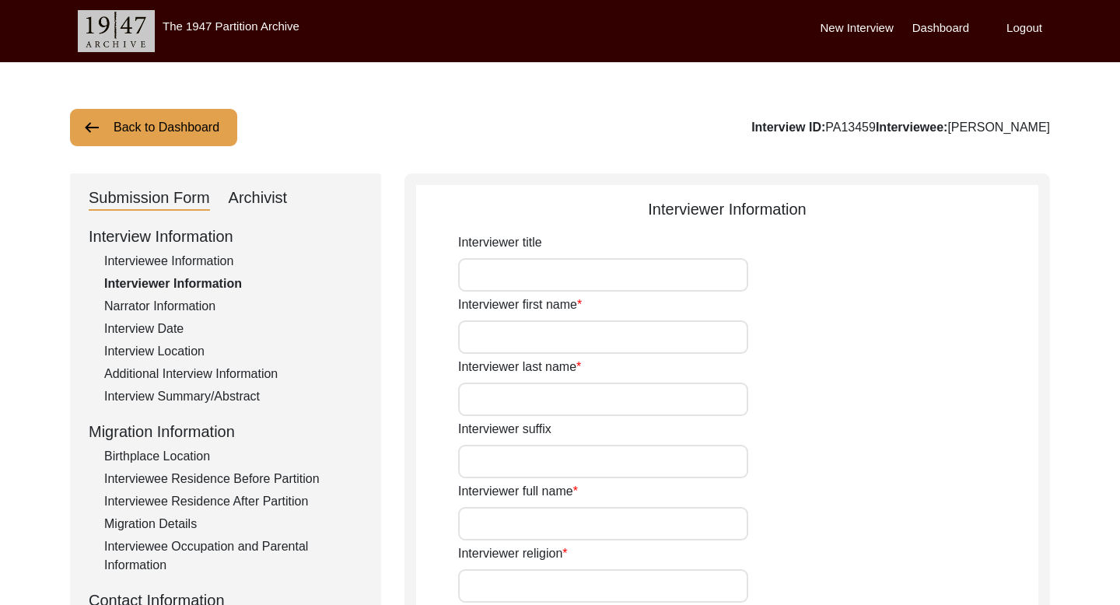
type input "Miss"
type input "Anam"
type input "[PERSON_NAME]"
type input "Miss"
type input "[PERSON_NAME]"
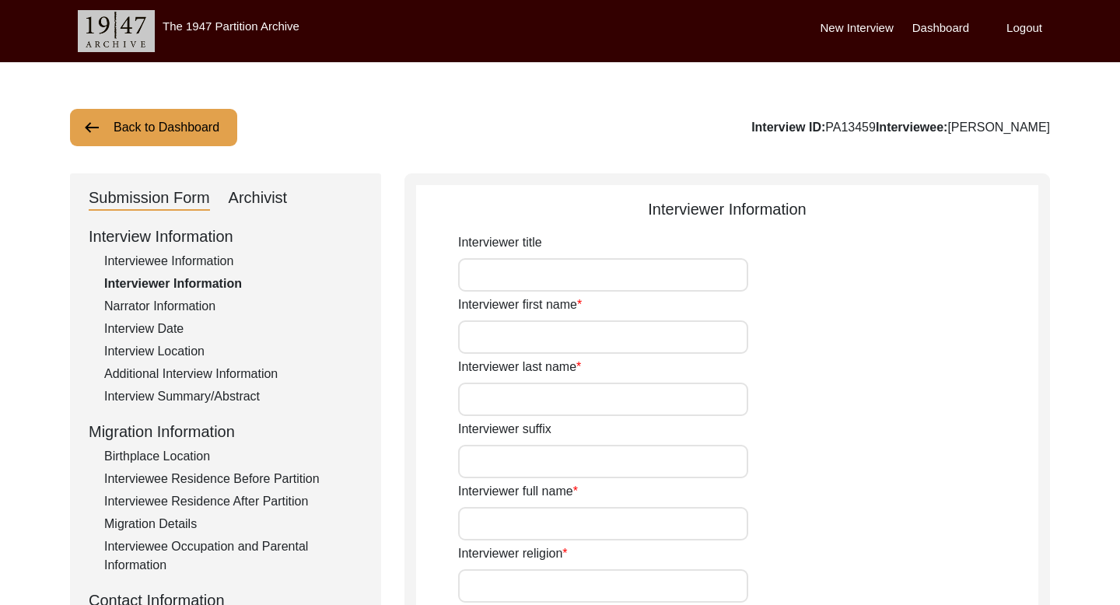
type input "[DEMOGRAPHIC_DATA]"
type input "[DATE]"
type input "[GEOGRAPHIC_DATA], [GEOGRAPHIC_DATA], [GEOGRAPHIC_DATA]"
type input "Student"
type input "Miss"
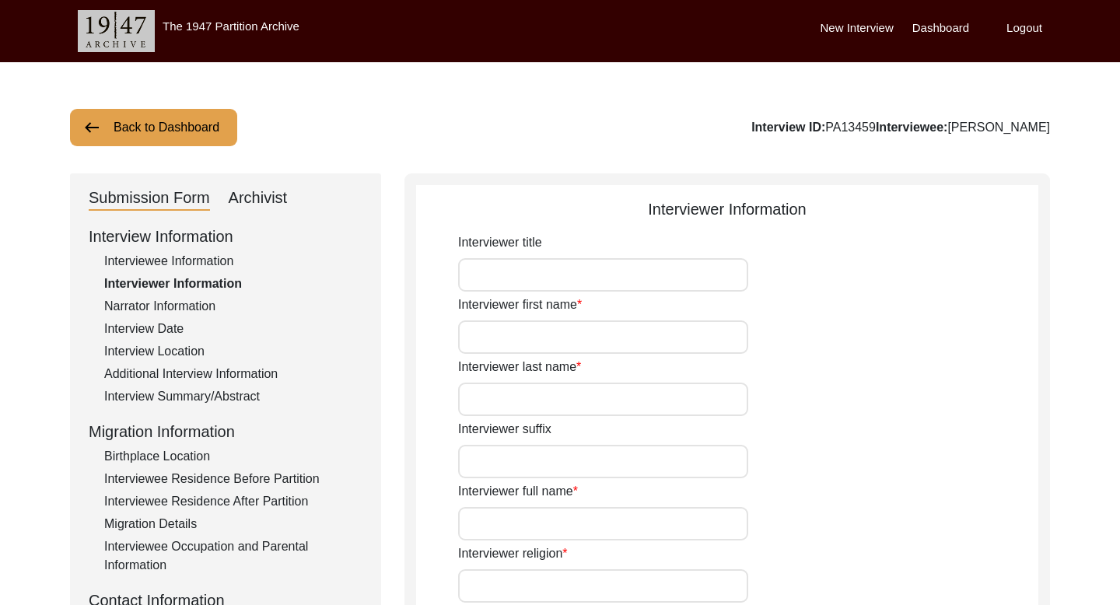
type input "Anam"
type input "[PERSON_NAME]"
type input "Miss"
type input "[PERSON_NAME]"
type textarea "My name is [PERSON_NAME]. I come from a background that values learning, sincer…"
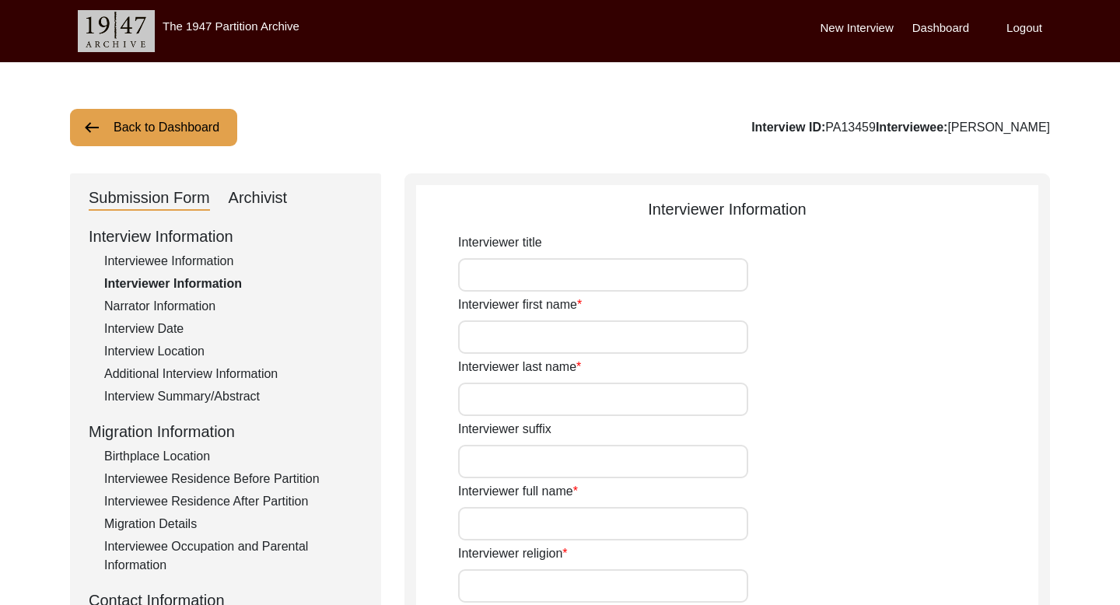
type input "Dogri"
type input "Dogri of [GEOGRAPHIC_DATA]"
type textarea "Grandfather and granddaughter"
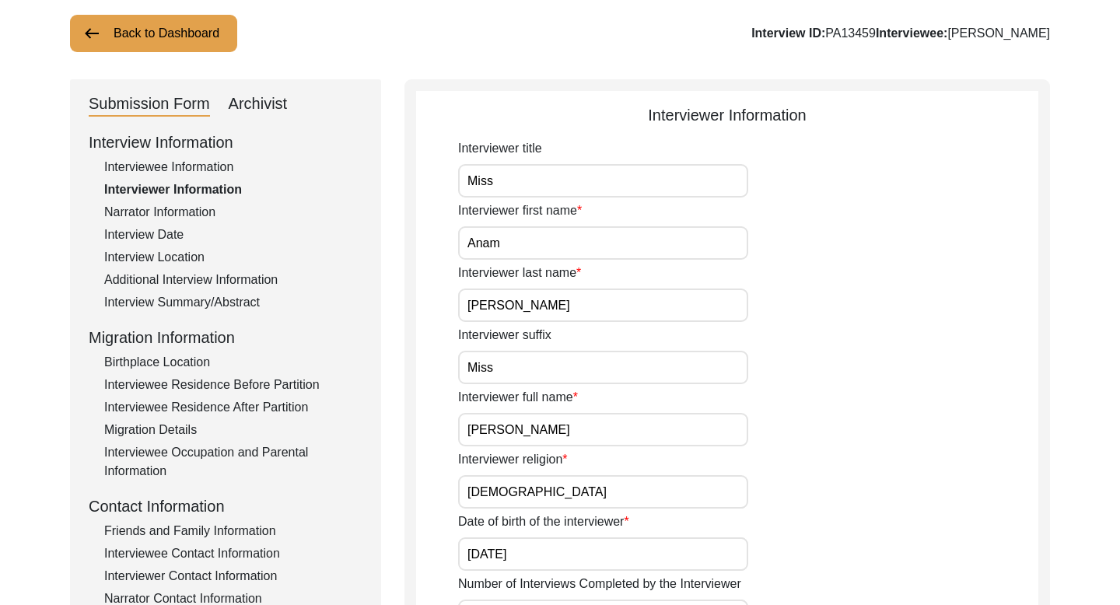
scroll to position [111, 0]
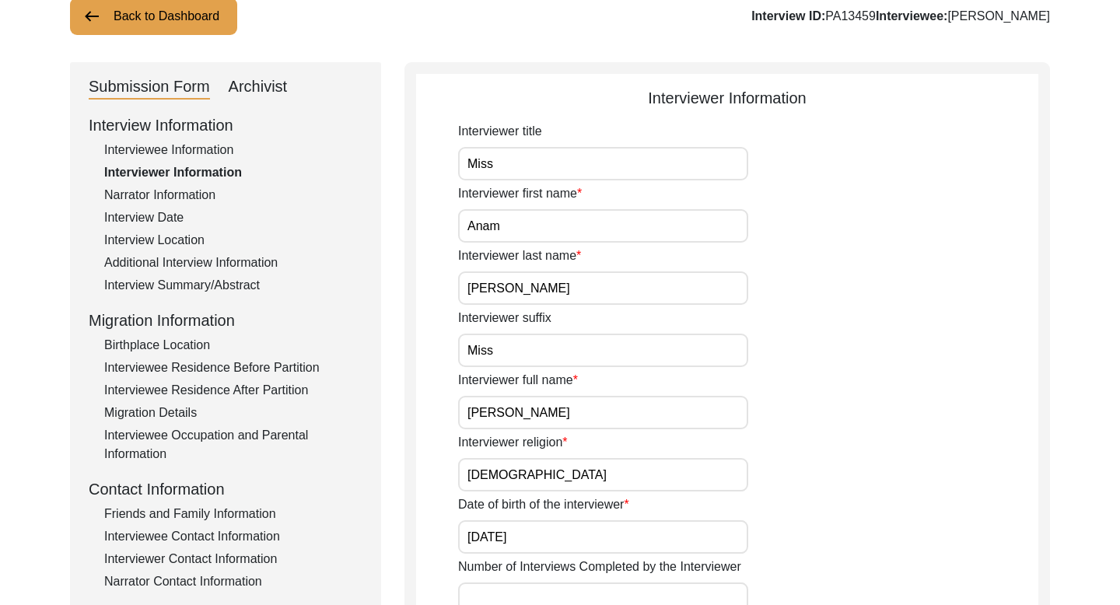
click at [509, 407] on input "[PERSON_NAME]" at bounding box center [603, 412] width 290 height 33
click at [210, 534] on div "Interviewee Contact Information" at bounding box center [233, 536] width 258 height 19
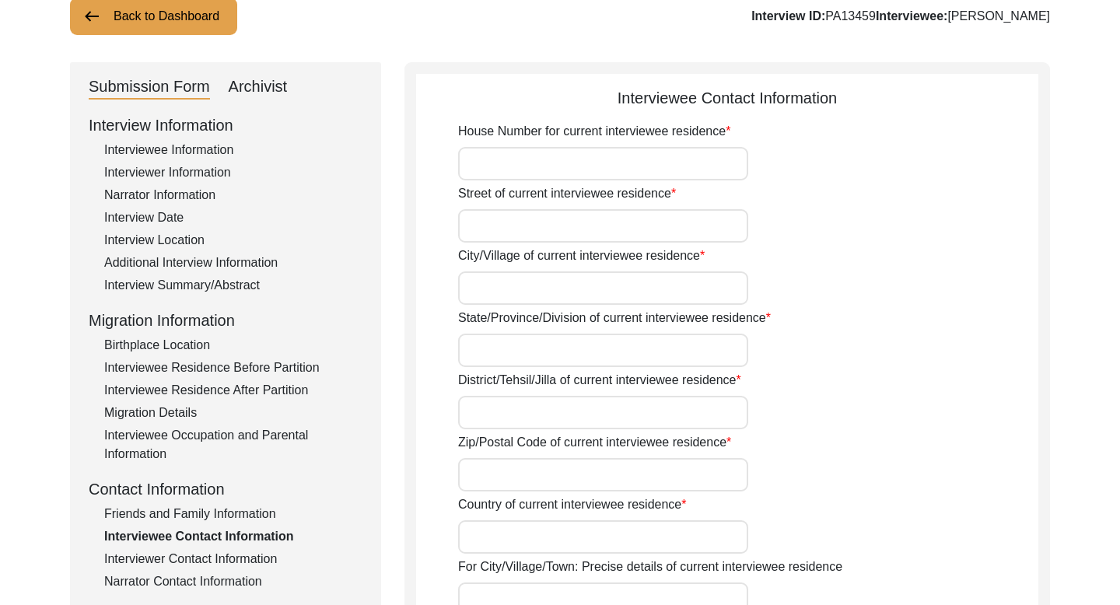
type input "76"
type input "[PERSON_NAME]"
type input "Damana"
type input "[GEOGRAPHIC_DATA]"
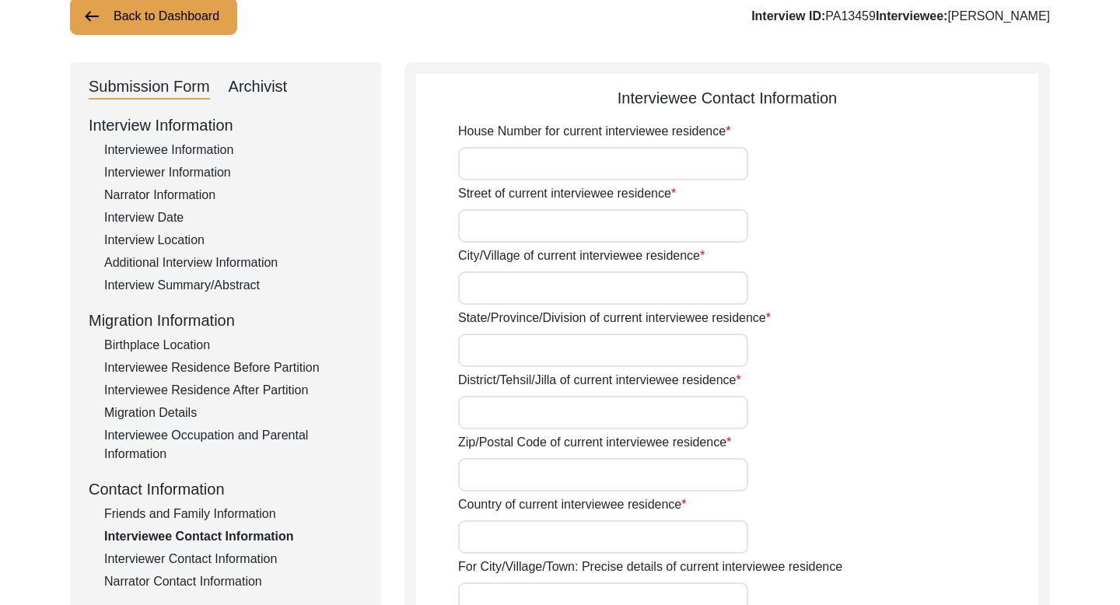
type input "181206"
type input "[GEOGRAPHIC_DATA]"
type input "[GEOGRAPHIC_DATA], [GEOGRAPHIC_DATA], [GEOGRAPHIC_DATA]"
type input "32.785615"
type input "74.778218"
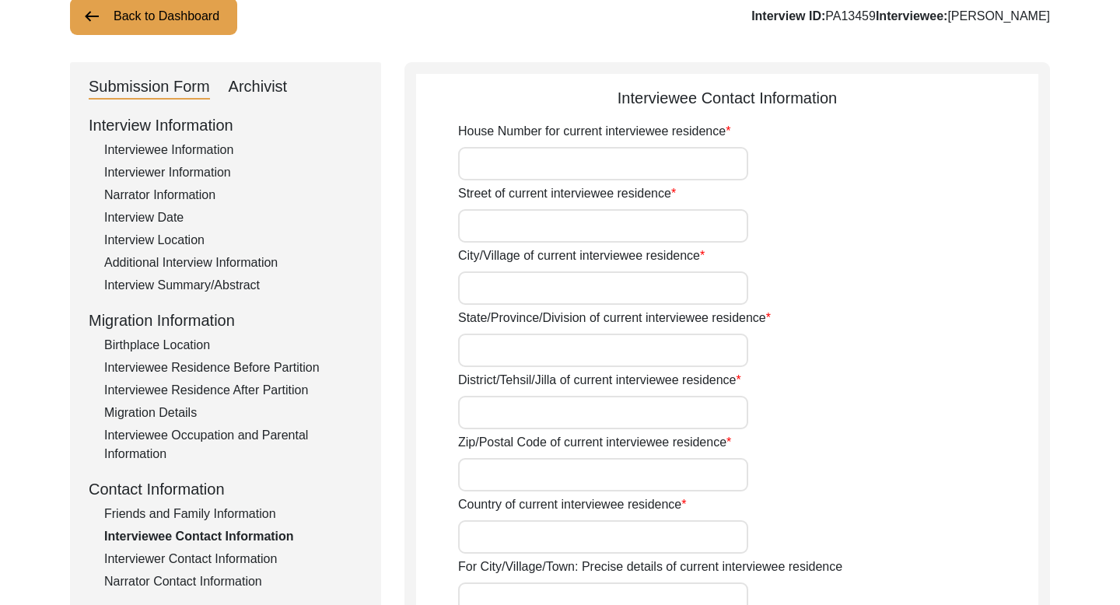
type input "9469408510"
type input "n/a"
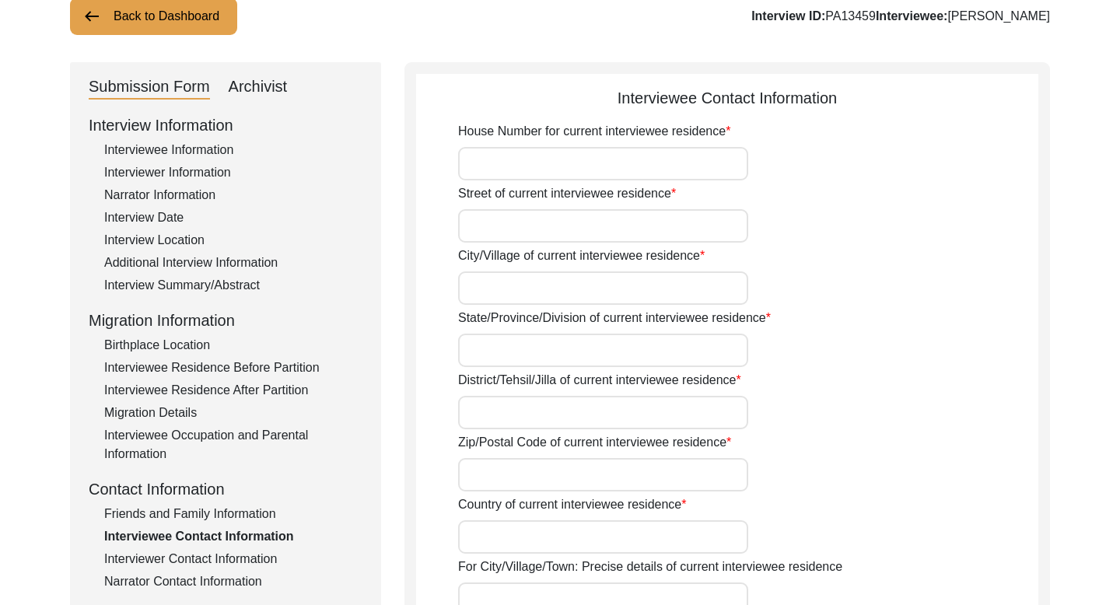
type input "n/a"
type textarea "The interviewee doesn't have any social media handles."
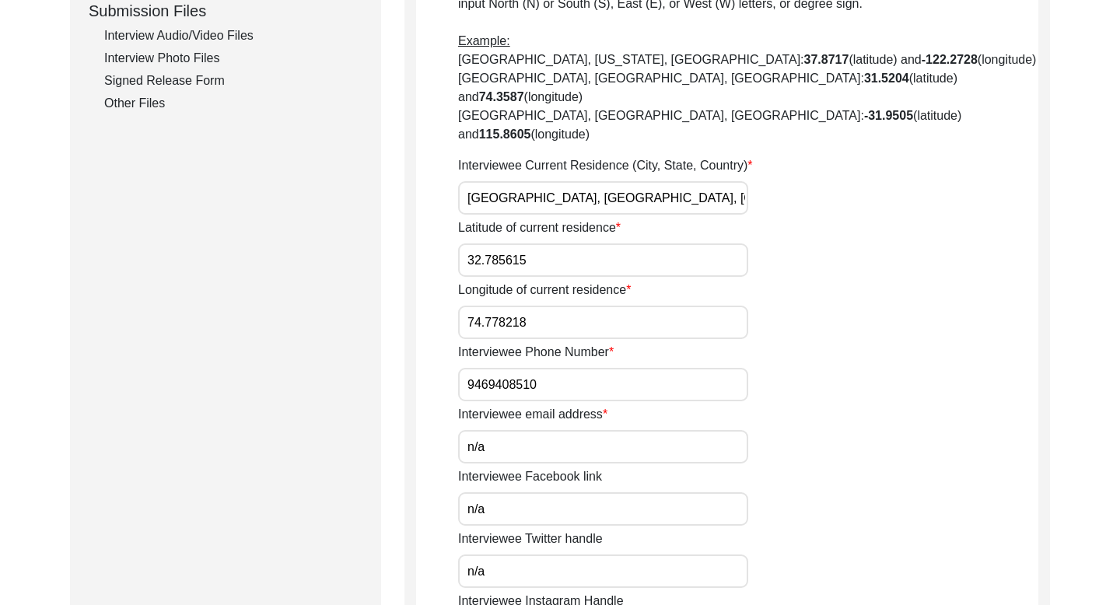
scroll to position [791, 0]
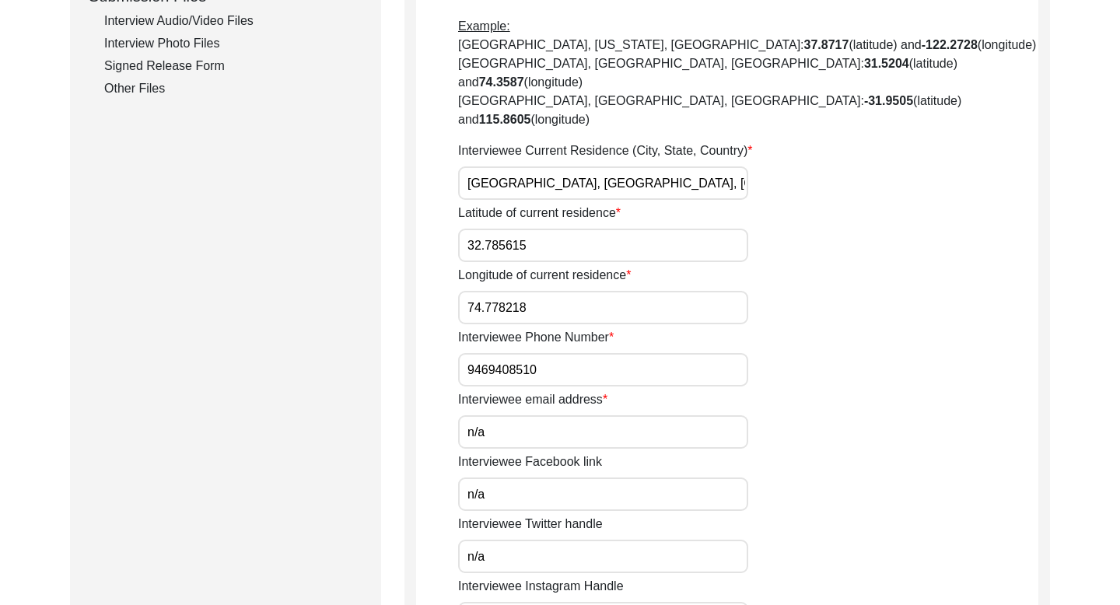
click at [519, 353] on input "9469408510" at bounding box center [603, 369] width 290 height 33
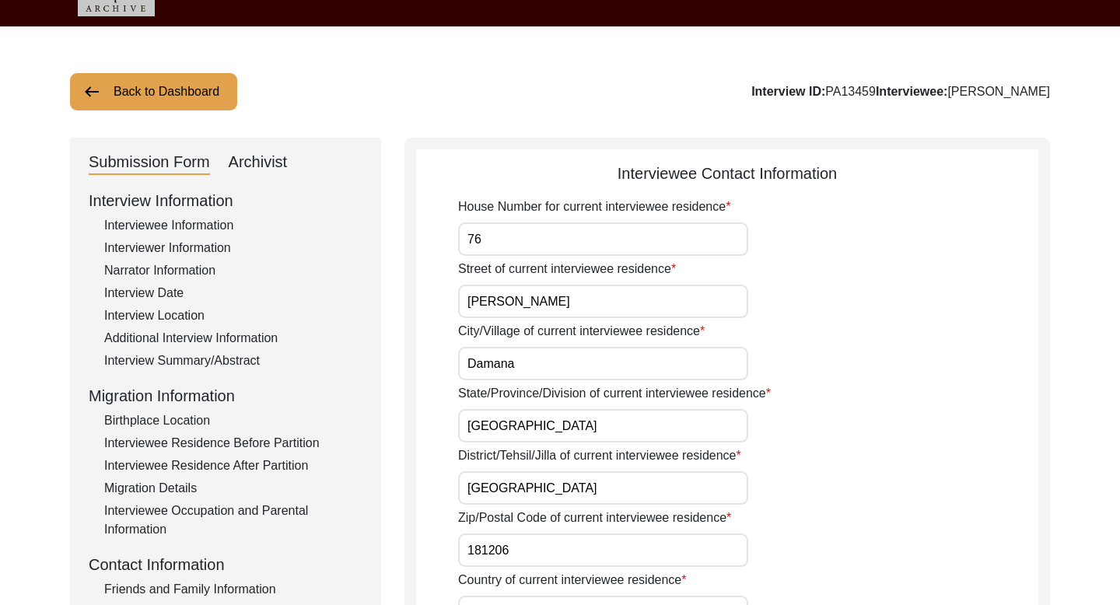
scroll to position [0, 0]
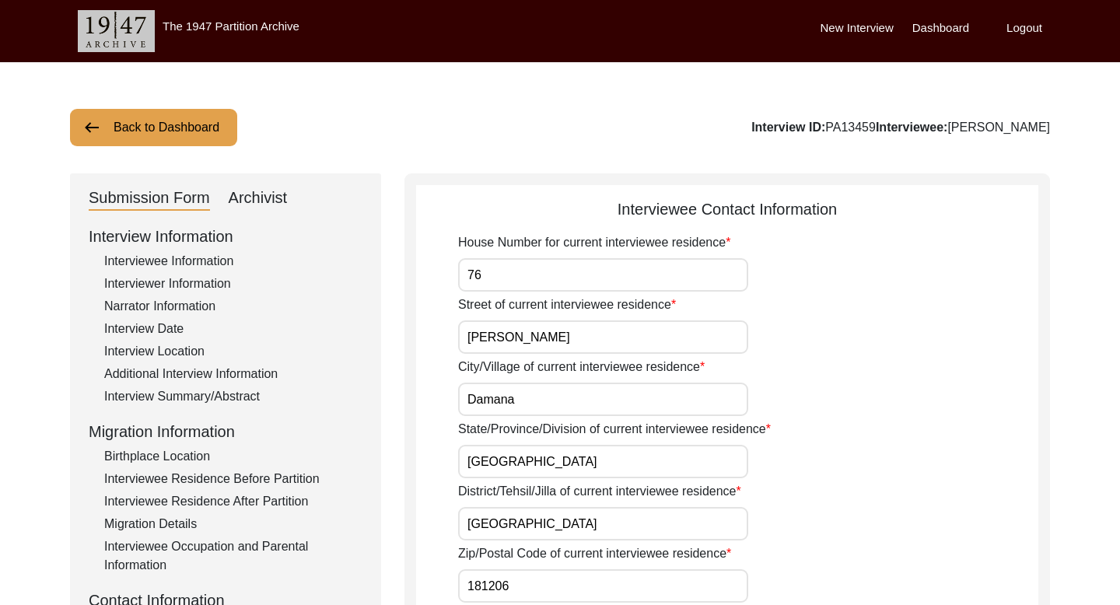
click at [162, 328] on div "Interview Date" at bounding box center [233, 329] width 258 height 19
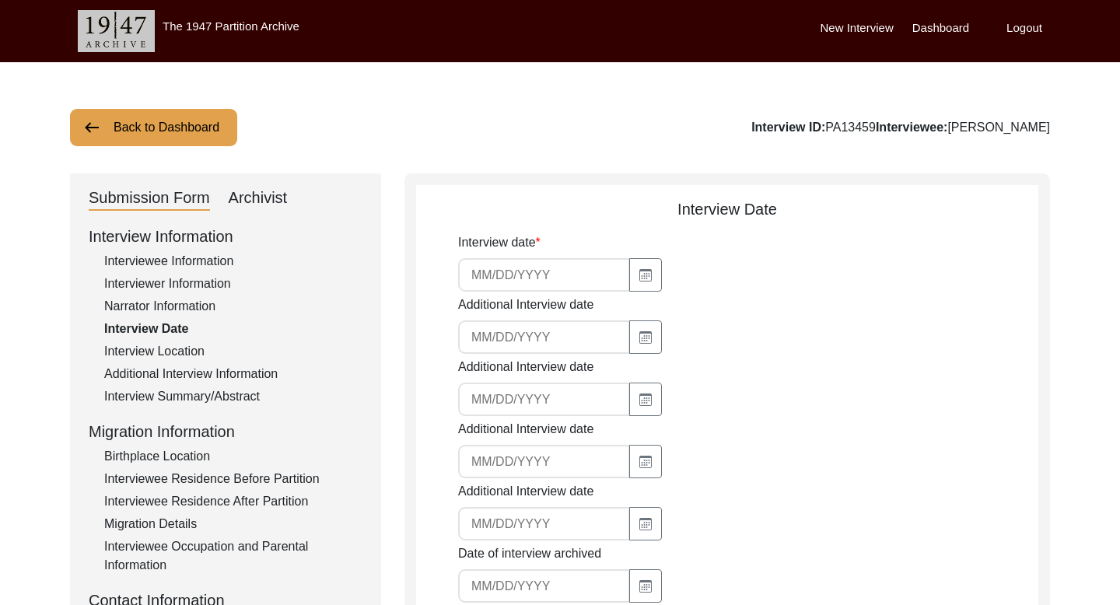
type input "[DATE]"
click at [513, 272] on input "[DATE]" at bounding box center [544, 274] width 172 height 33
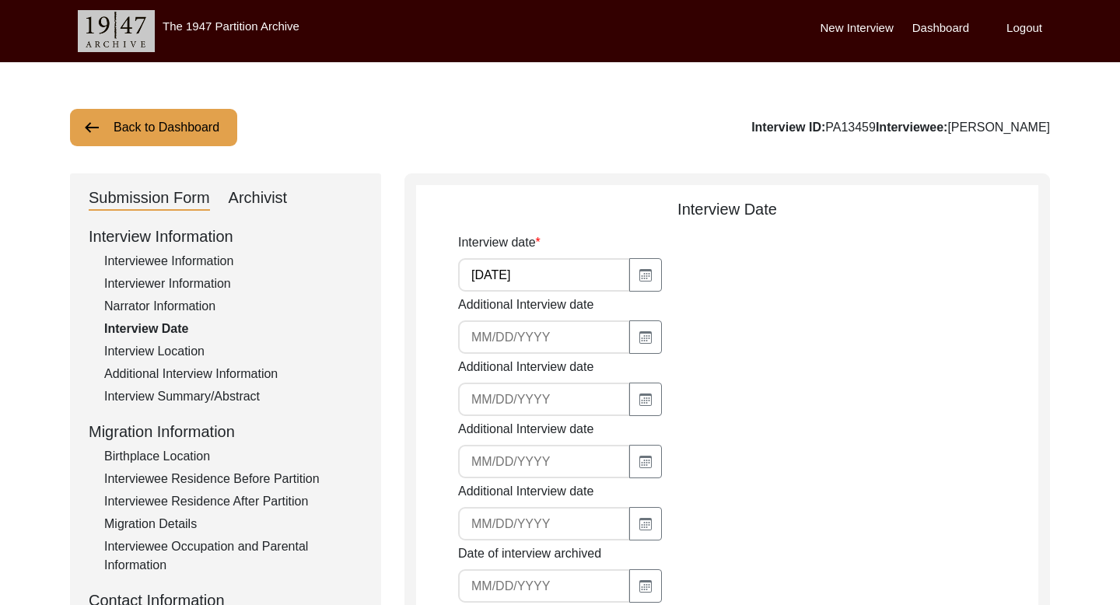
click at [164, 122] on button "Back to Dashboard" at bounding box center [153, 127] width 167 height 37
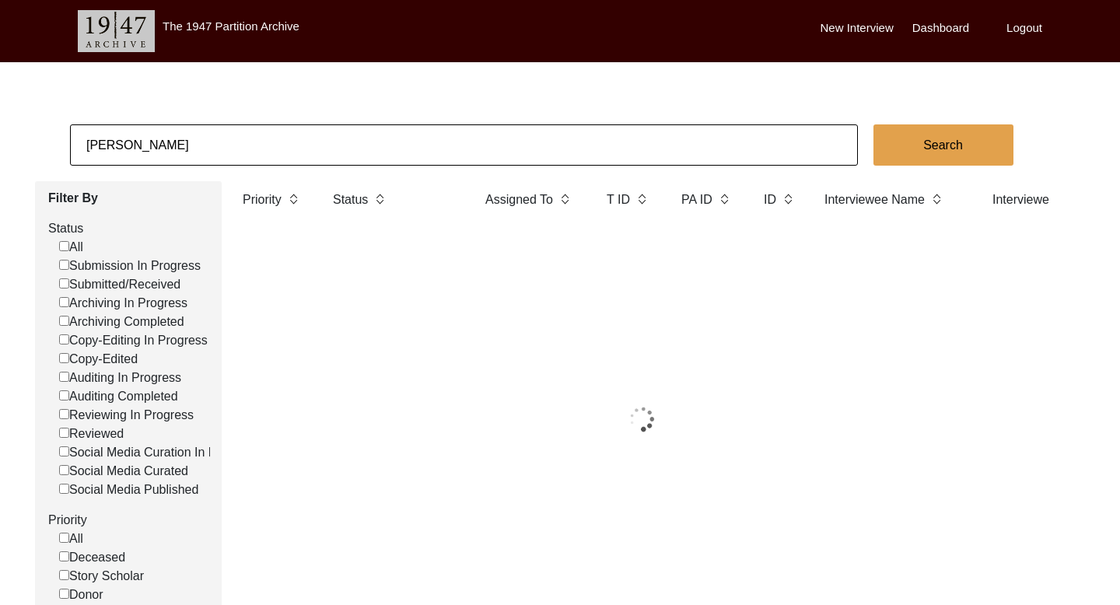
click at [146, 145] on input "[PERSON_NAME]" at bounding box center [464, 144] width 788 height 41
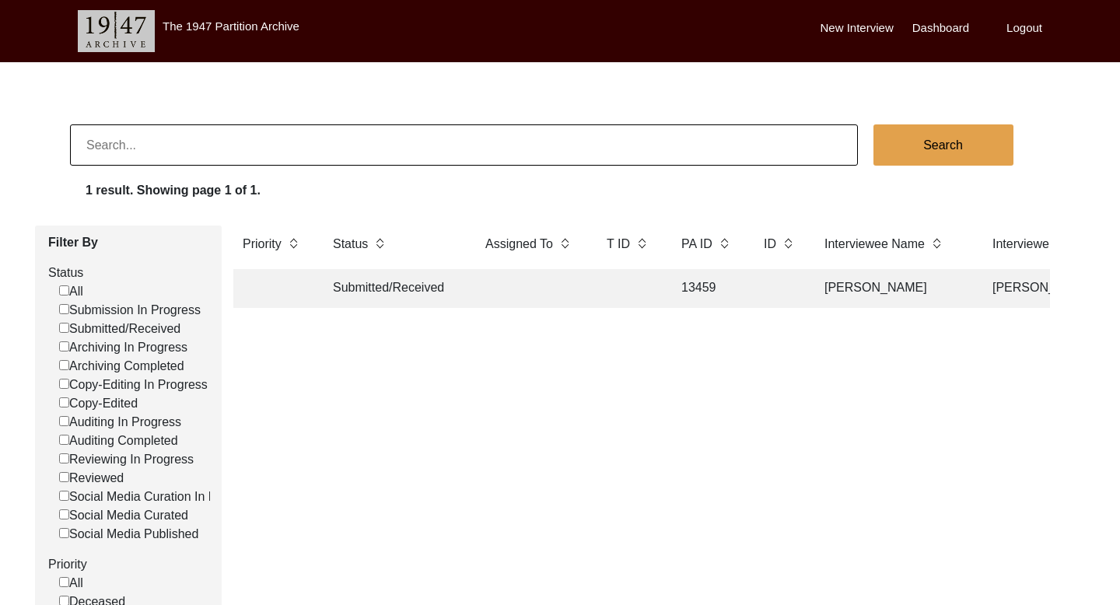
paste input "[PERSON_NAME] Deepak"
type input "[PERSON_NAME] Deepak"
click at [937, 142] on button "Search" at bounding box center [943, 144] width 140 height 41
checkbox input "false"
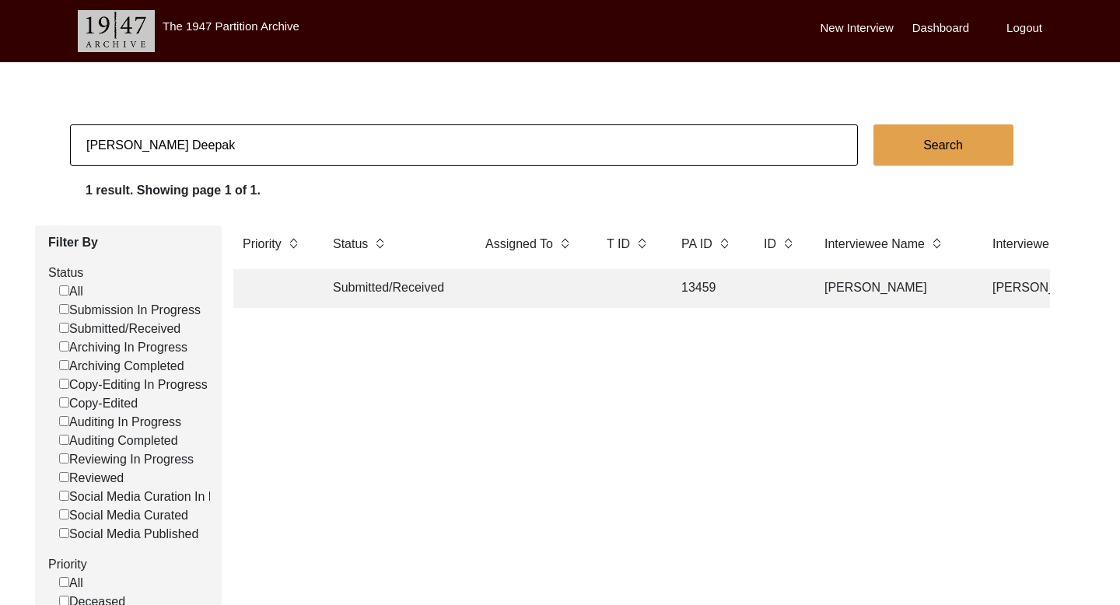
checkbox input "false"
click at [853, 284] on td "S.[PERSON_NAME]" at bounding box center [892, 288] width 155 height 39
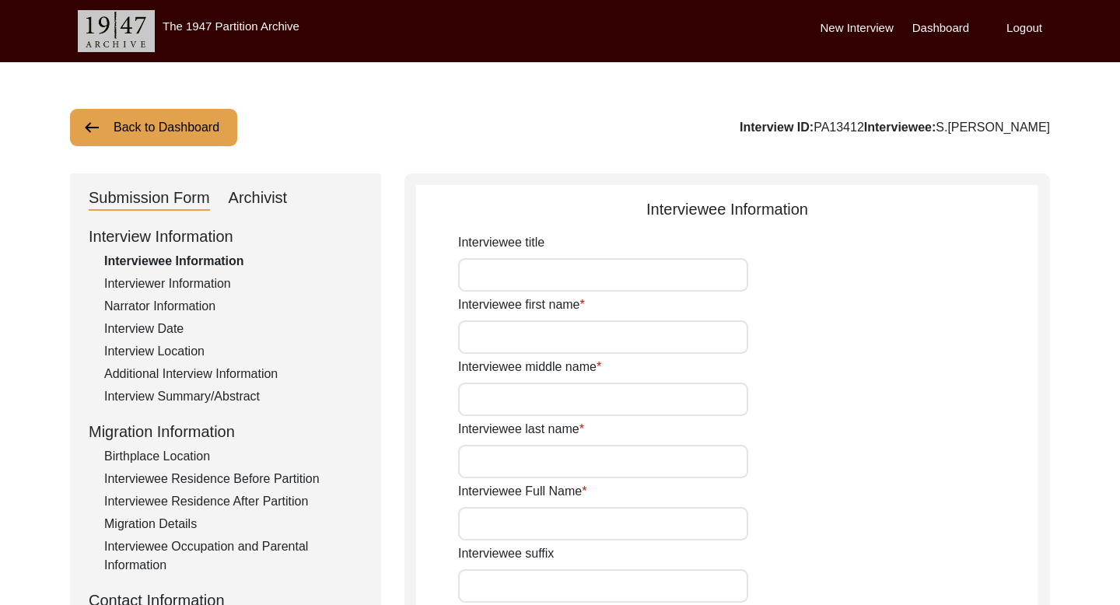
type input "Sardar"
type input "[PERSON_NAME]"
type input "Deepak"
type input "S.[PERSON_NAME]"
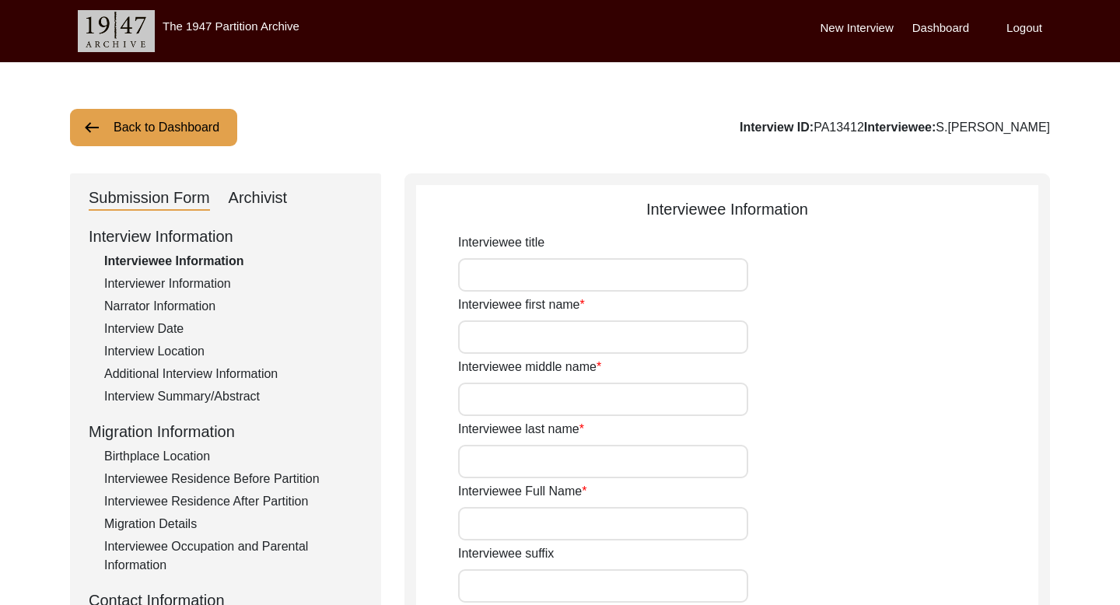
type input "Sardar"
type input "[PERSON_NAME]"
type input "[DATE]"
type input "93"
type input "[DEMOGRAPHIC_DATA]"
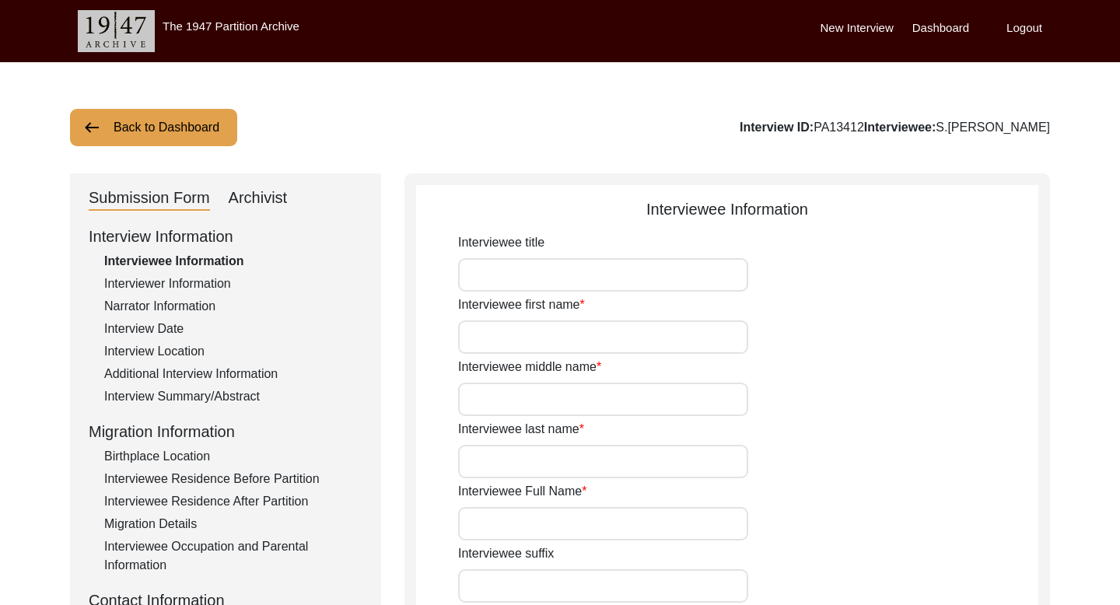
type input "No"
type input "[PERSON_NAME], Pahari"
type input "Pahari, Punjabi"
type input "[DEMOGRAPHIC_DATA]"
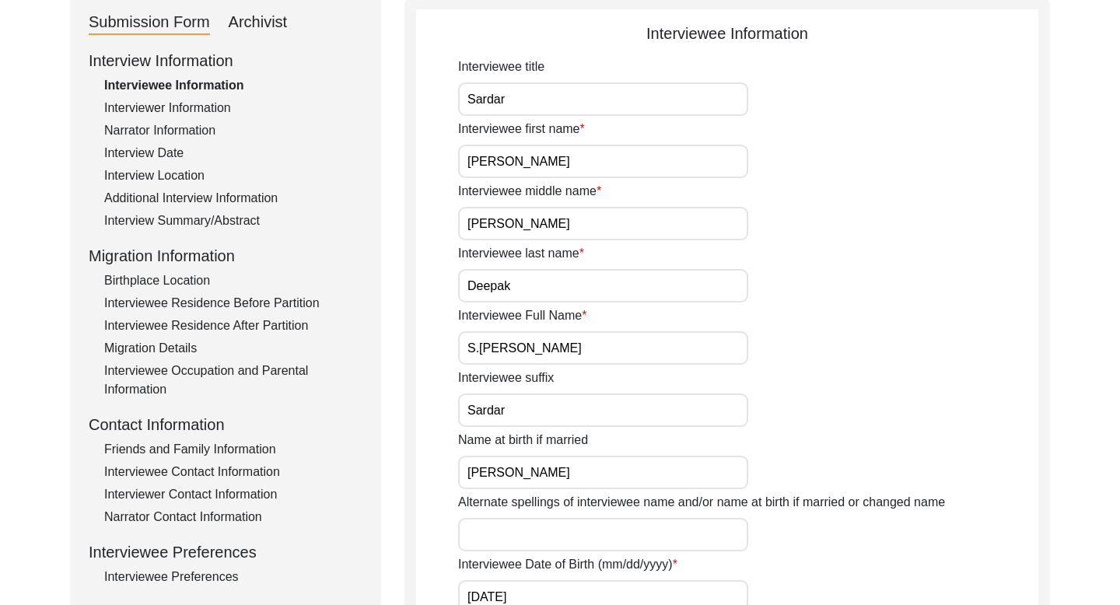
scroll to position [194, 0]
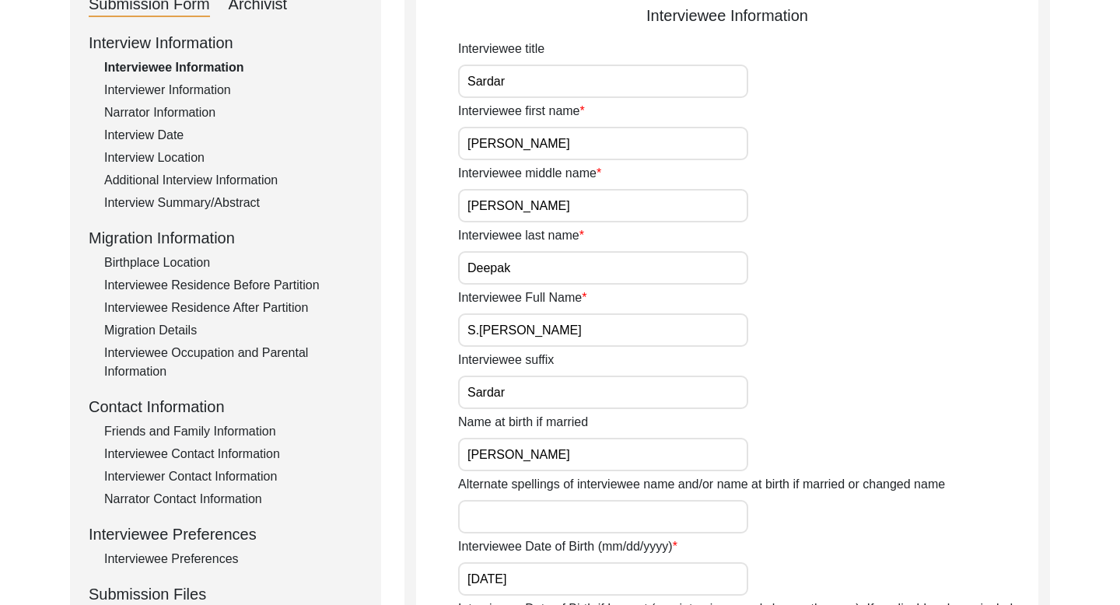
click at [546, 332] on input "S.[PERSON_NAME]" at bounding box center [603, 329] width 290 height 33
click at [194, 83] on div "Interviewer Information" at bounding box center [233, 90] width 258 height 19
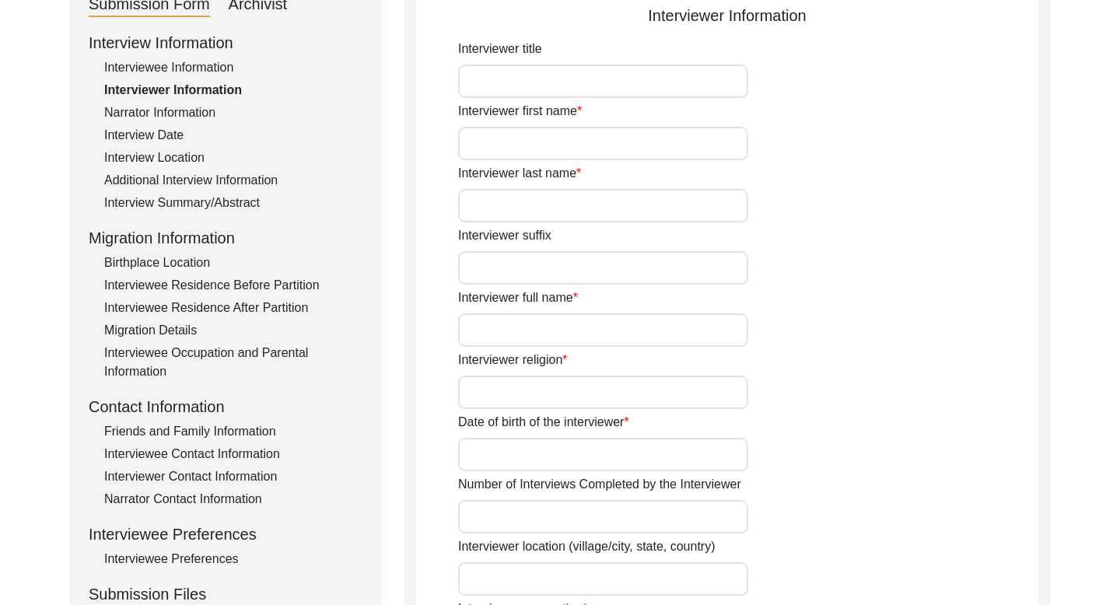
type input "Mr"
type input "[PERSON_NAME]"
type input "Mr"
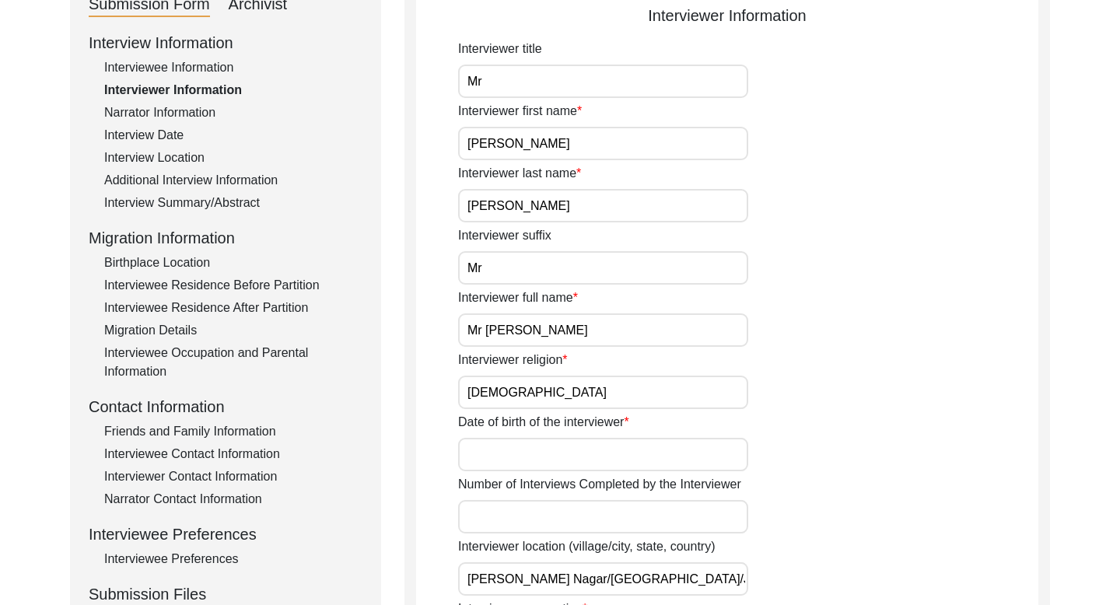
click at [545, 330] on input "Mr [PERSON_NAME]" at bounding box center [603, 329] width 290 height 33
click at [157, 138] on div "Interview Date" at bounding box center [233, 135] width 258 height 19
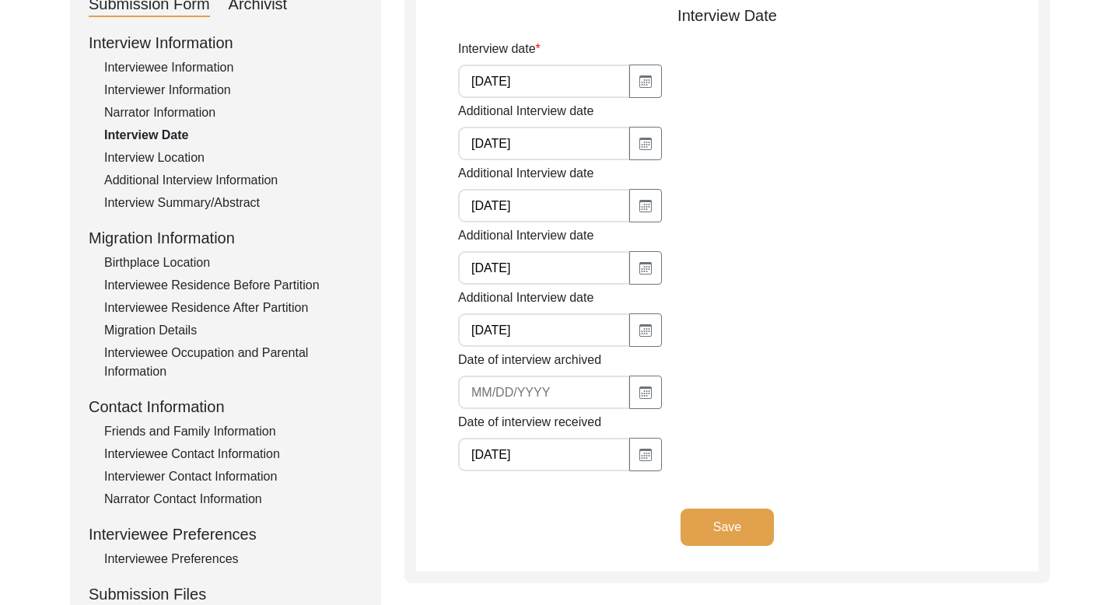
click at [505, 84] on input "[DATE]" at bounding box center [544, 81] width 172 height 33
click at [185, 450] on div "Interviewee Contact Information" at bounding box center [233, 454] width 258 height 19
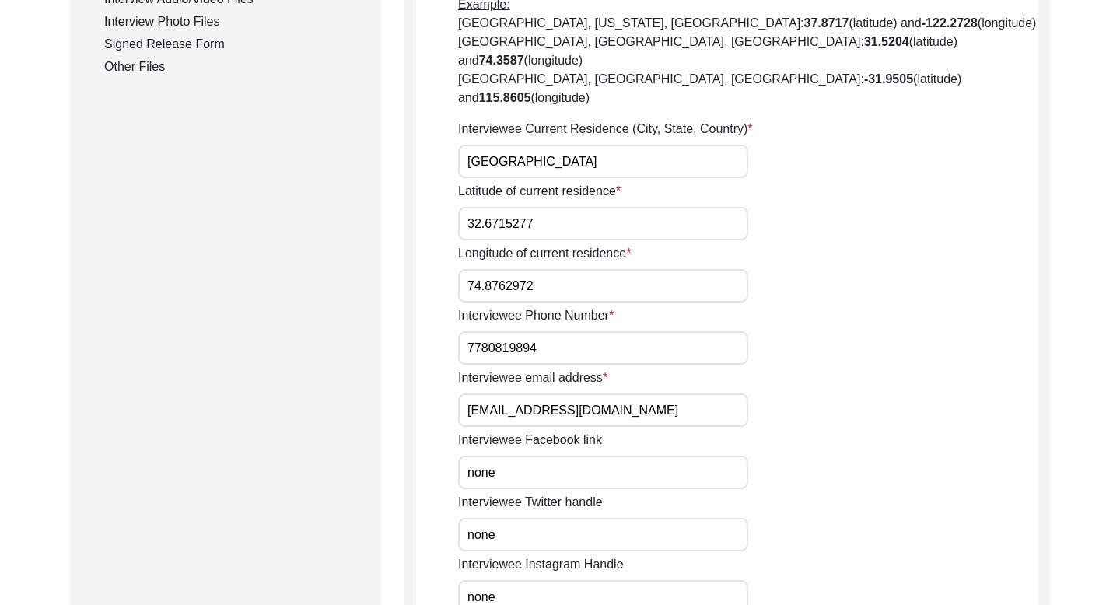
scroll to position [828, 0]
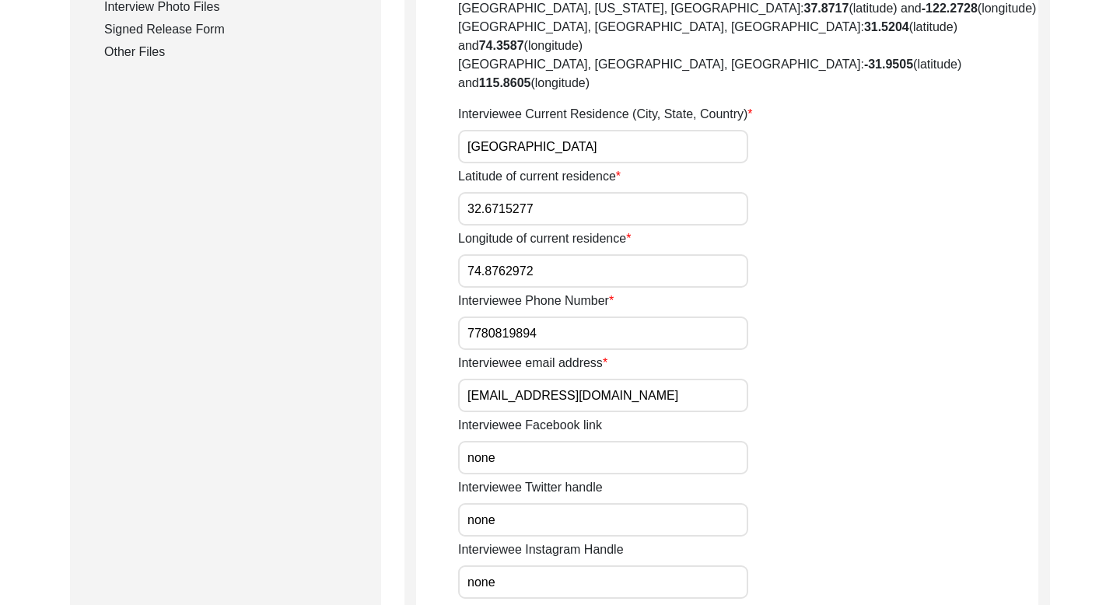
click at [499, 316] on input "7780819894" at bounding box center [603, 332] width 290 height 33
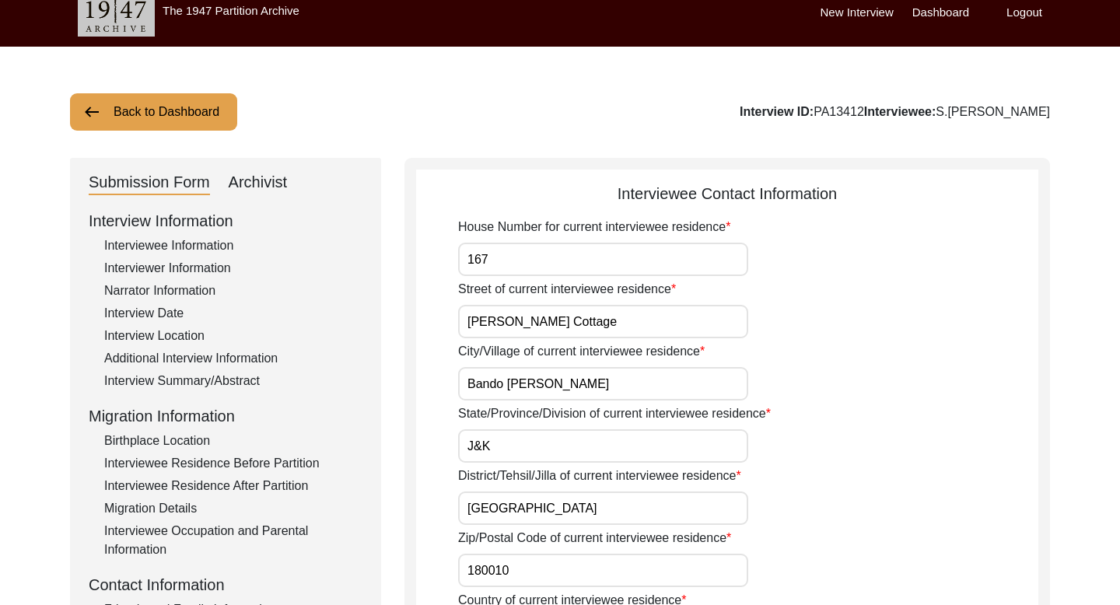
scroll to position [0, 0]
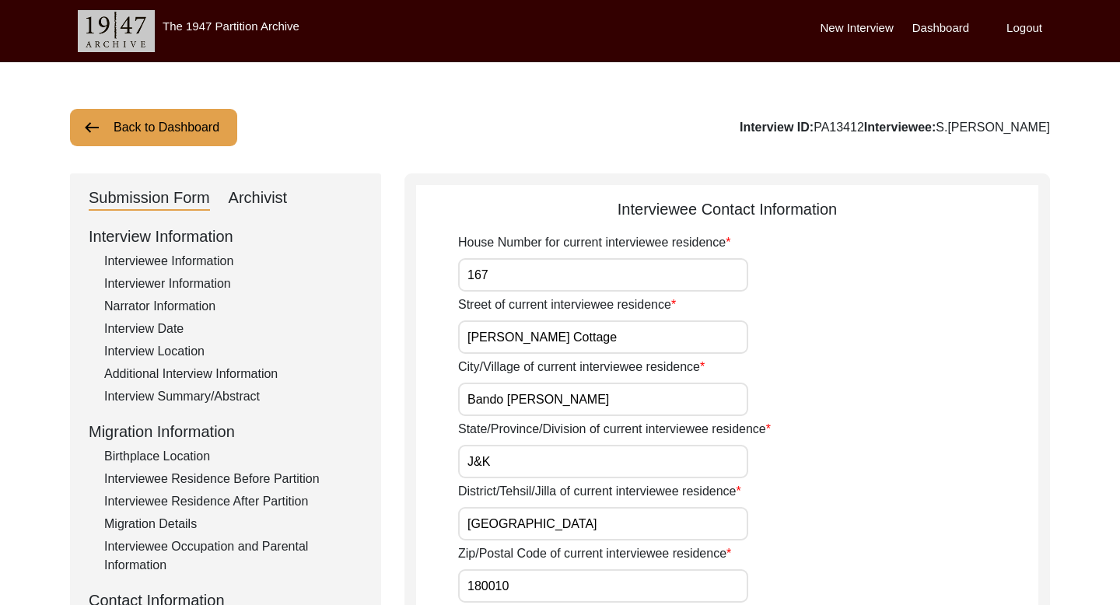
click at [194, 114] on button "Back to Dashboard" at bounding box center [153, 127] width 167 height 37
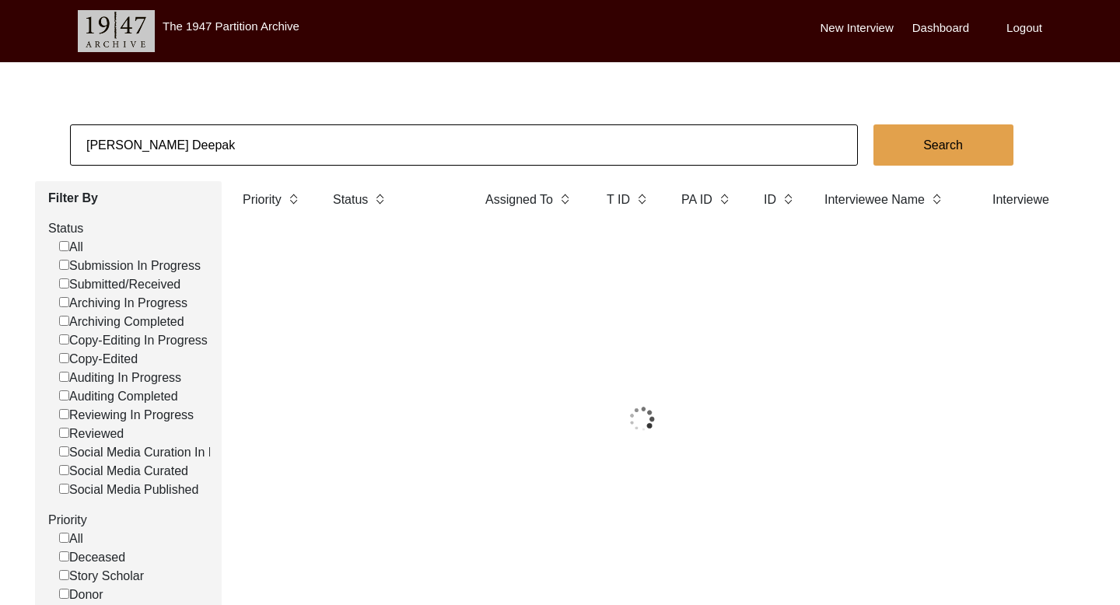
click at [152, 138] on input "[PERSON_NAME] Deepak" at bounding box center [464, 144] width 788 height 41
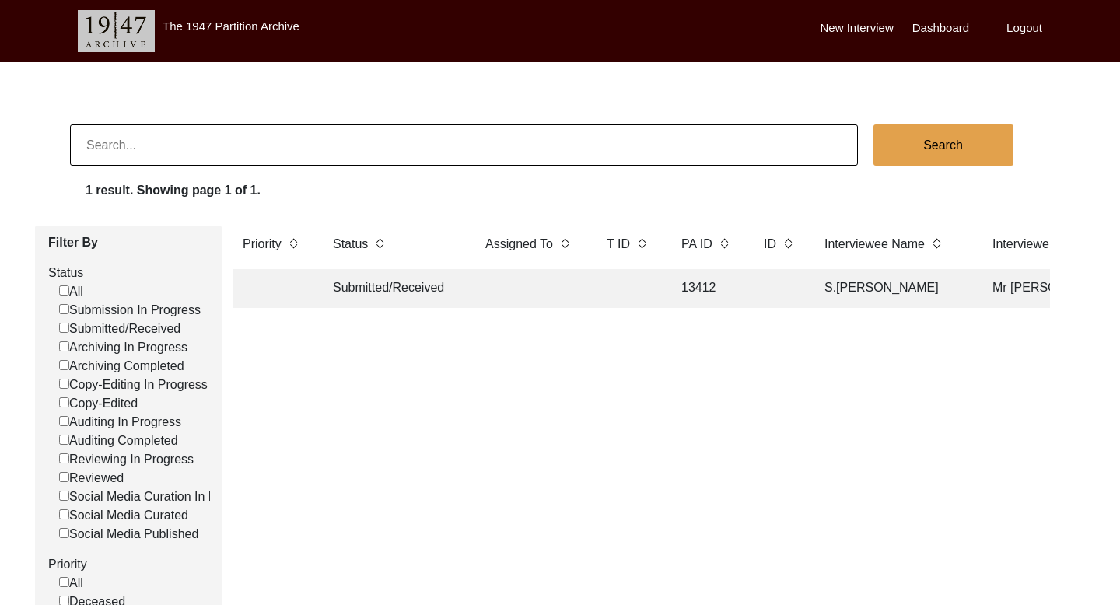
paste input "[PERSON_NAME]"
click at [922, 143] on button "Search" at bounding box center [943, 144] width 140 height 41
click at [861, 285] on td "[PERSON_NAME]" at bounding box center [892, 288] width 155 height 39
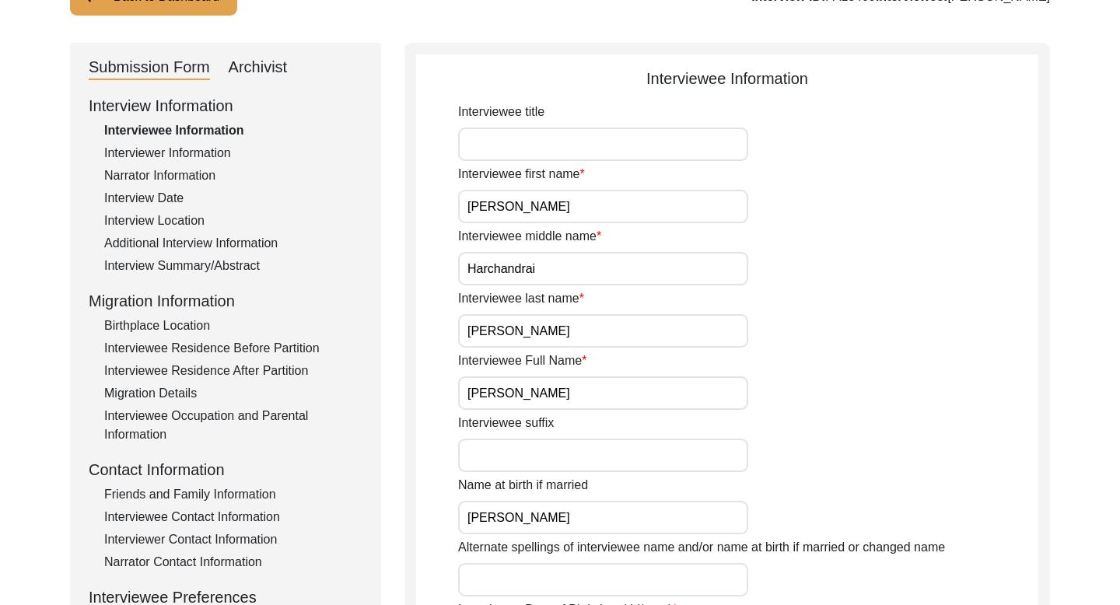
scroll to position [148, 0]
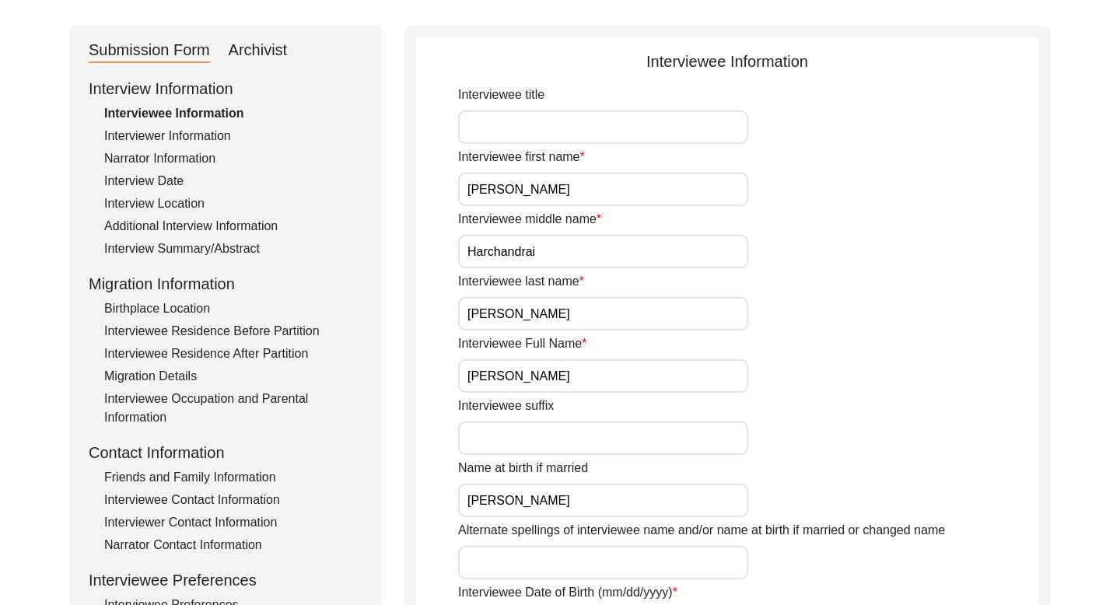
click at [533, 376] on input "[PERSON_NAME]" at bounding box center [603, 375] width 290 height 33
click at [201, 138] on div "Interviewer Information" at bounding box center [233, 136] width 258 height 19
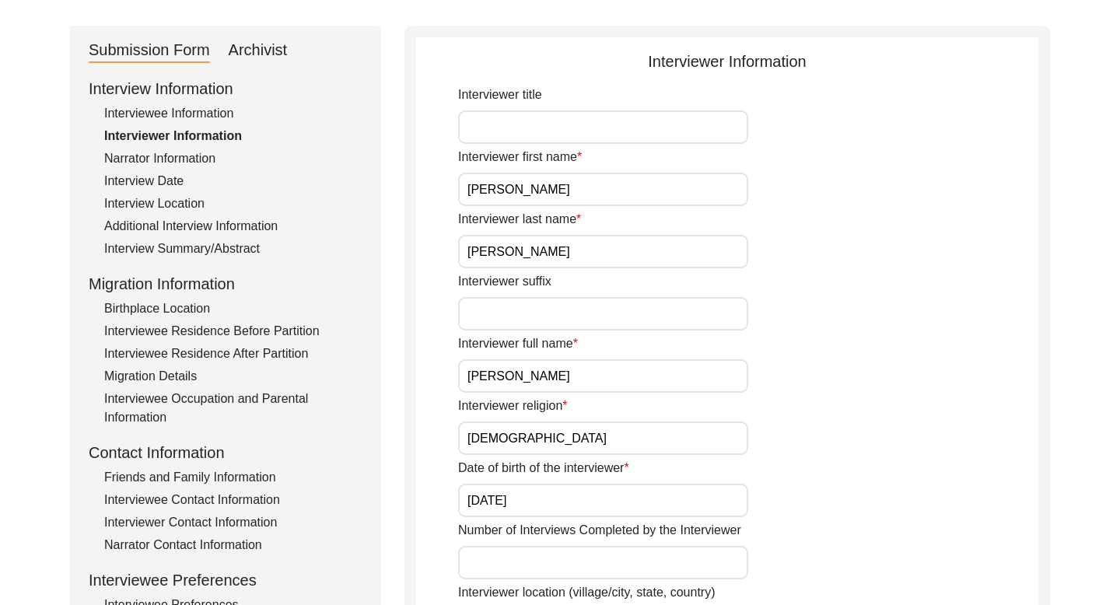
click at [518, 379] on input "[PERSON_NAME]" at bounding box center [603, 375] width 290 height 33
click at [151, 178] on div "Interview Date" at bounding box center [233, 181] width 258 height 19
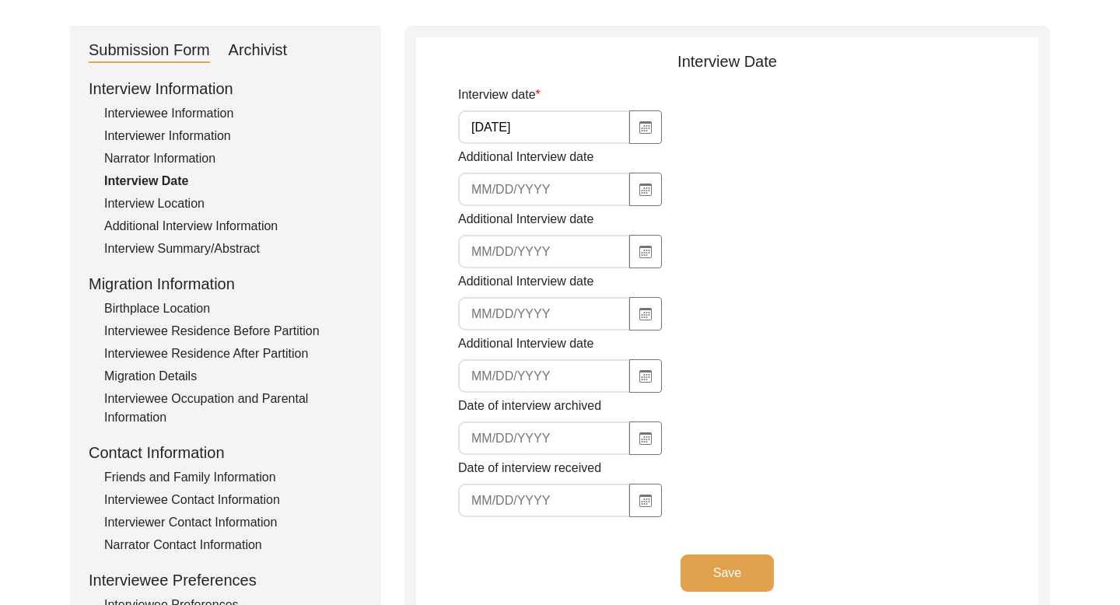
click at [488, 128] on input "[DATE]" at bounding box center [544, 126] width 172 height 33
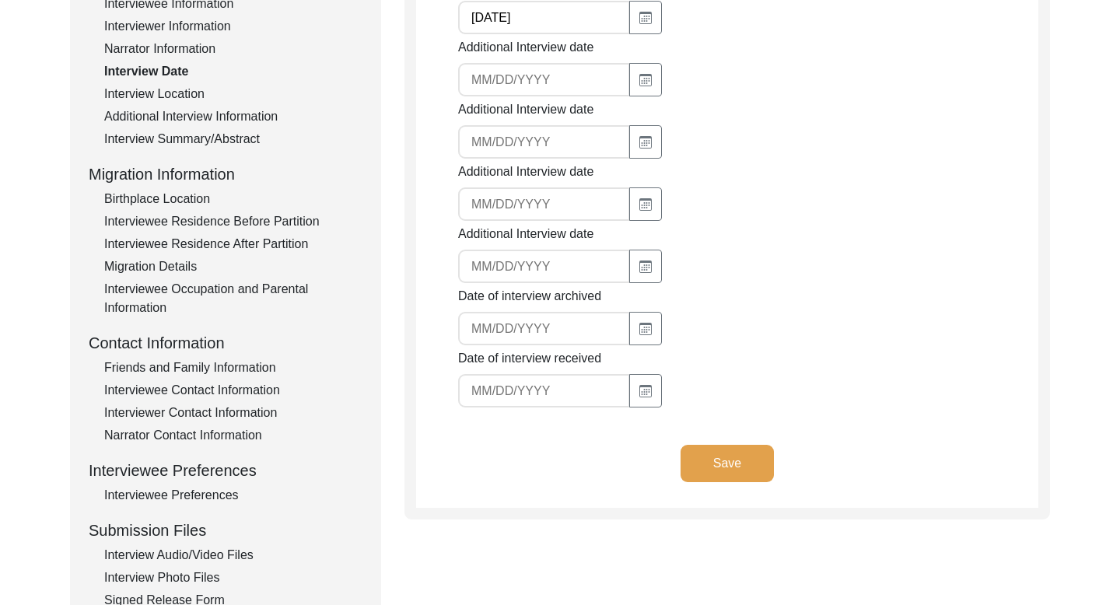
click at [212, 396] on div "Interviewee Contact Information" at bounding box center [233, 390] width 258 height 19
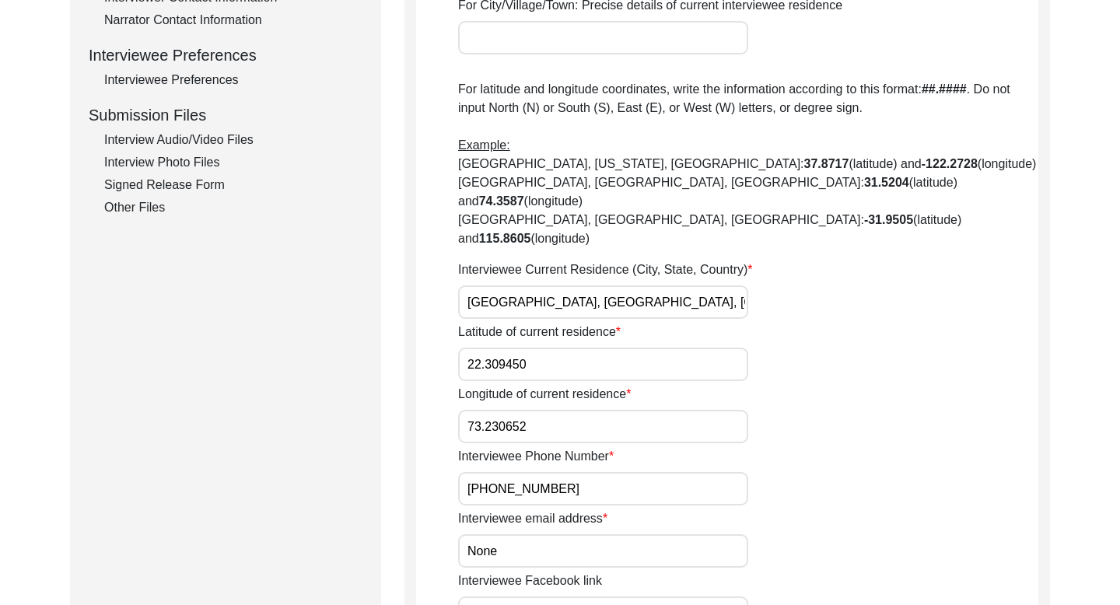
scroll to position [699, 0]
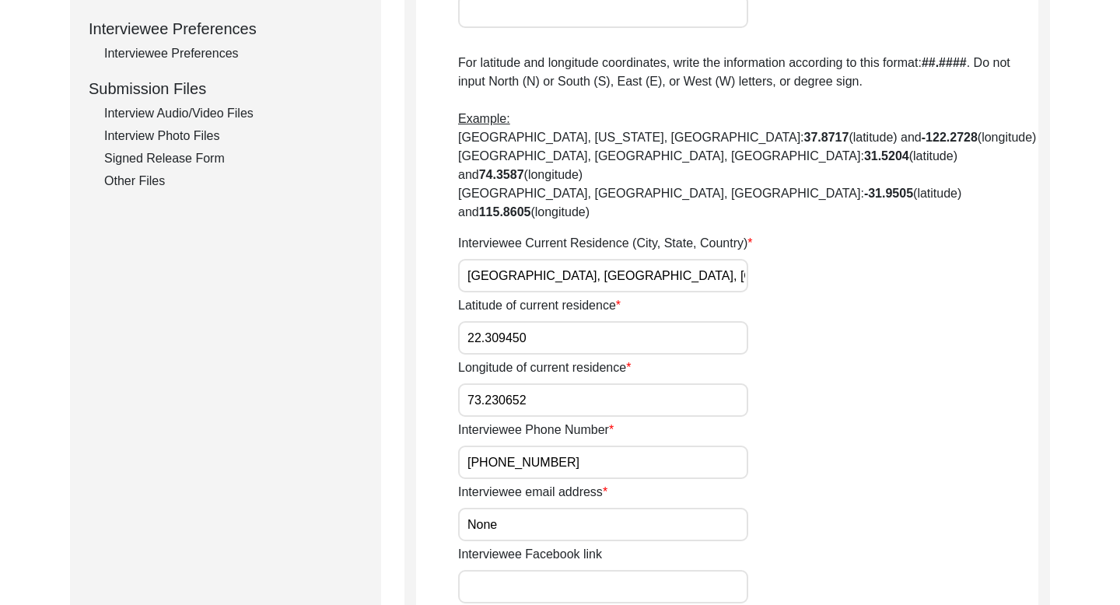
click at [522, 445] on input "[PHONE_NUMBER]" at bounding box center [603, 461] width 290 height 33
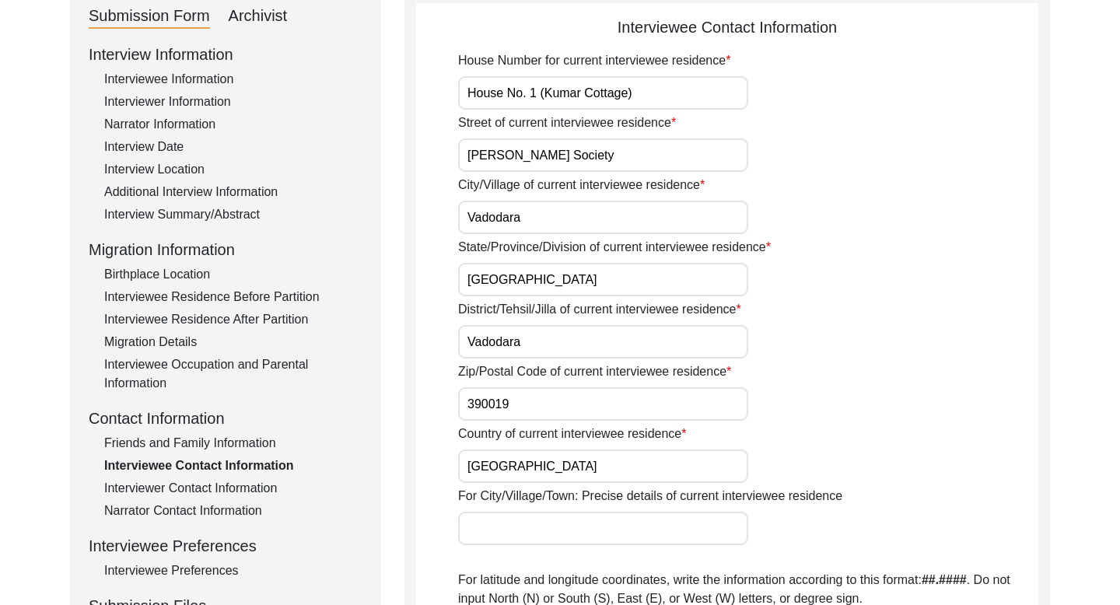
scroll to position [0, 0]
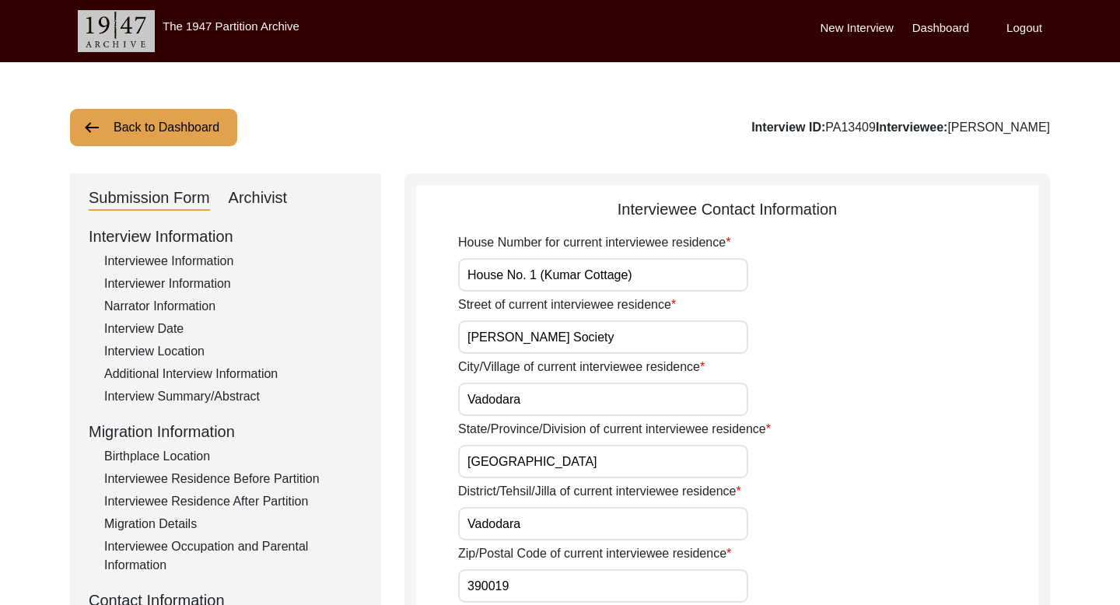
click at [172, 132] on button "Back to Dashboard" at bounding box center [153, 127] width 167 height 37
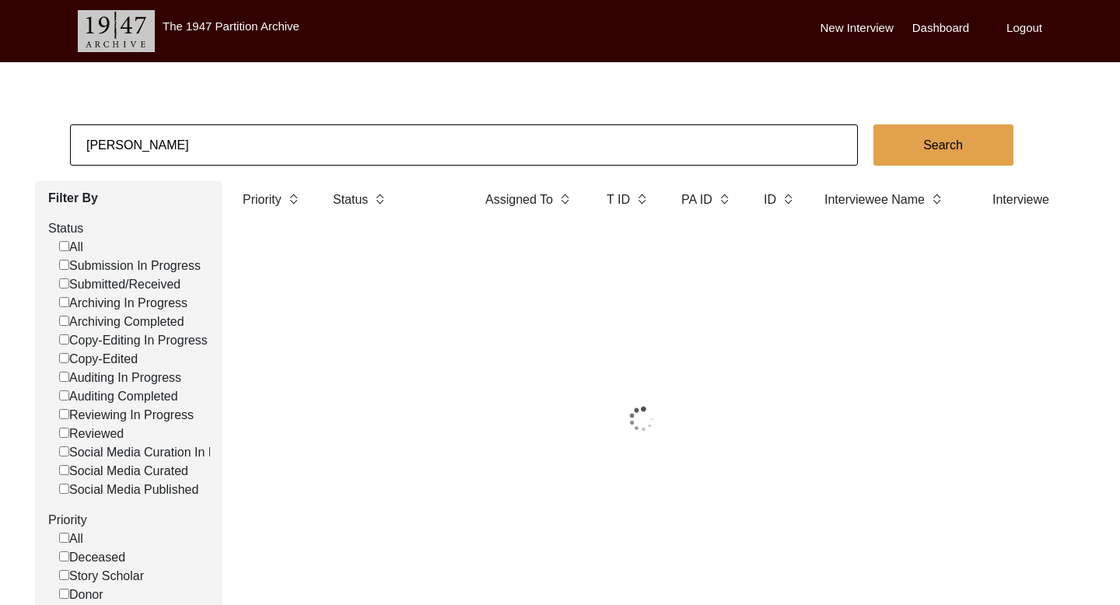
click at [134, 147] on input "[PERSON_NAME]" at bounding box center [464, 144] width 788 height 41
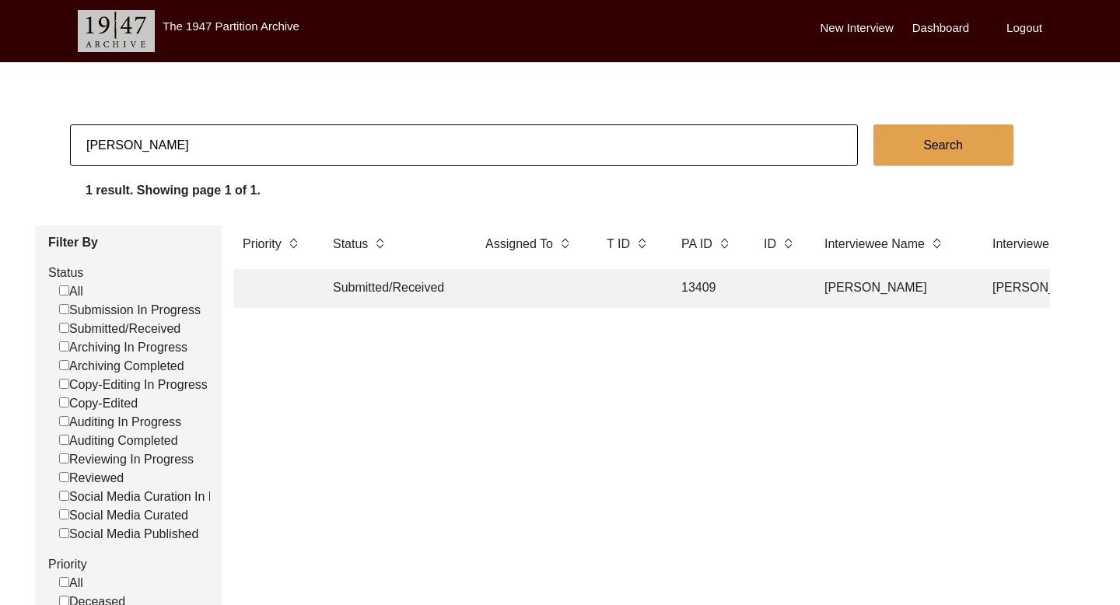
click at [134, 147] on input "[PERSON_NAME]" at bounding box center [464, 144] width 788 height 41
paste input "[PERSON_NAME]"
click at [977, 134] on button "Search" at bounding box center [943, 144] width 140 height 41
click at [877, 288] on td "[PERSON_NAME]" at bounding box center [892, 288] width 155 height 39
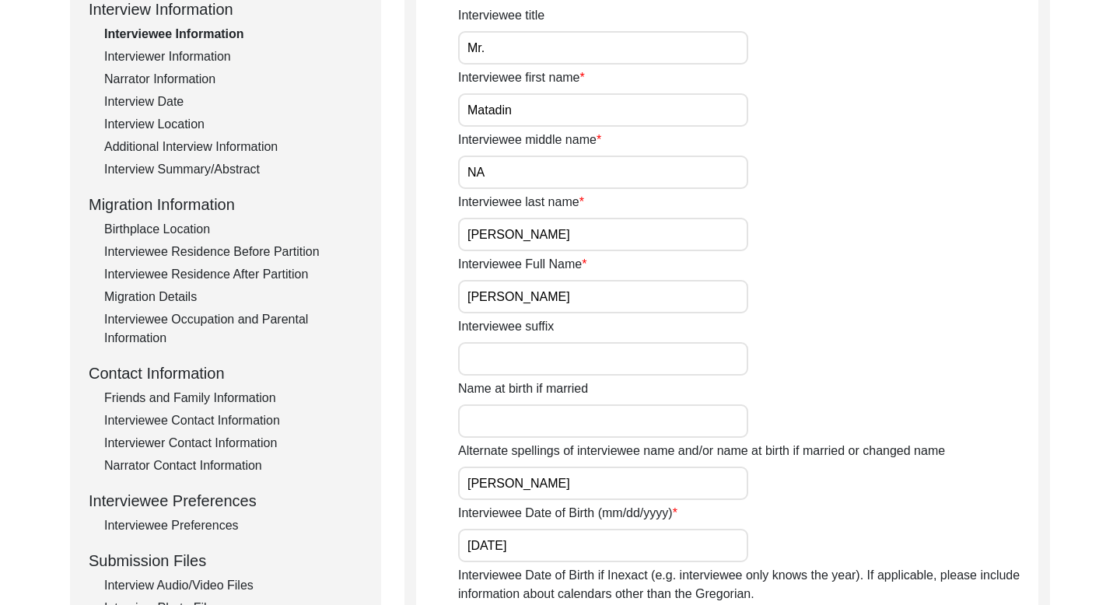
scroll to position [239, 0]
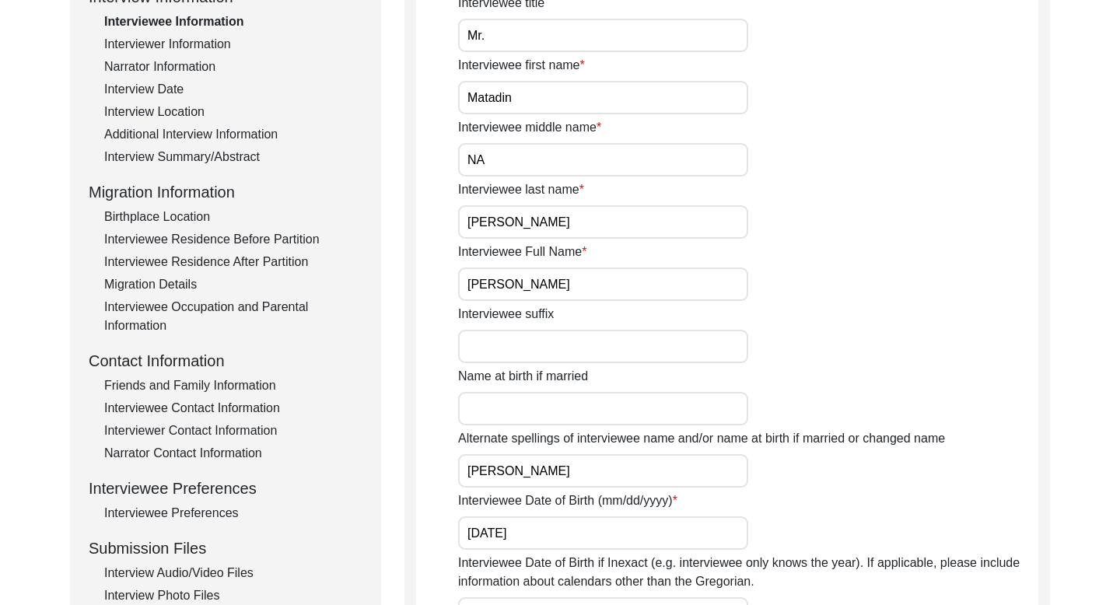
click at [533, 280] on input "[PERSON_NAME]" at bounding box center [603, 283] width 290 height 33
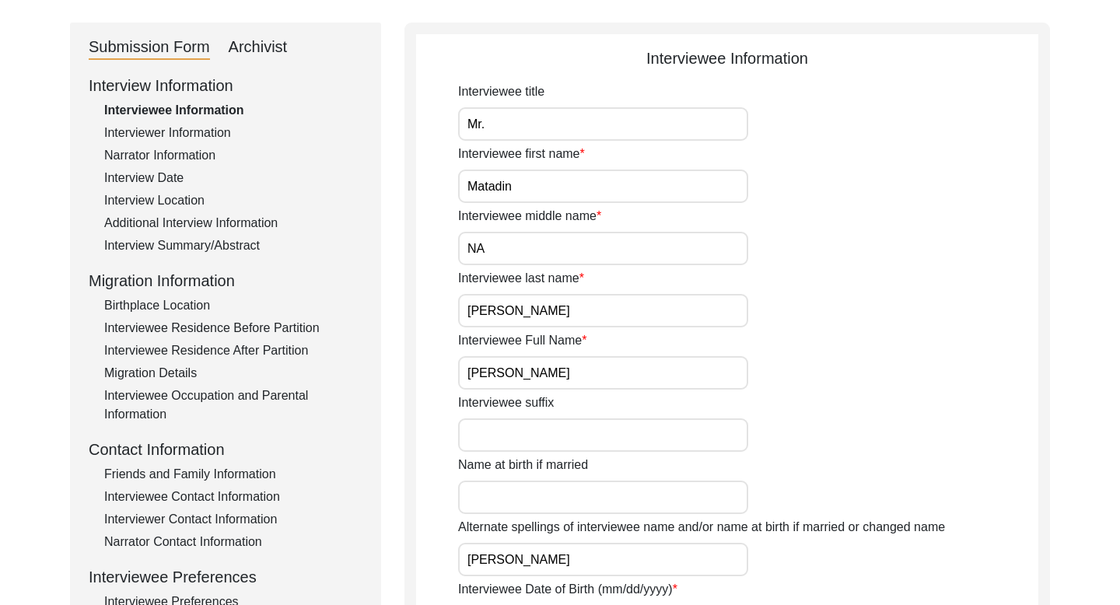
scroll to position [80, 0]
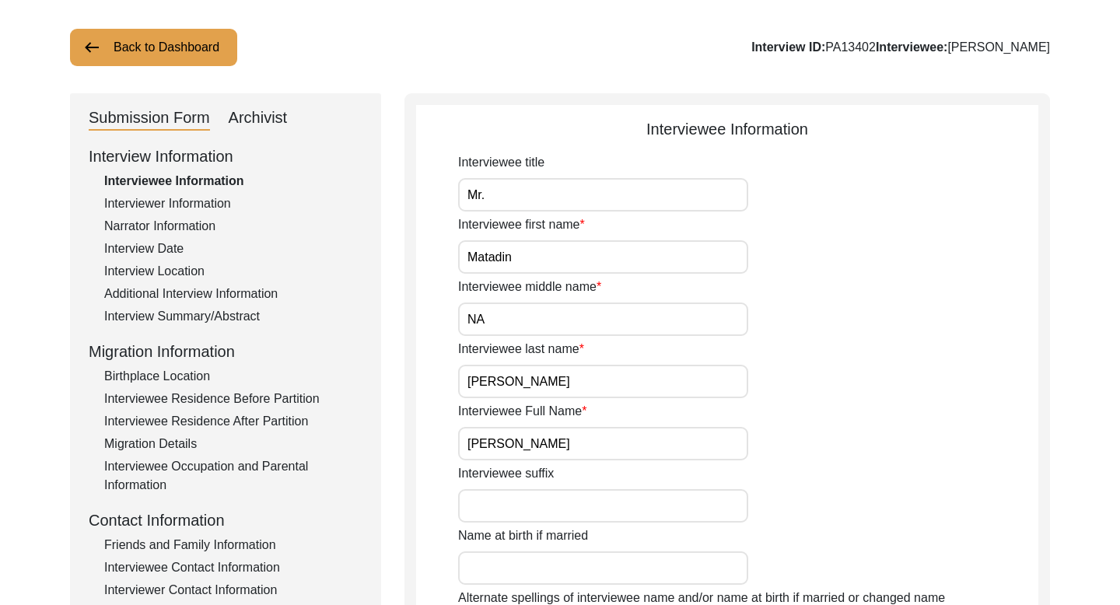
click at [190, 202] on div "Interviewer Information" at bounding box center [233, 203] width 258 height 19
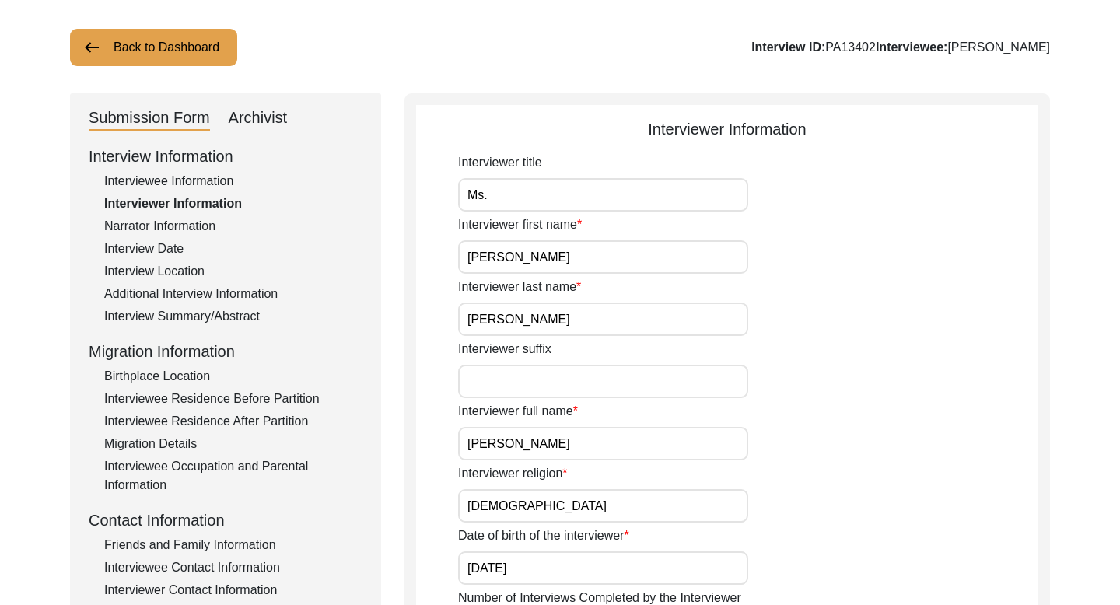
click at [507, 440] on input "[PERSON_NAME]" at bounding box center [603, 443] width 290 height 33
click at [180, 251] on div "Interview Date" at bounding box center [233, 248] width 258 height 19
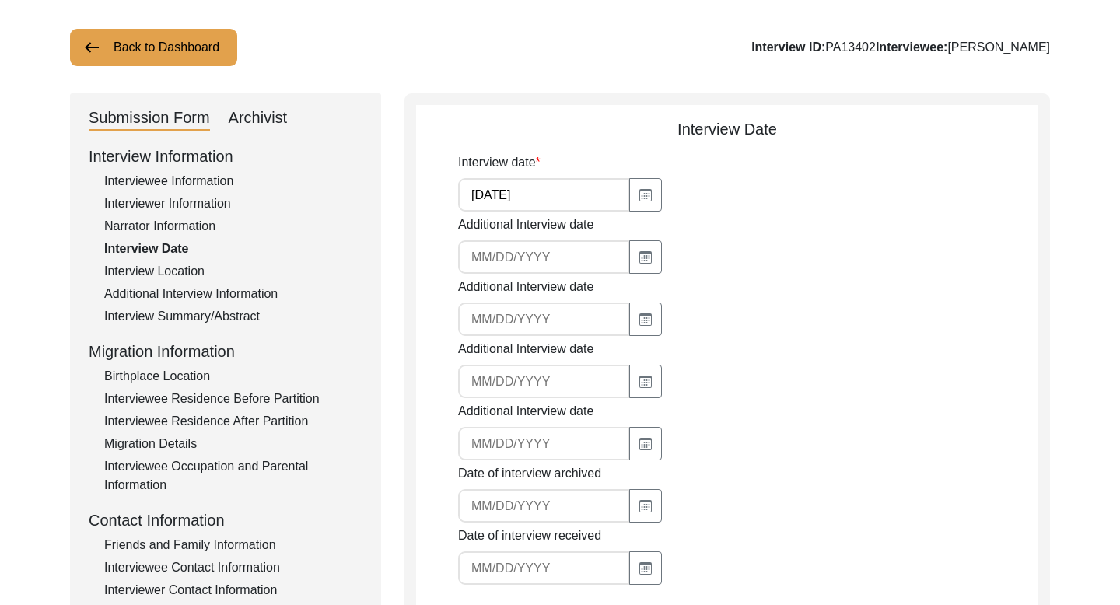
click at [483, 192] on input "[DATE]" at bounding box center [544, 194] width 172 height 33
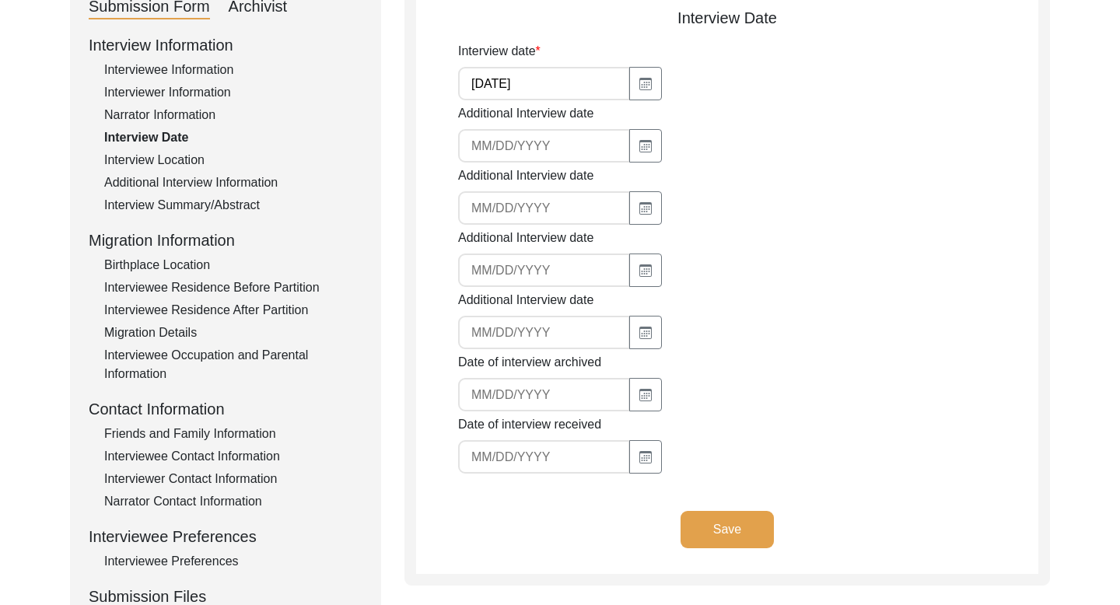
scroll to position [195, 0]
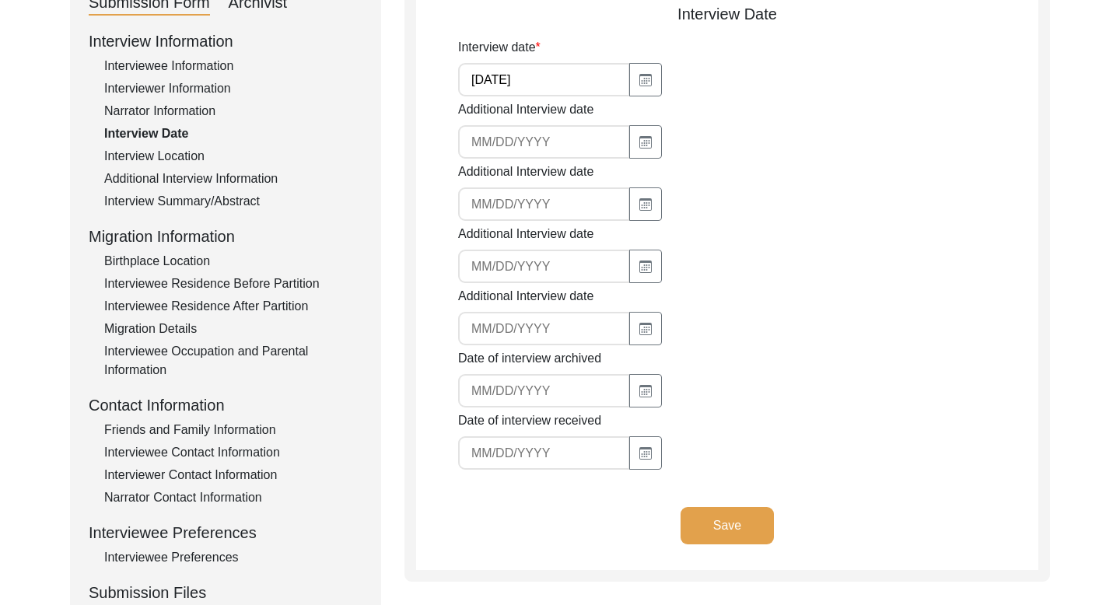
click at [223, 456] on div "Interviewee Contact Information" at bounding box center [233, 452] width 258 height 19
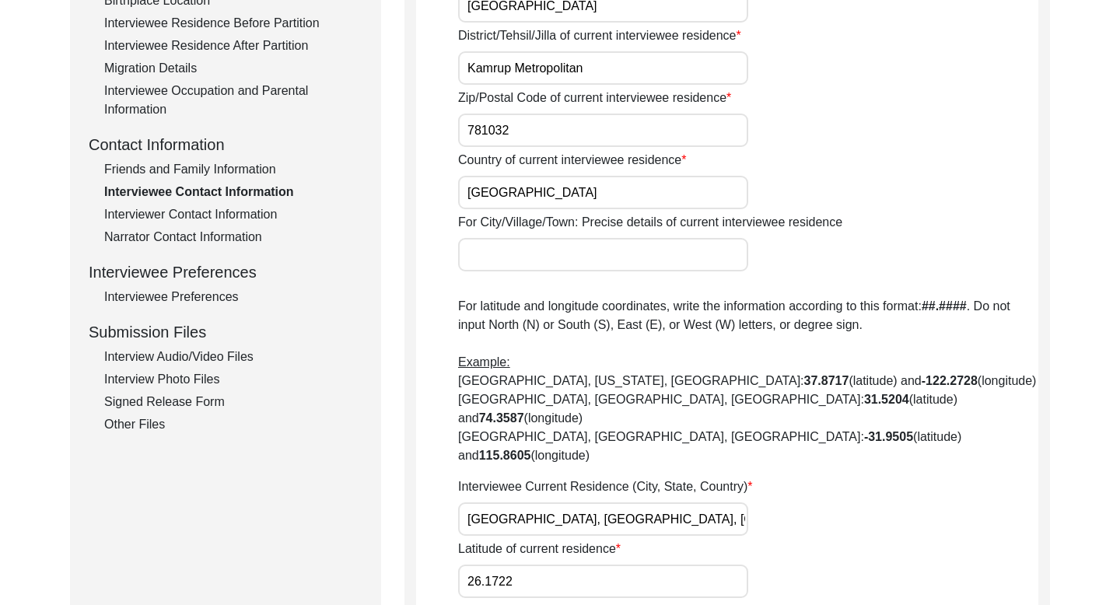
scroll to position [593, 0]
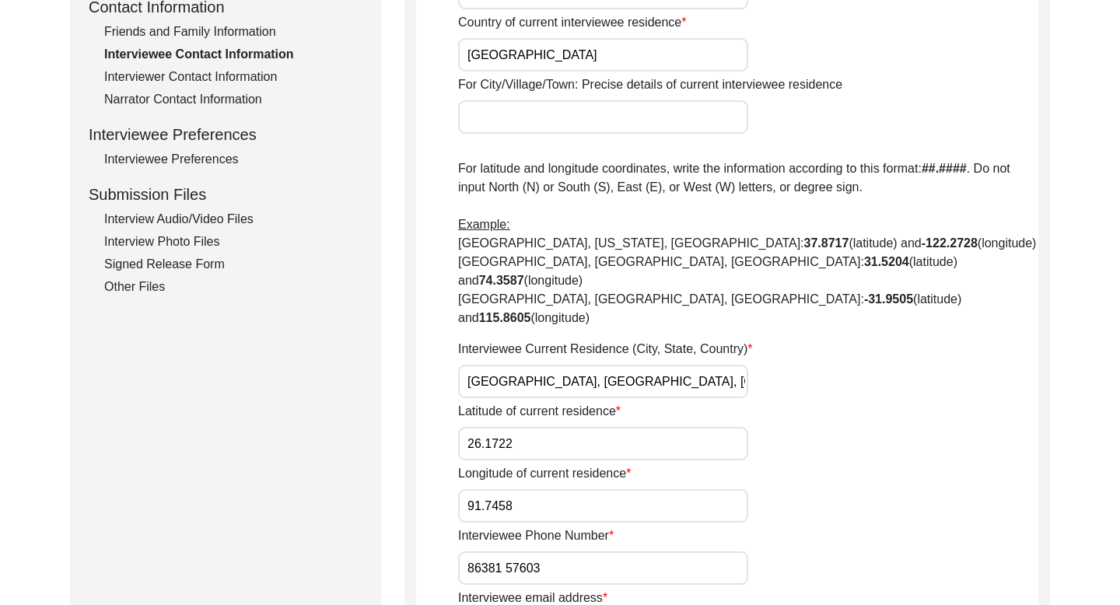
click at [488, 551] on input "86381 57603" at bounding box center [603, 567] width 290 height 33
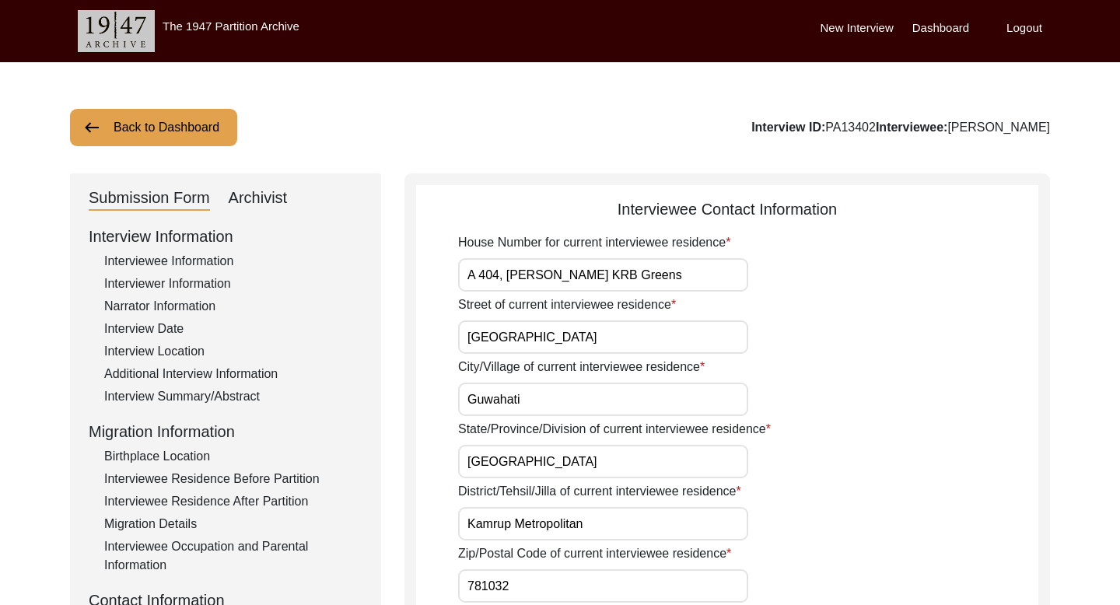
click at [192, 143] on button "Back to Dashboard" at bounding box center [153, 127] width 167 height 37
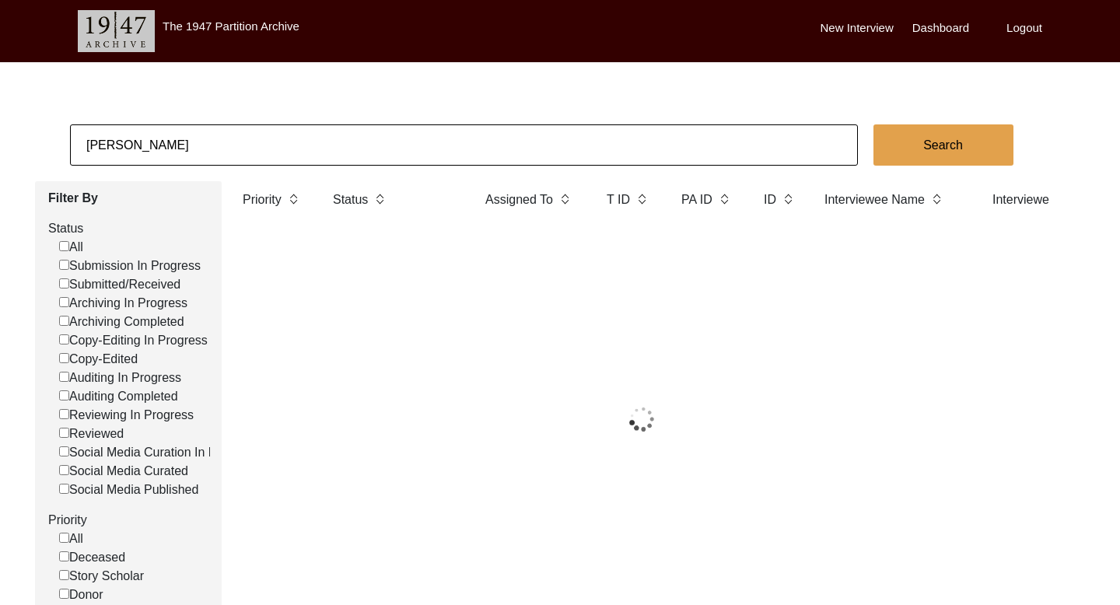
click at [182, 147] on input "[PERSON_NAME]" at bounding box center [464, 144] width 788 height 41
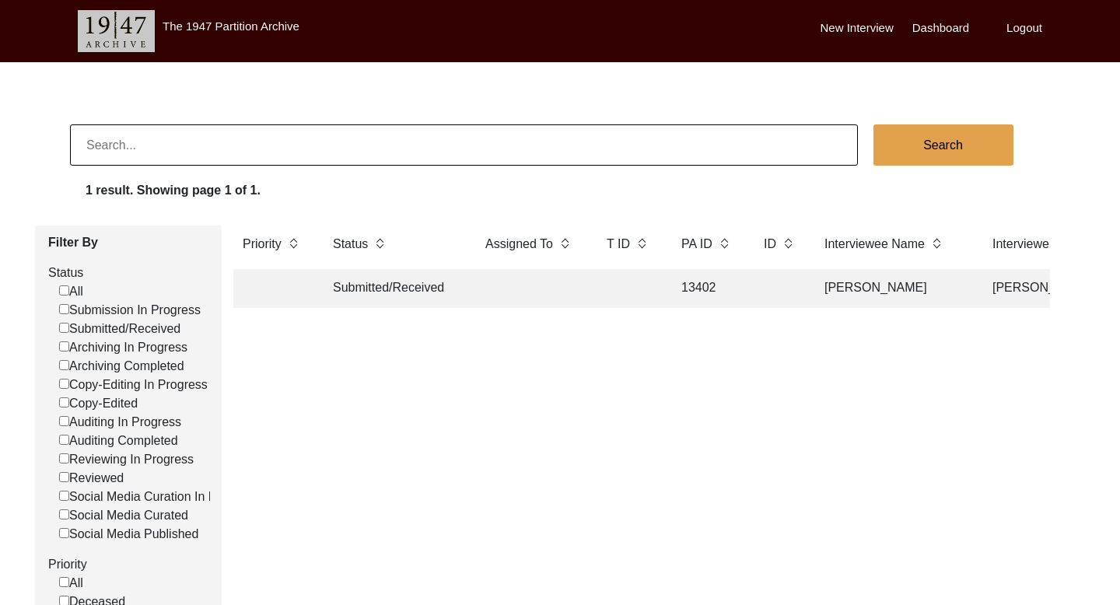
paste input "[PERSON_NAME]"
click at [946, 142] on button "Search" at bounding box center [943, 144] width 140 height 41
click at [884, 290] on td "[PERSON_NAME]" at bounding box center [892, 288] width 155 height 39
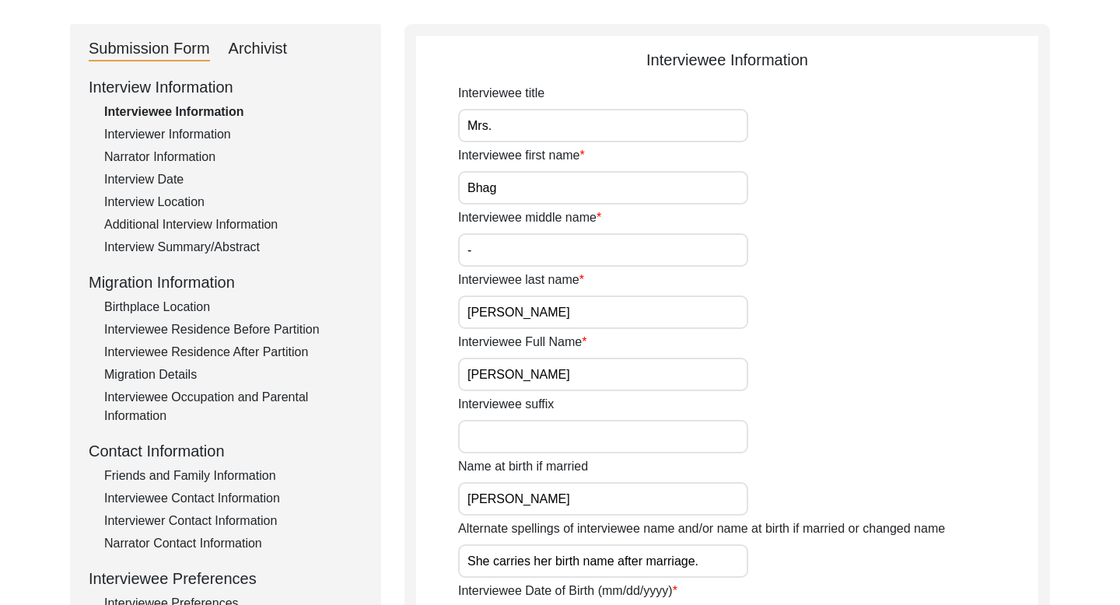
scroll to position [187, 0]
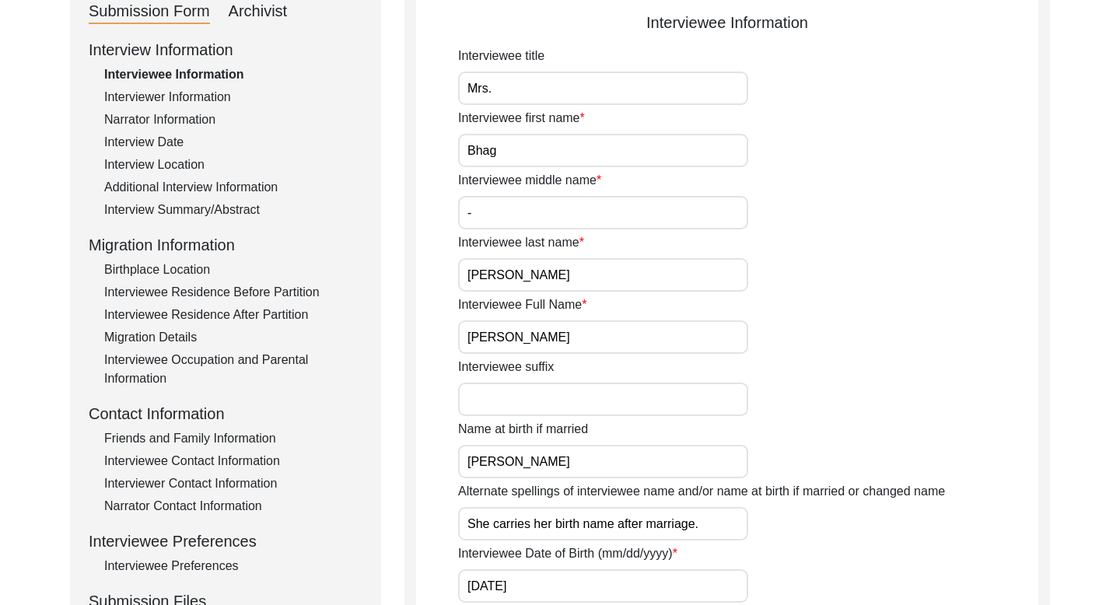
click at [544, 330] on input "[PERSON_NAME]" at bounding box center [603, 336] width 290 height 33
click at [157, 145] on div "Interview Date" at bounding box center [233, 142] width 258 height 19
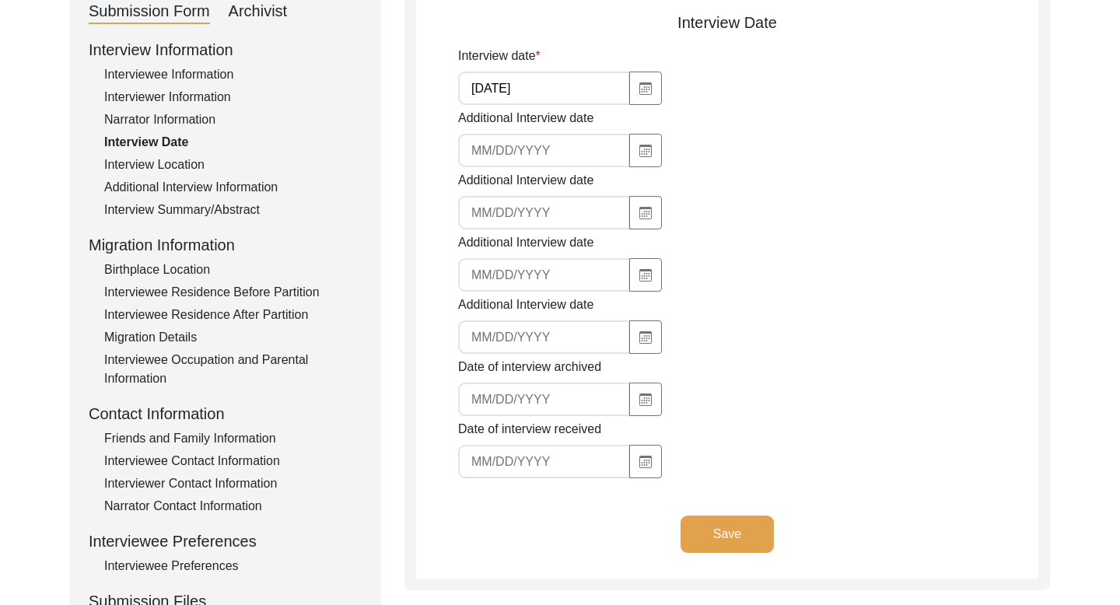
click at [505, 83] on input "[DATE]" at bounding box center [544, 88] width 172 height 33
click at [185, 459] on div "Interviewee Contact Information" at bounding box center [233, 461] width 258 height 19
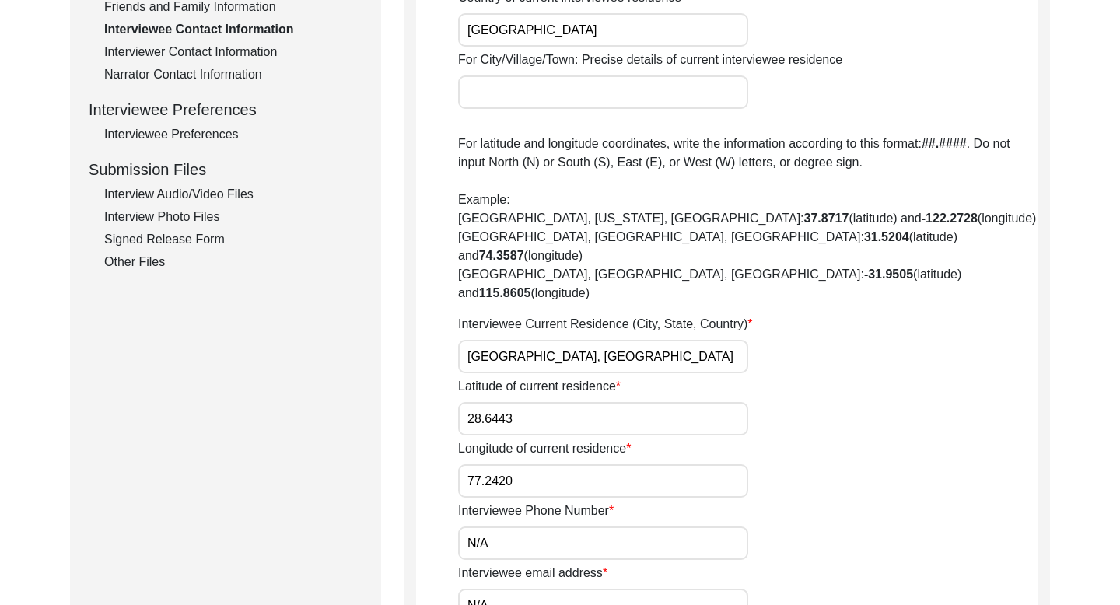
scroll to position [603, 0]
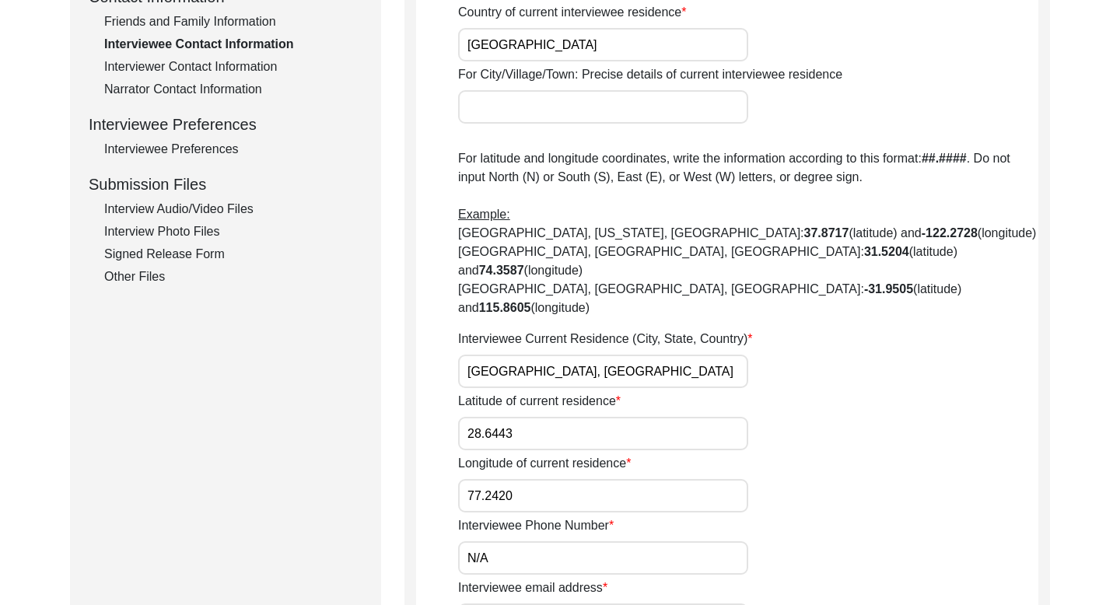
click at [222, 21] on div "Friends and Family Information" at bounding box center [233, 21] width 258 height 19
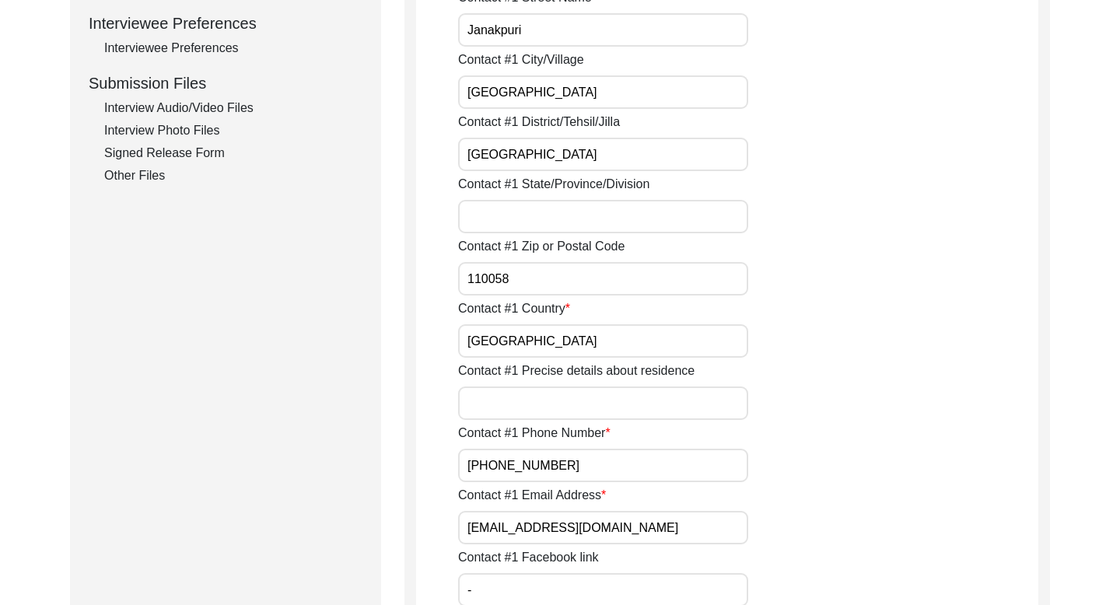
scroll to position [714, 0]
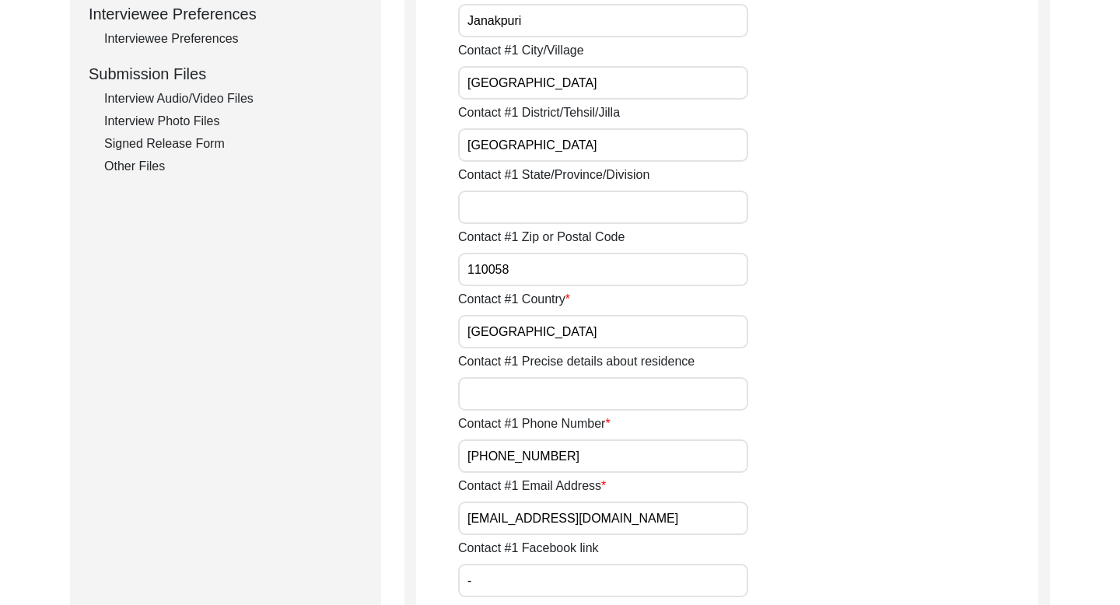
click at [491, 457] on input "[PHONE_NUMBER]" at bounding box center [603, 455] width 290 height 33
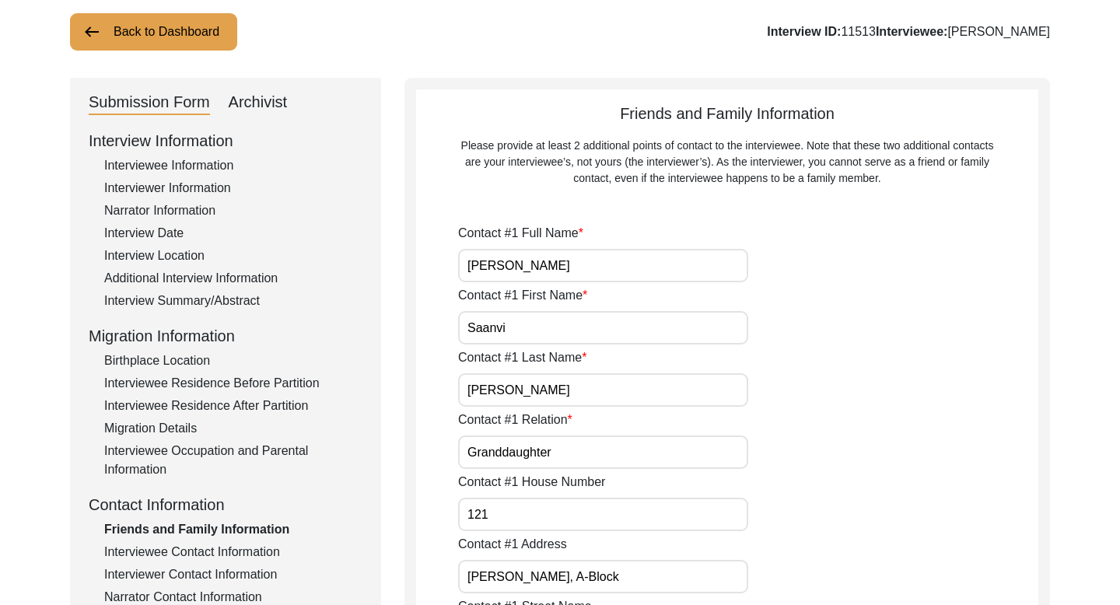
scroll to position [0, 0]
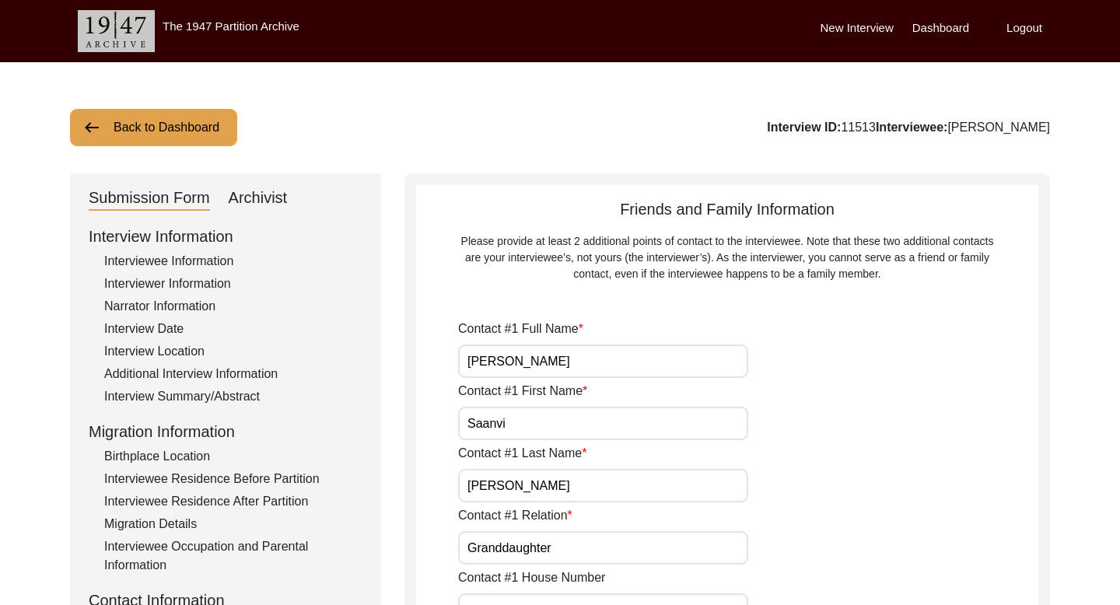
click at [186, 124] on button "Back to Dashboard" at bounding box center [153, 127] width 167 height 37
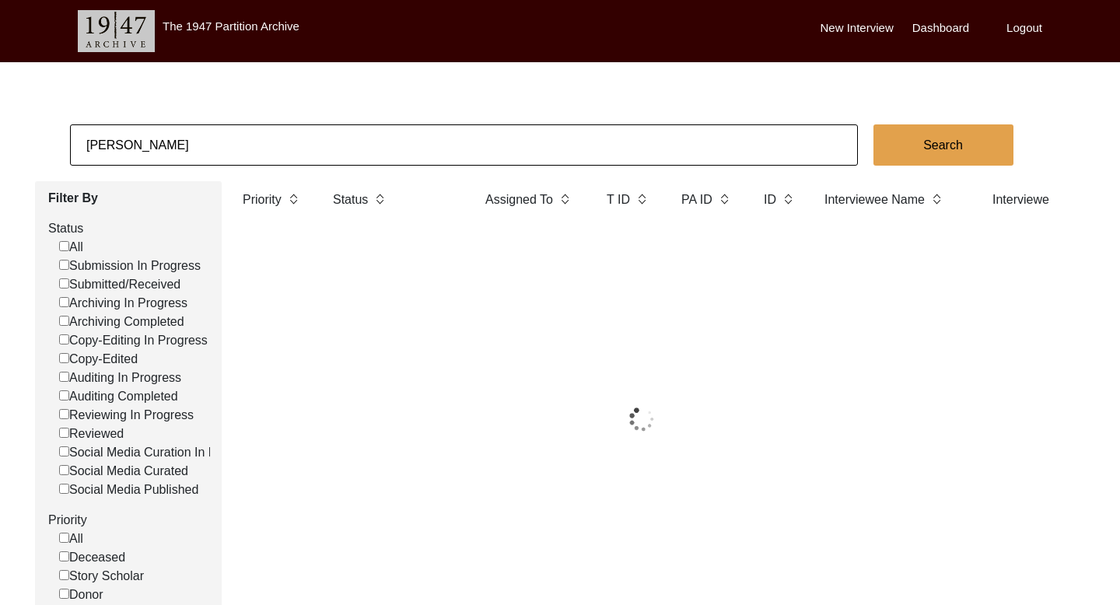
click at [154, 144] on input "[PERSON_NAME]" at bounding box center [464, 144] width 788 height 41
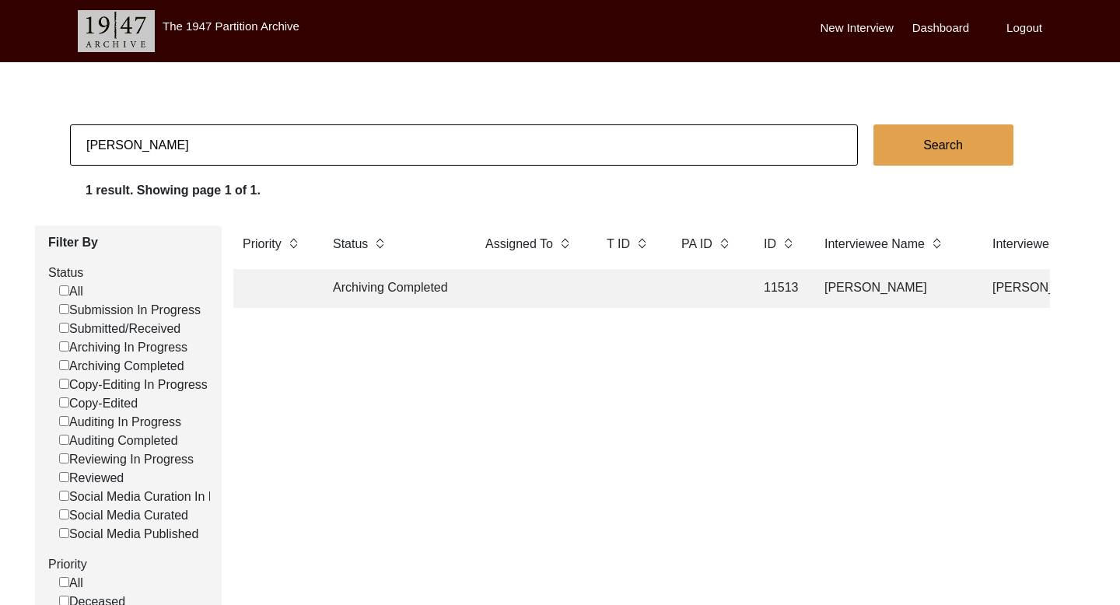
click at [154, 144] on input "[PERSON_NAME]" at bounding box center [464, 144] width 788 height 41
paste input "[PERSON_NAME]"
click at [942, 142] on button "Search" at bounding box center [943, 144] width 140 height 41
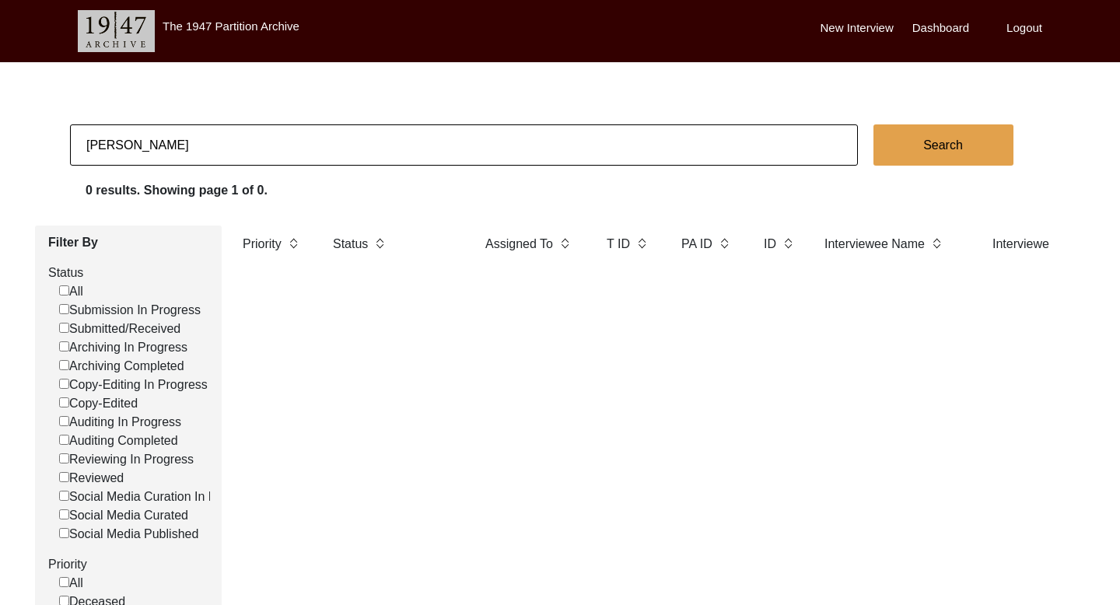
click at [942, 142] on button "Search" at bounding box center [943, 144] width 140 height 41
click at [288, 155] on input "[PERSON_NAME]" at bounding box center [464, 144] width 788 height 41
click at [959, 145] on button "Search" at bounding box center [943, 144] width 140 height 41
click at [120, 145] on input "[PERSON_NAME]" at bounding box center [464, 144] width 788 height 41
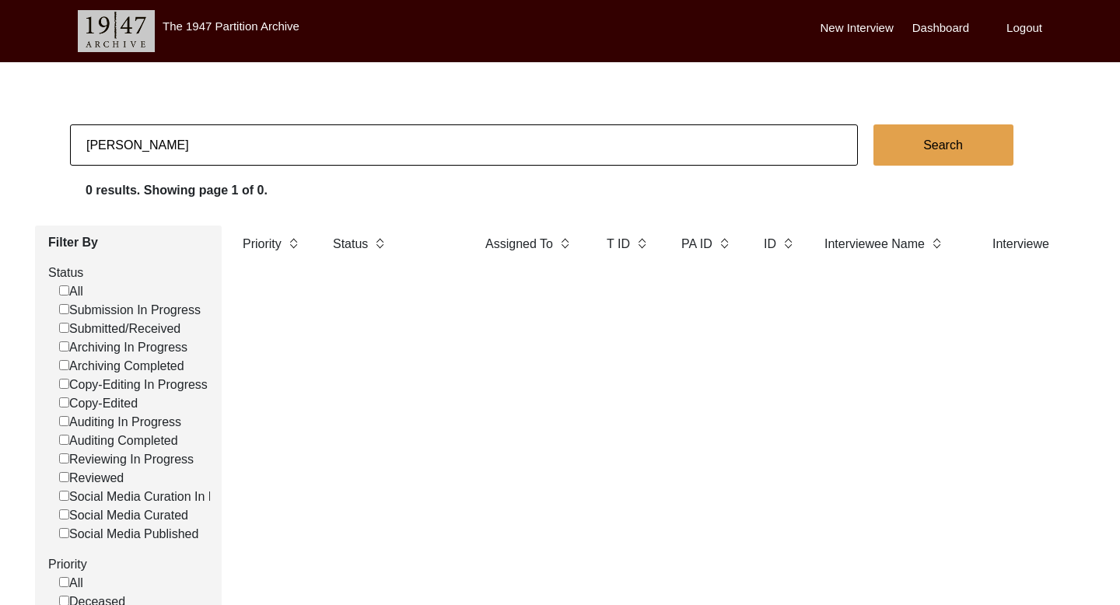
click at [120, 145] on input "[PERSON_NAME]" at bounding box center [464, 144] width 788 height 41
paste input "[PERSON_NAME]"
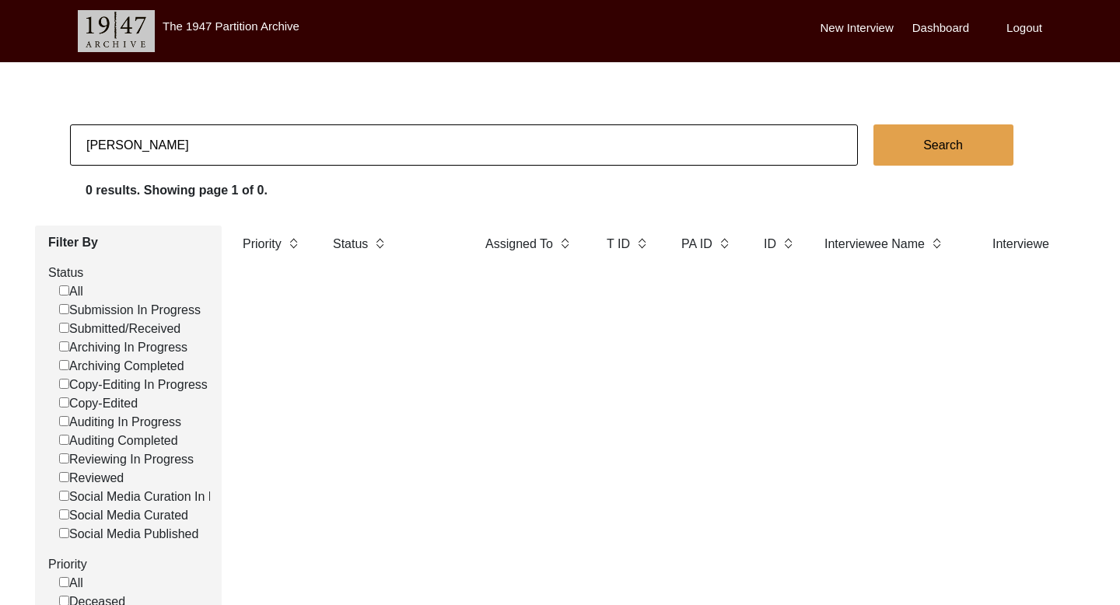
click at [923, 143] on button "Search" at bounding box center [943, 144] width 140 height 41
click at [151, 151] on input "[PERSON_NAME]" at bounding box center [464, 144] width 788 height 41
paste input "[PERSON_NAME]"
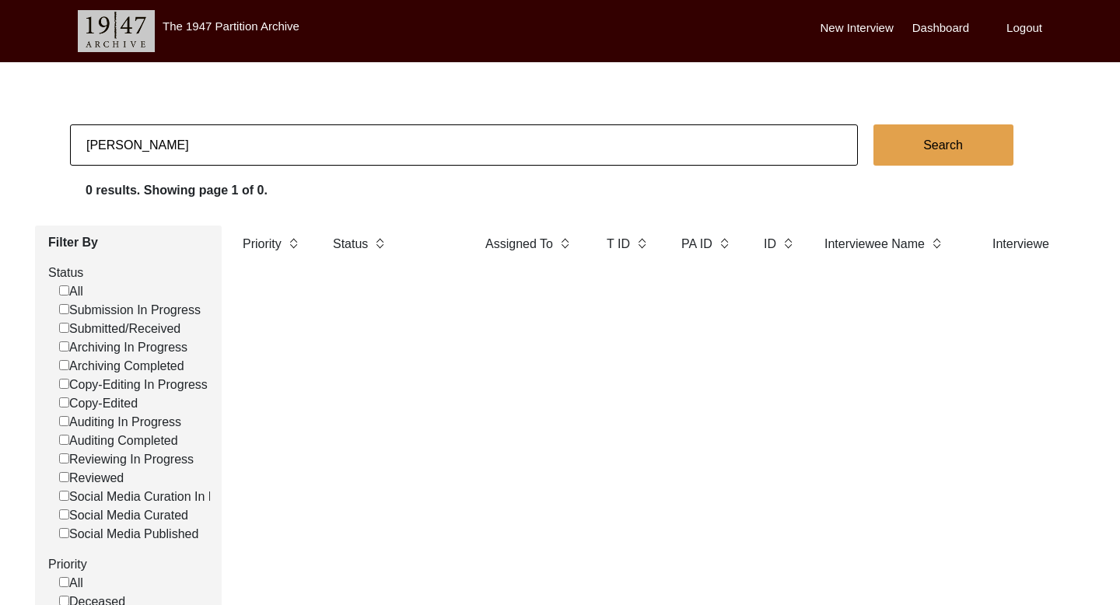
click at [916, 136] on button "Search" at bounding box center [943, 144] width 140 height 41
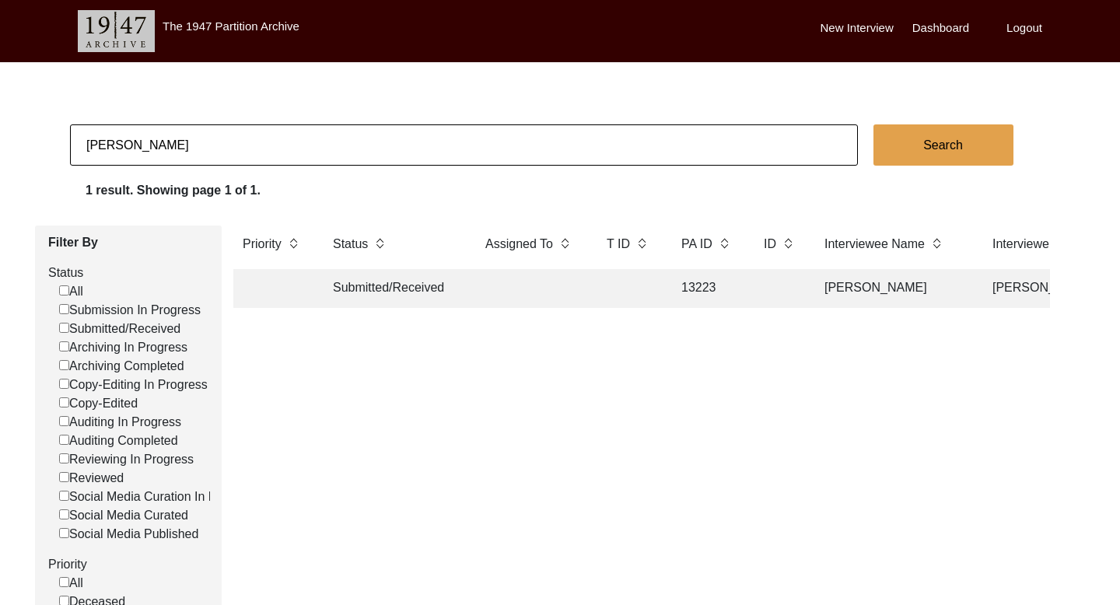
click at [849, 285] on td "[PERSON_NAME]" at bounding box center [892, 288] width 155 height 39
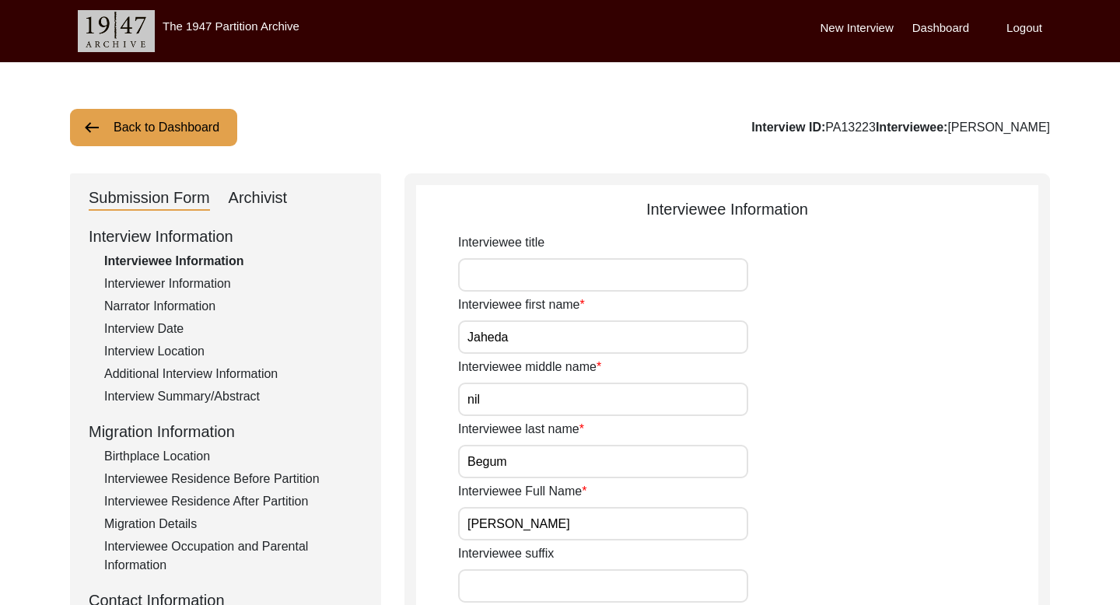
click at [522, 518] on input "[PERSON_NAME]" at bounding box center [603, 523] width 290 height 33
click at [214, 278] on div "Interviewer Information" at bounding box center [233, 283] width 258 height 19
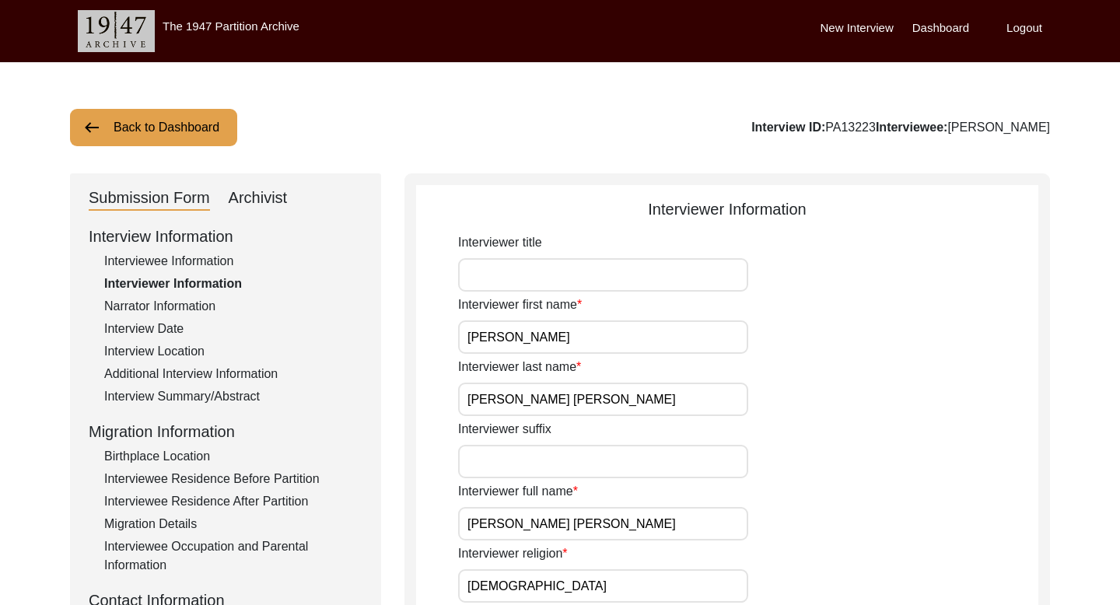
click at [534, 524] on input "[PERSON_NAME] [PERSON_NAME]" at bounding box center [603, 523] width 290 height 33
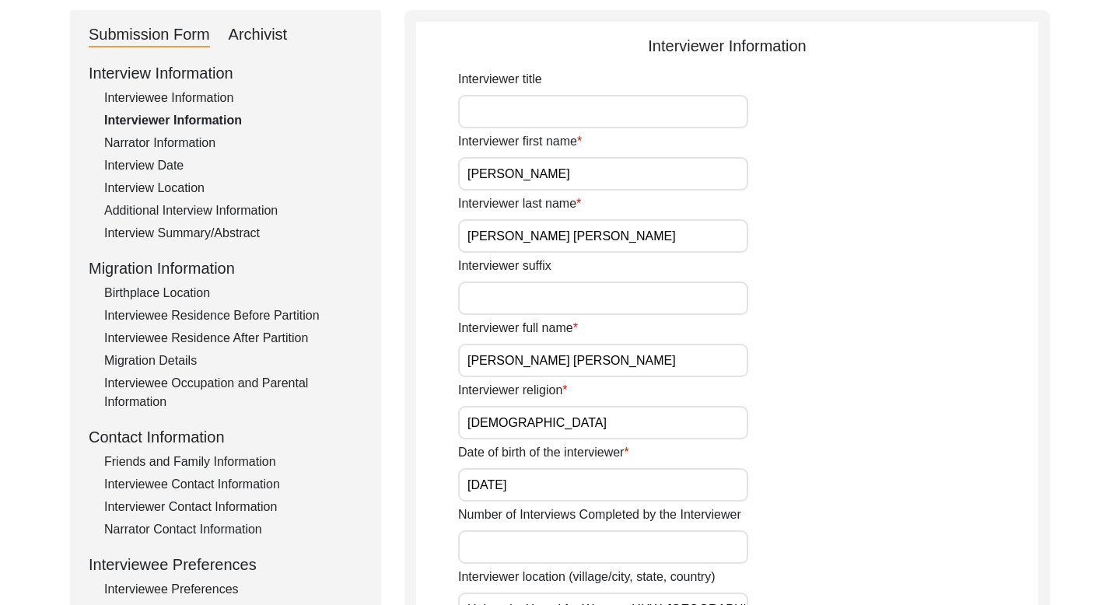
scroll to position [176, 0]
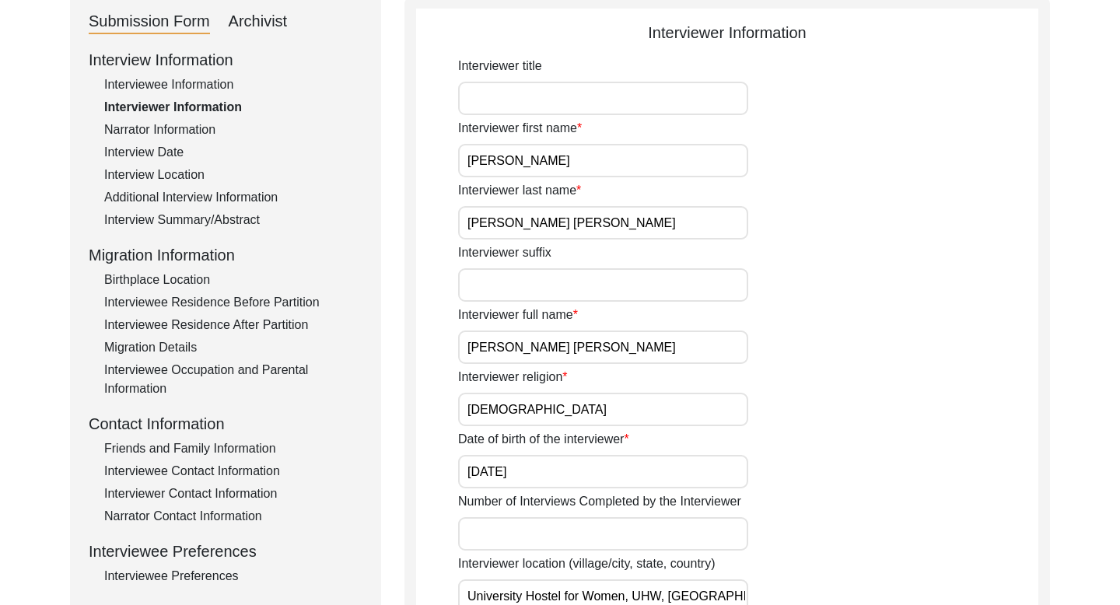
click at [208, 470] on div "Interviewee Contact Information" at bounding box center [233, 471] width 258 height 19
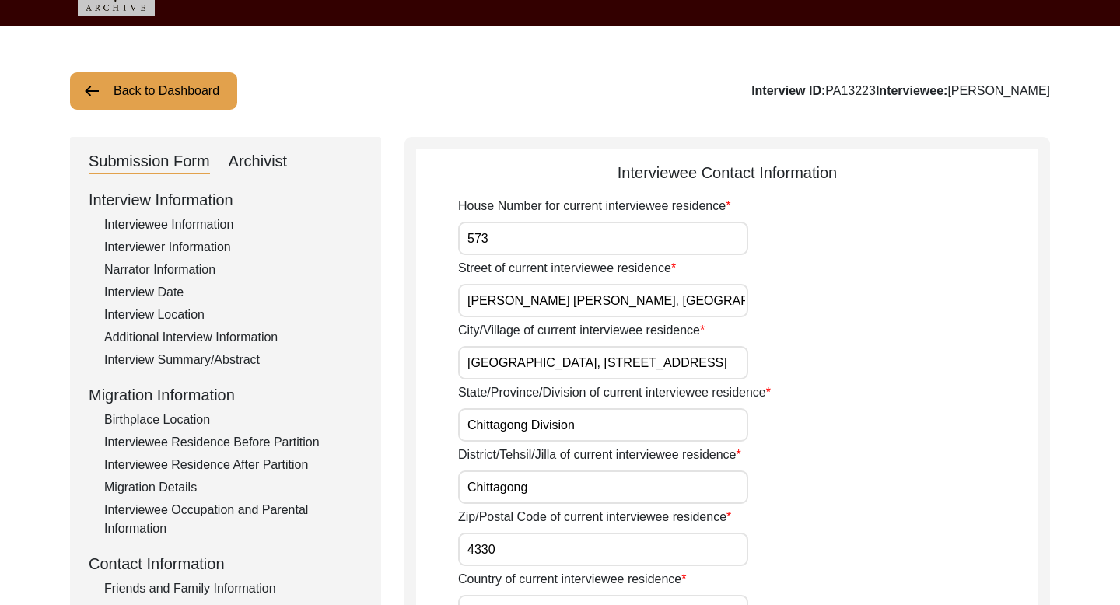
scroll to position [0, 0]
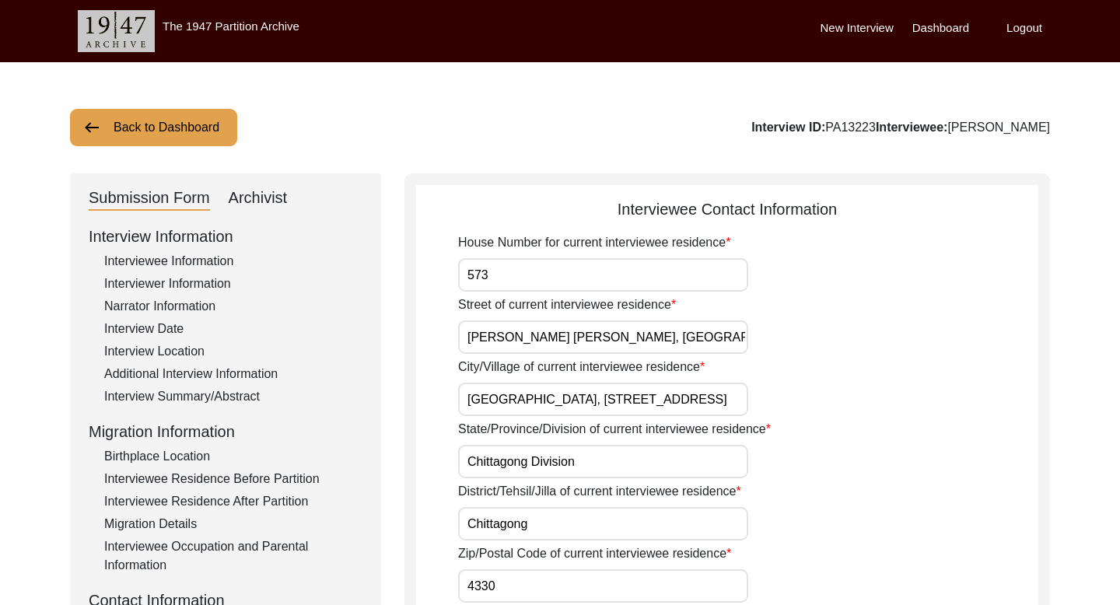
click at [180, 135] on button "Back to Dashboard" at bounding box center [153, 127] width 167 height 37
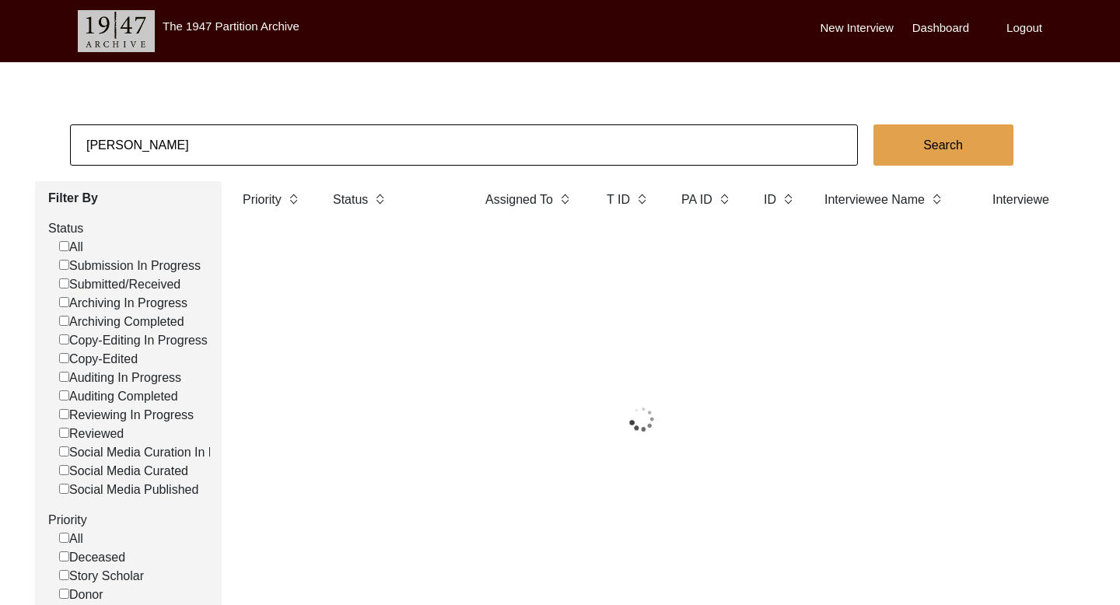
click at [137, 138] on input "[PERSON_NAME]" at bounding box center [464, 144] width 788 height 41
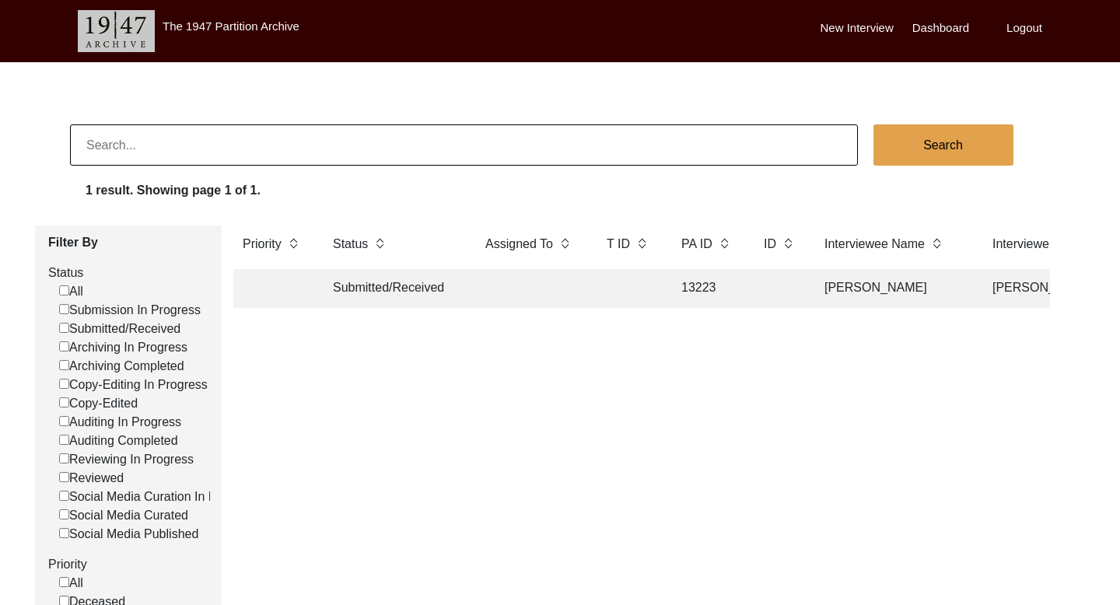
paste input "[PERSON_NAME]"
click at [92, 142] on input "[PERSON_NAME]" at bounding box center [464, 144] width 788 height 41
click at [981, 142] on button "Search" at bounding box center [943, 144] width 140 height 41
click at [837, 280] on td "[PERSON_NAME]" at bounding box center [892, 288] width 155 height 39
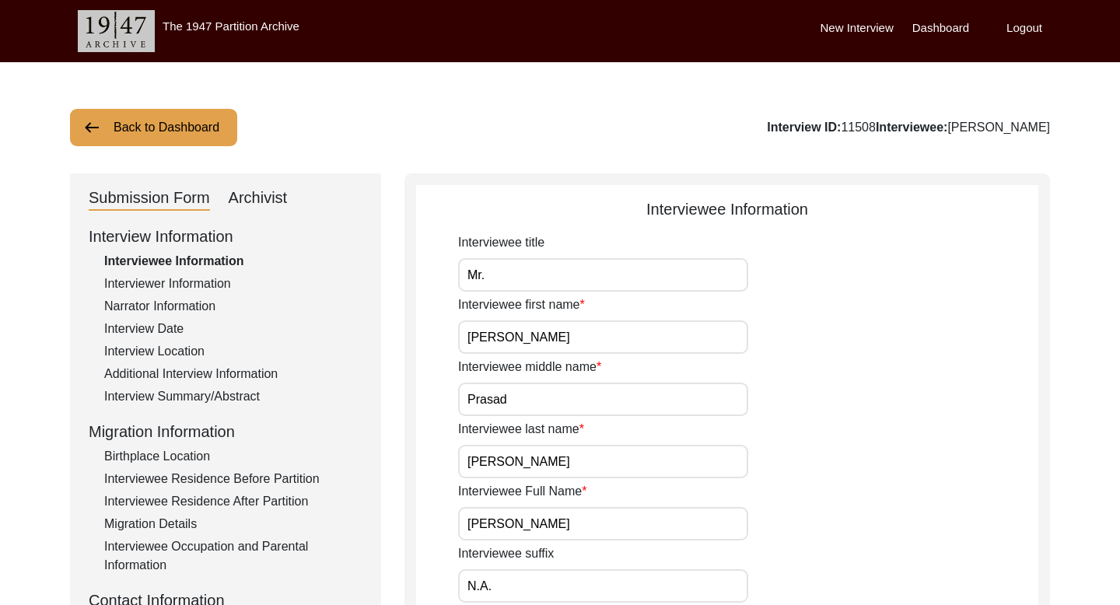
click at [522, 516] on input "[PERSON_NAME]" at bounding box center [603, 523] width 290 height 33
click at [199, 283] on div "Interviewer Information" at bounding box center [233, 283] width 258 height 19
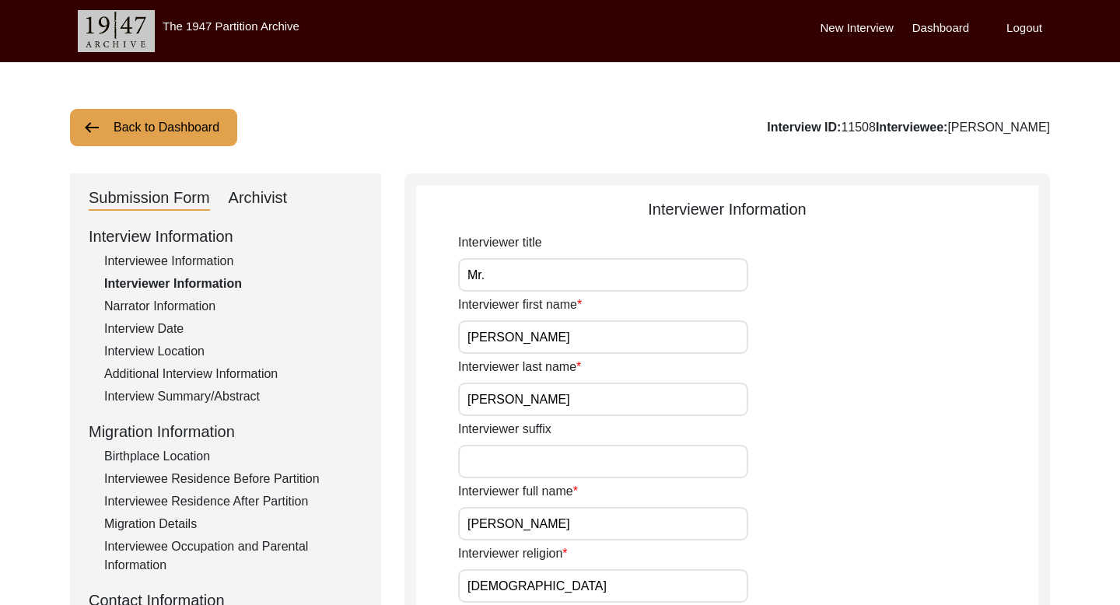
click at [499, 526] on input "[PERSON_NAME]" at bounding box center [603, 523] width 290 height 33
click at [173, 323] on div "Interview Date" at bounding box center [233, 329] width 258 height 19
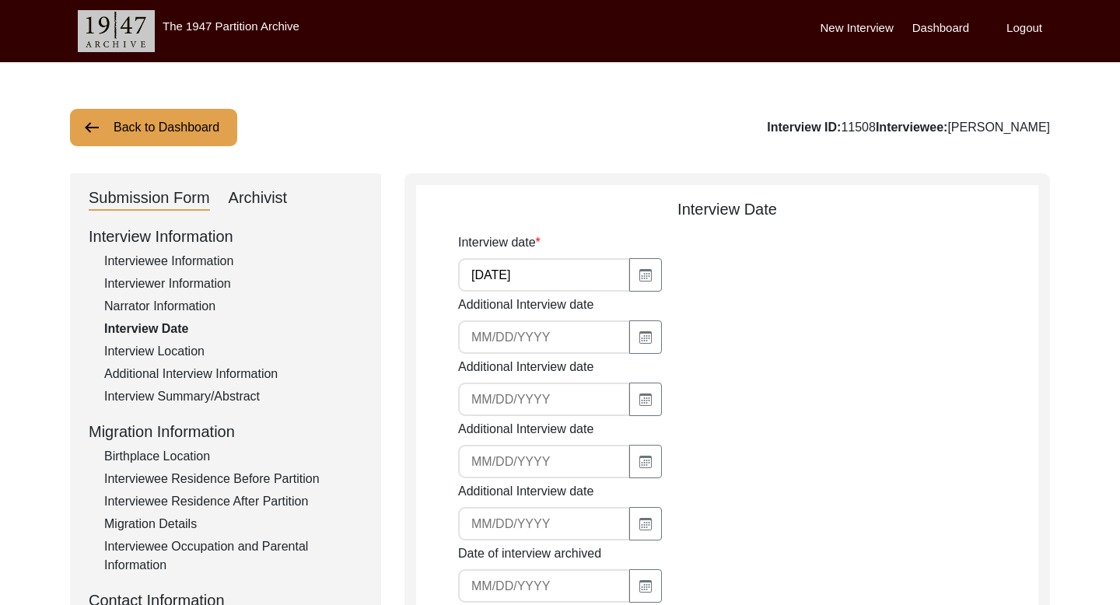
click at [529, 266] on input "[DATE]" at bounding box center [544, 274] width 172 height 33
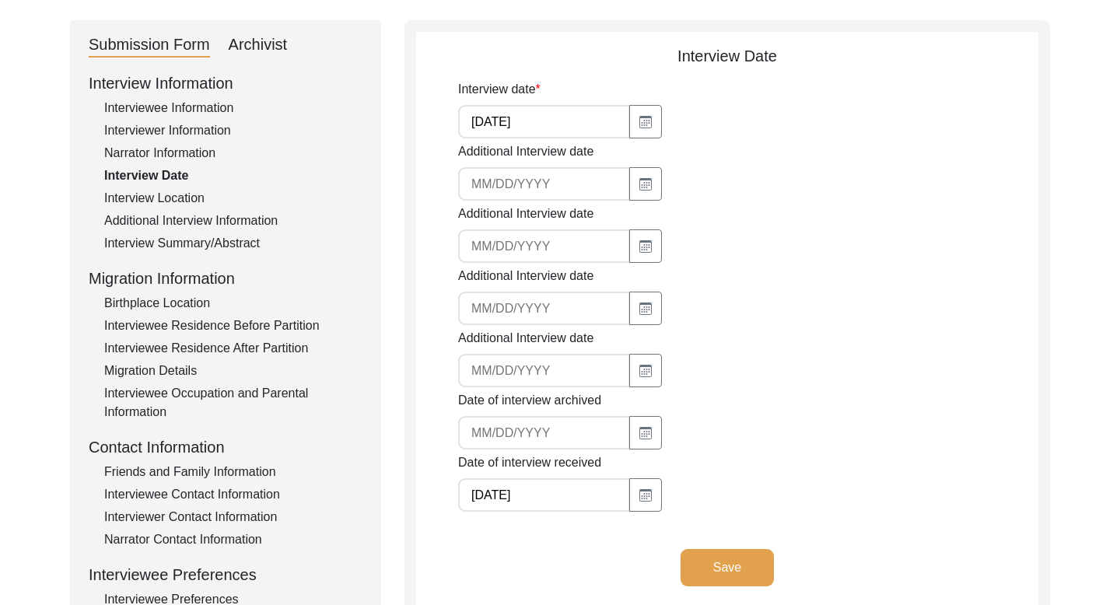
scroll to position [256, 0]
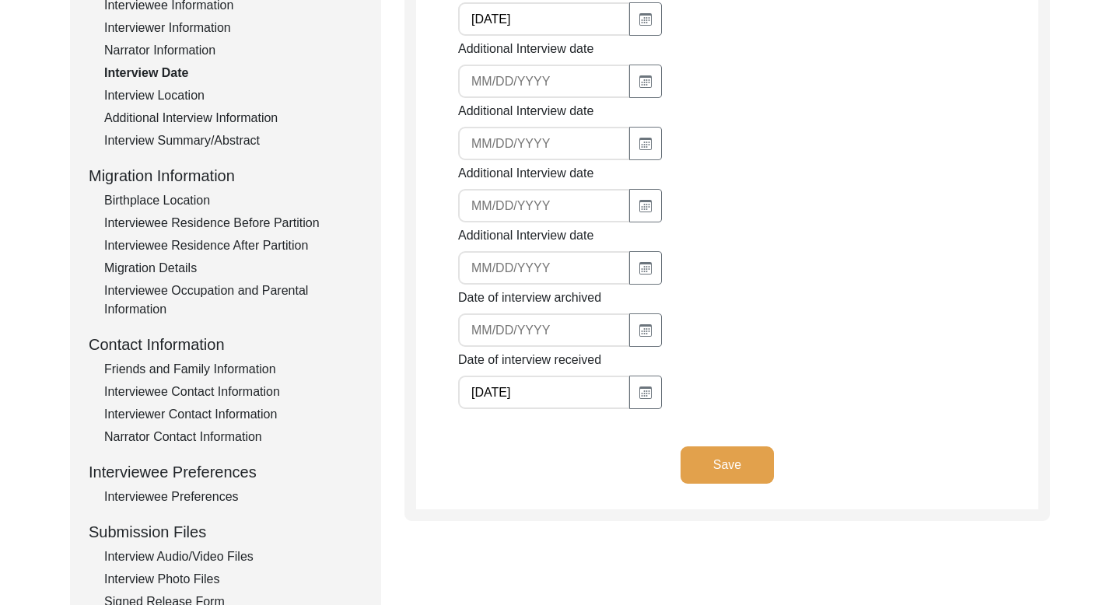
click at [198, 386] on div "Interviewee Contact Information" at bounding box center [233, 392] width 258 height 19
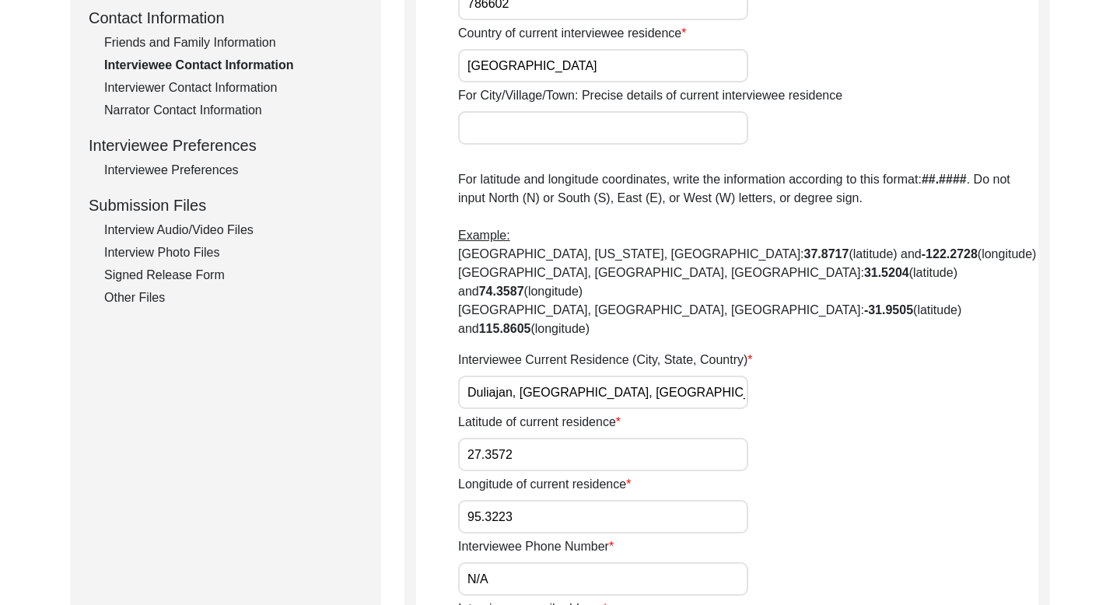
scroll to position [445, 0]
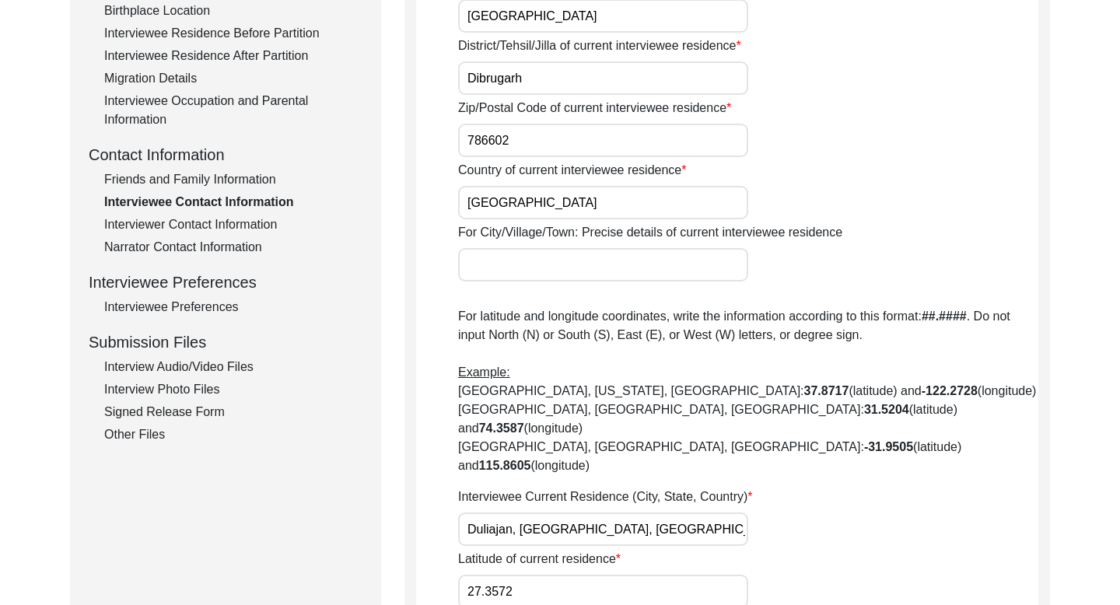
click at [236, 173] on div "Friends and Family Information" at bounding box center [233, 179] width 258 height 19
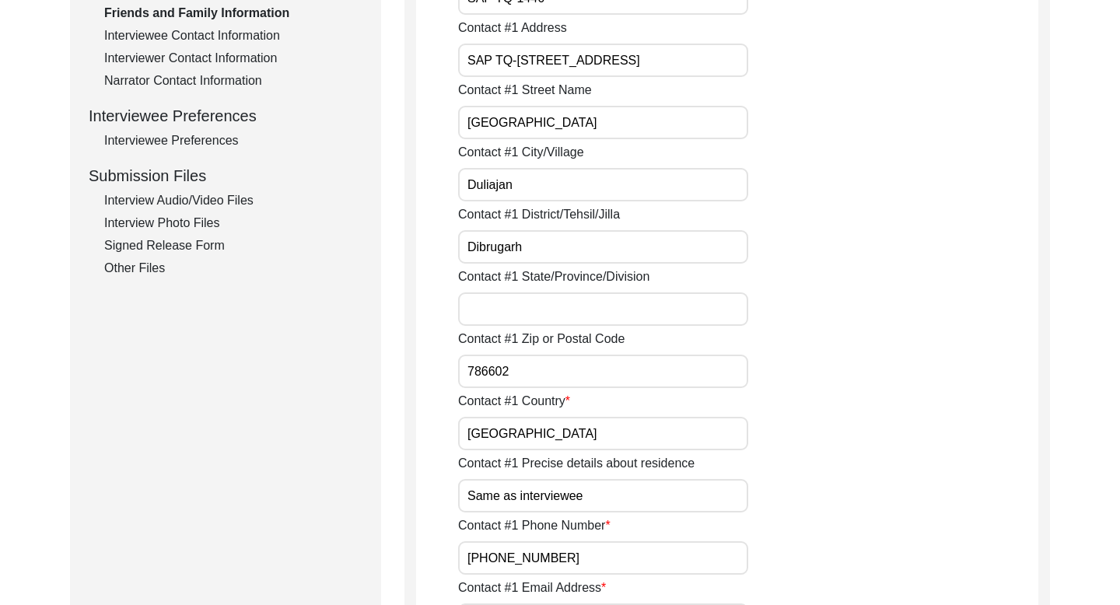
scroll to position [625, 0]
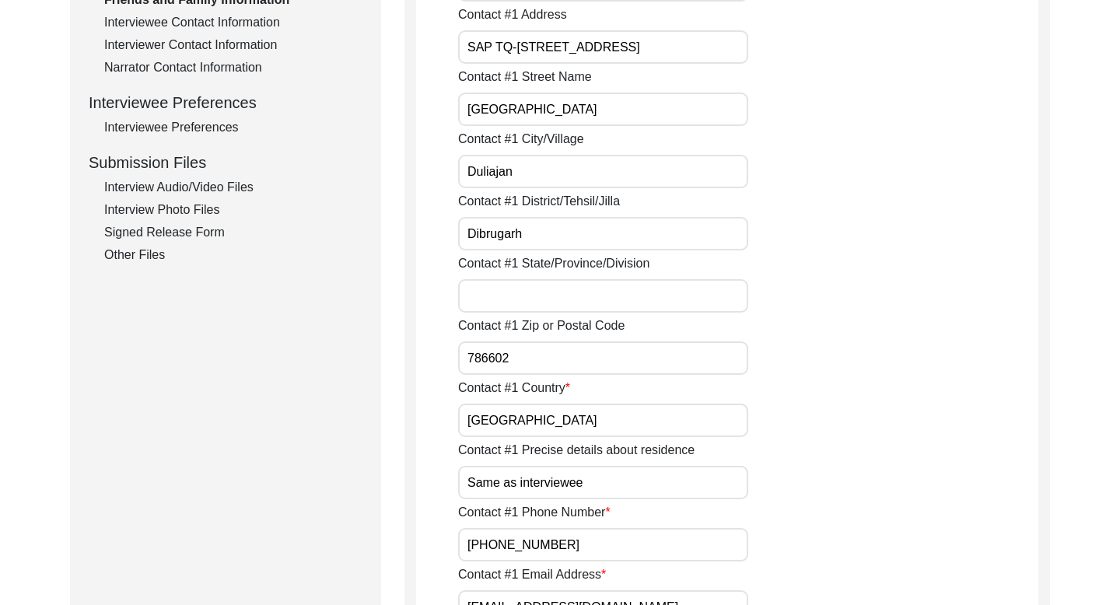
click at [489, 549] on input "[PHONE_NUMBER]" at bounding box center [603, 544] width 290 height 33
